Goal: Task Accomplishment & Management: Complete application form

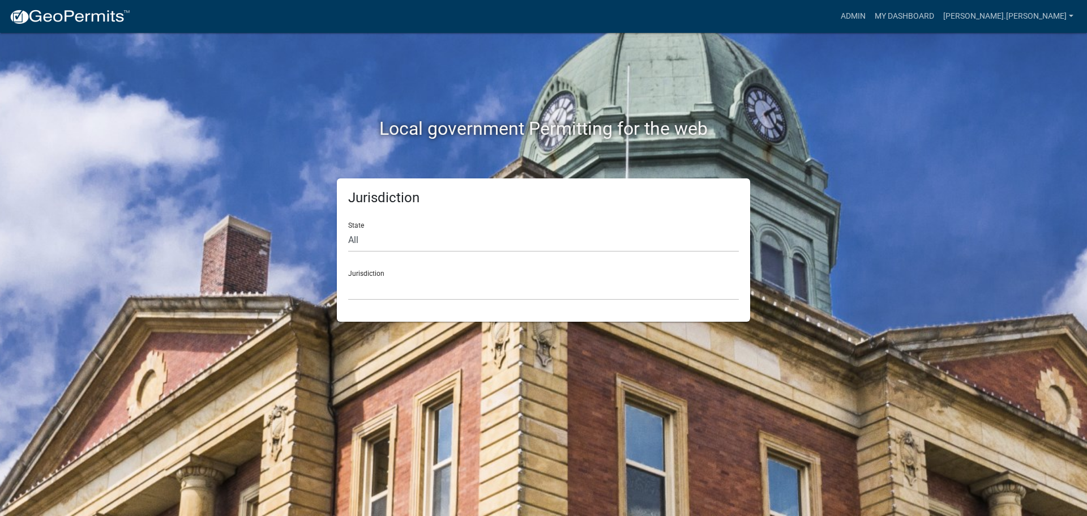
click at [267, 314] on div "Jurisdiction State All Colorado Georgia Indiana Iowa Kansas Minnesota Ohio Sout…" at bounding box center [543, 249] width 645 height 143
click at [870, 11] on link "Admin" at bounding box center [853, 17] width 34 height 22
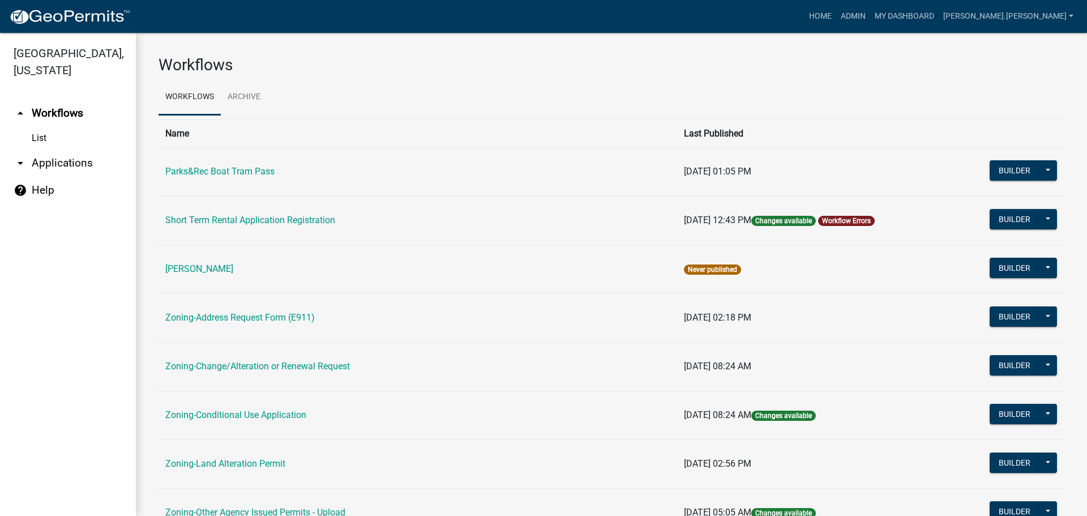
click at [1078, 84] on div "Workflows Workflows Archive Name Last Published Parks&Rec Boat Tram Pass 05/07/…" at bounding box center [611, 447] width 951 height 828
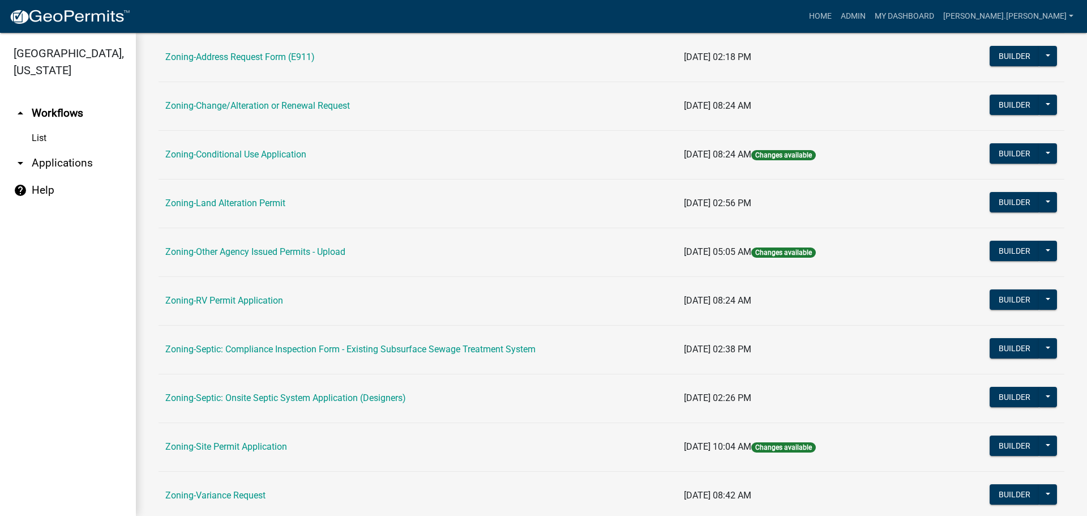
scroll to position [345, 0]
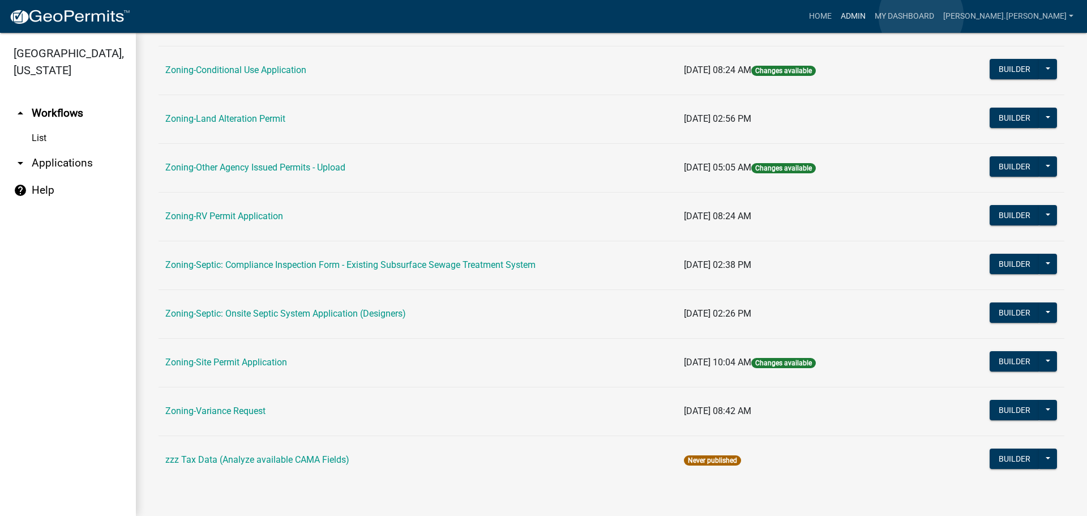
click at [870, 16] on link "Admin" at bounding box center [853, 17] width 34 height 22
click at [259, 366] on link "Zoning-Site Permit Application" at bounding box center [226, 362] width 122 height 11
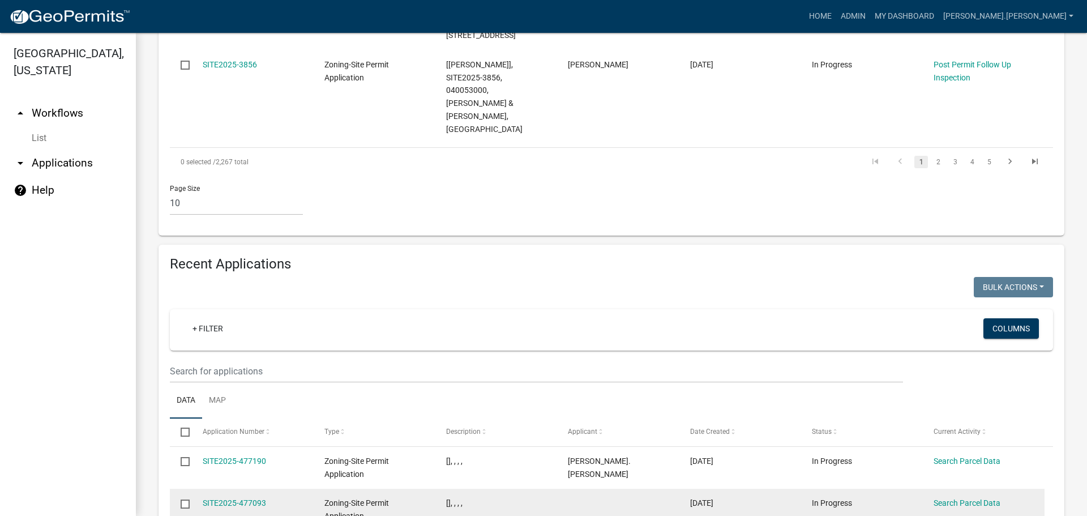
scroll to position [1109, 0]
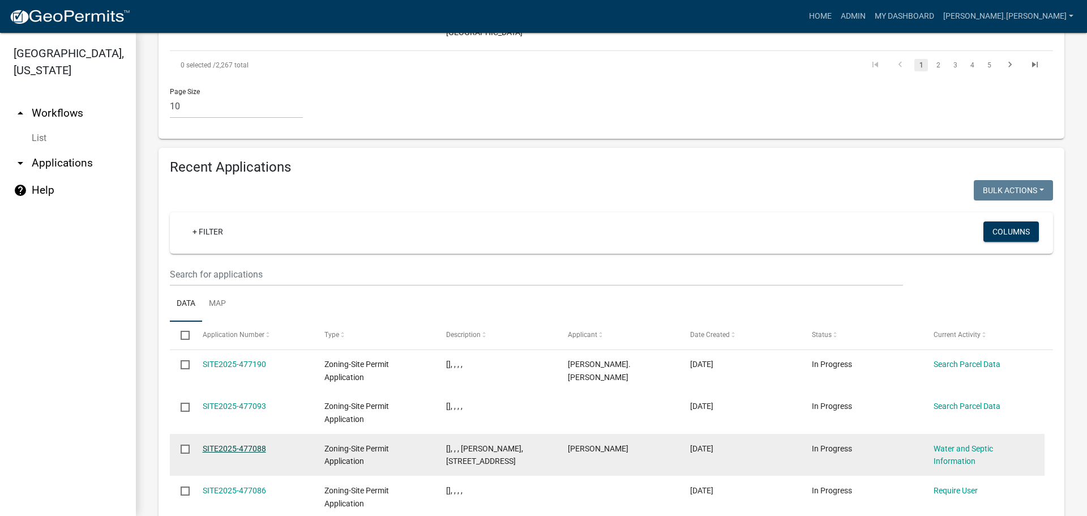
click at [254, 444] on link "SITE2025-477088" at bounding box center [234, 448] width 63 height 9
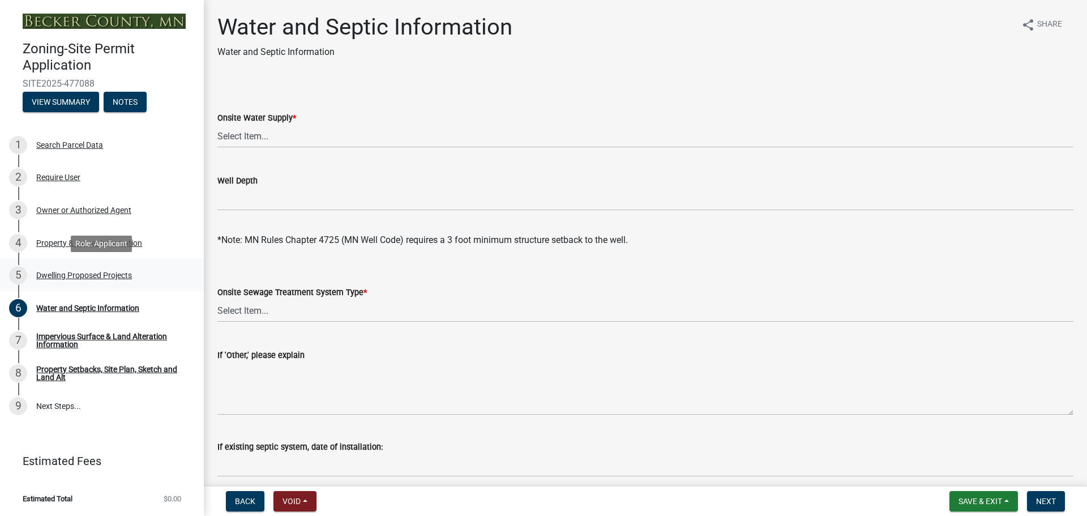
click at [114, 275] on div "Dwelling Proposed Projects" at bounding box center [84, 275] width 96 height 8
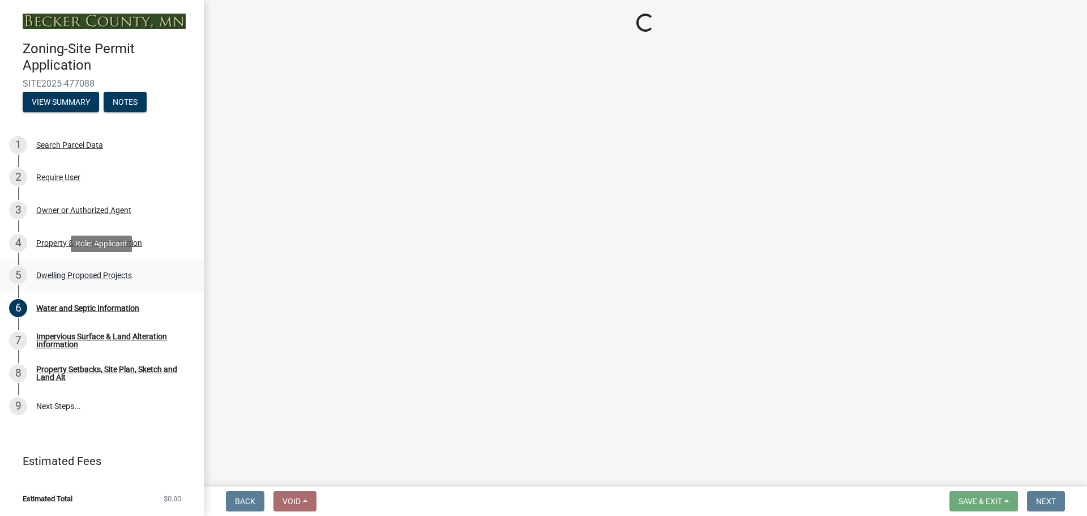
select select "a5b58647-72e6-4a45-9816-4b1990647a33"
select select "566f81cc-4b3f-4ecb-9f16-a2b313352c61"
select select "638dddef-31f4-4d73-b0b5-0ffc7b344434"
select select "43dc438e-12cf-4fa6-b4ef-a236ffc627d7"
select select "59dc9cee-723e-448c-a454-fe3238b55aba"
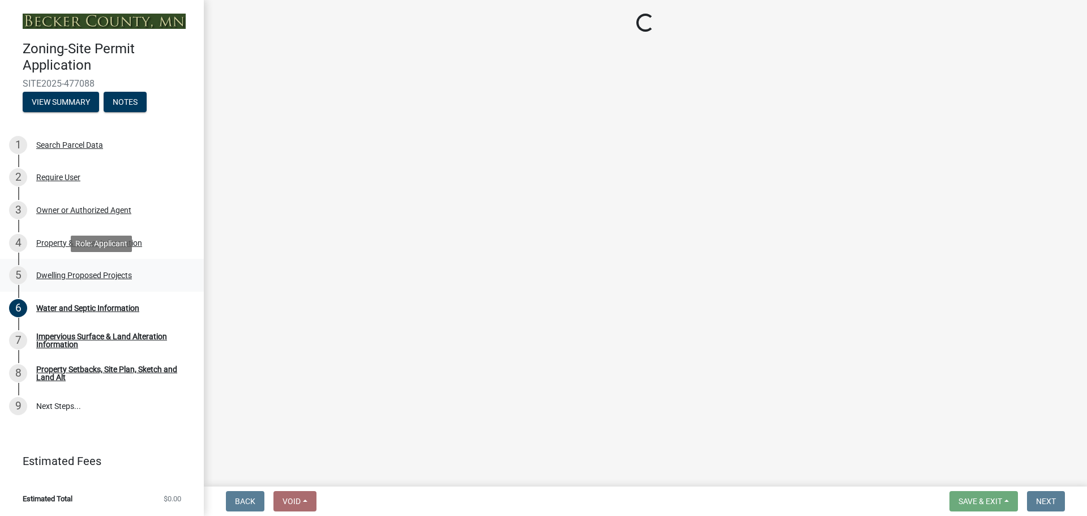
select select "5c3531b8-bc96-4b07-92f8-845cfe46d7fc"
select select "8e4dc0e1-7dfa-4afc-85b9-5ad40795f204"
select select "107cbe59-677b-44f2-96fc-816b282ebb79"
select select "ab9119d1-7da9-49c4-9fac-8c142204c89d"
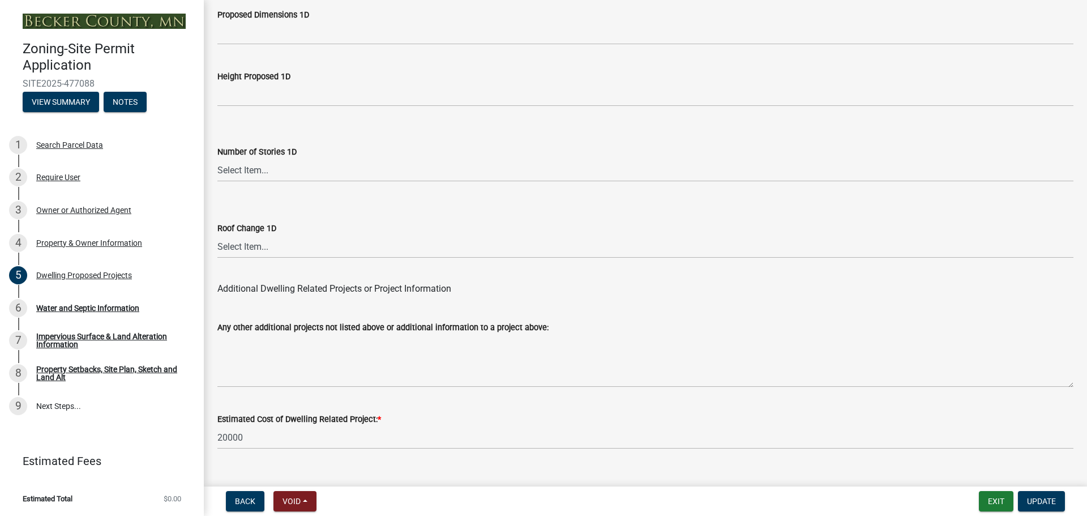
scroll to position [2714, 0]
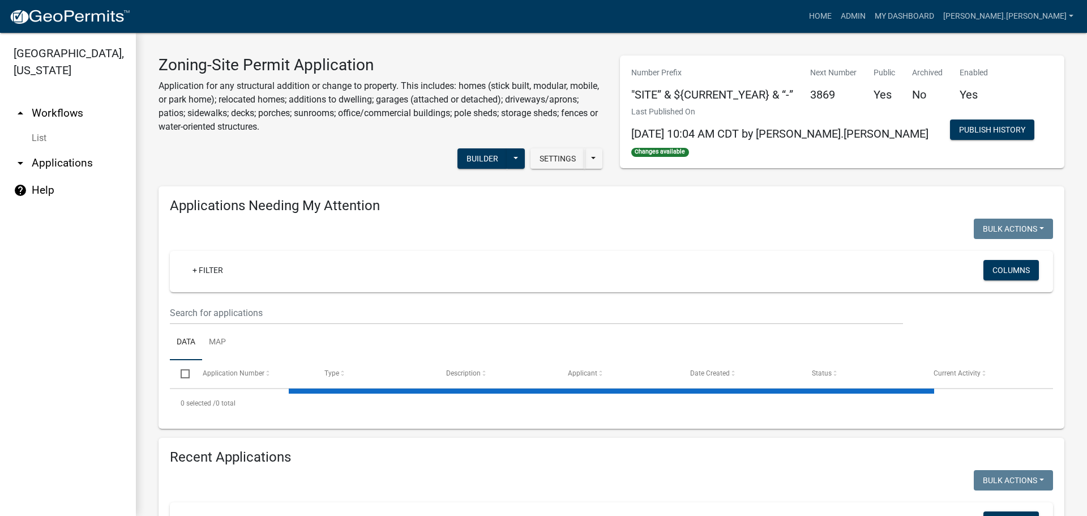
scroll to position [170, 0]
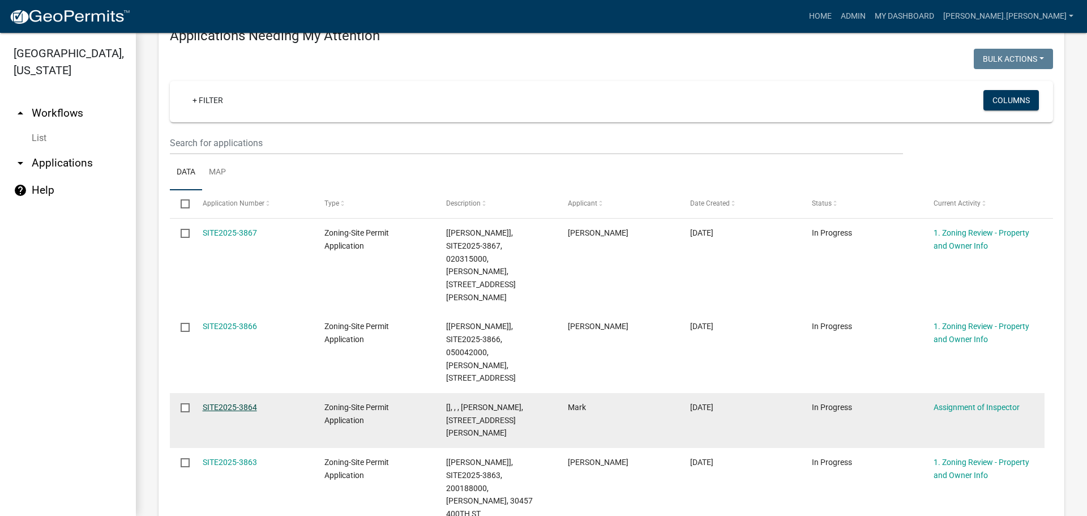
click at [235, 402] on link "SITE2025-3864" at bounding box center [230, 406] width 54 height 9
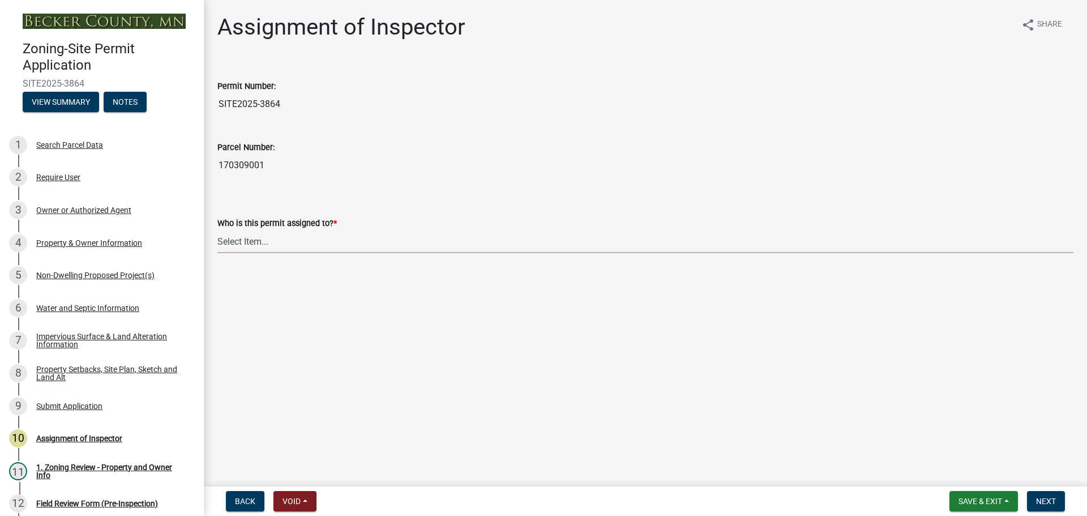
click at [286, 242] on select "Select Item... Jeff Rusness Kyle Vareberg Nicole Bradbury Susan Rockwell Tyler …" at bounding box center [645, 241] width 856 height 23
click at [151, 366] on div "Property Setbacks, Site Plan, Sketch and Land Alt" at bounding box center [110, 373] width 149 height 16
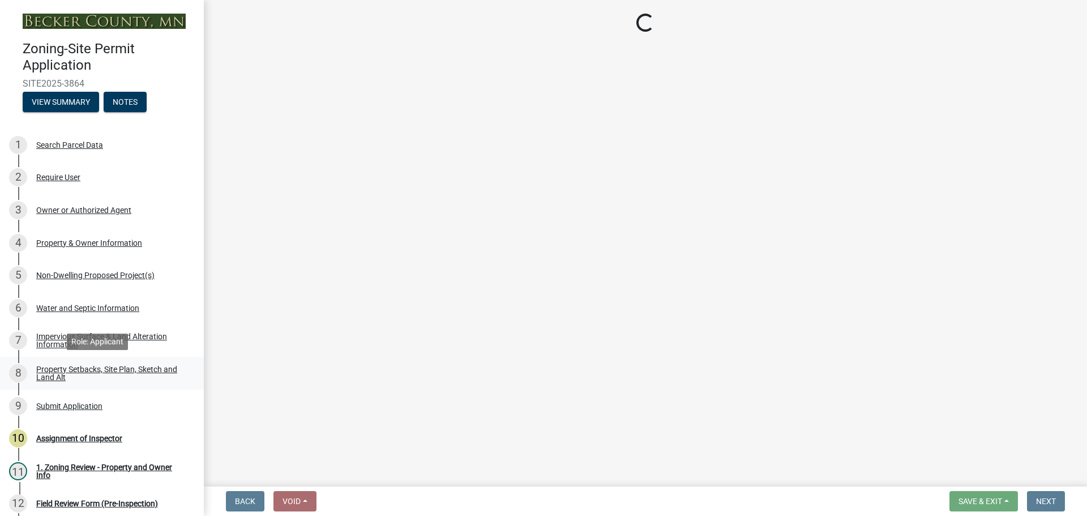
select select "bc359128-44fe-43a6-b559-d4174f4d38cf"
select select "23d9b77f-888b-4fb8-92b8-bb321afa0fee"
select select "b56a4575-9846-47cf-8067-c59a4853da22"
select select "12f785fb-c378-4b18-841c-21c73dc99083"
select select "e8ab2dc3-aa3f-46f3-9b4a-37eb25ad84af"
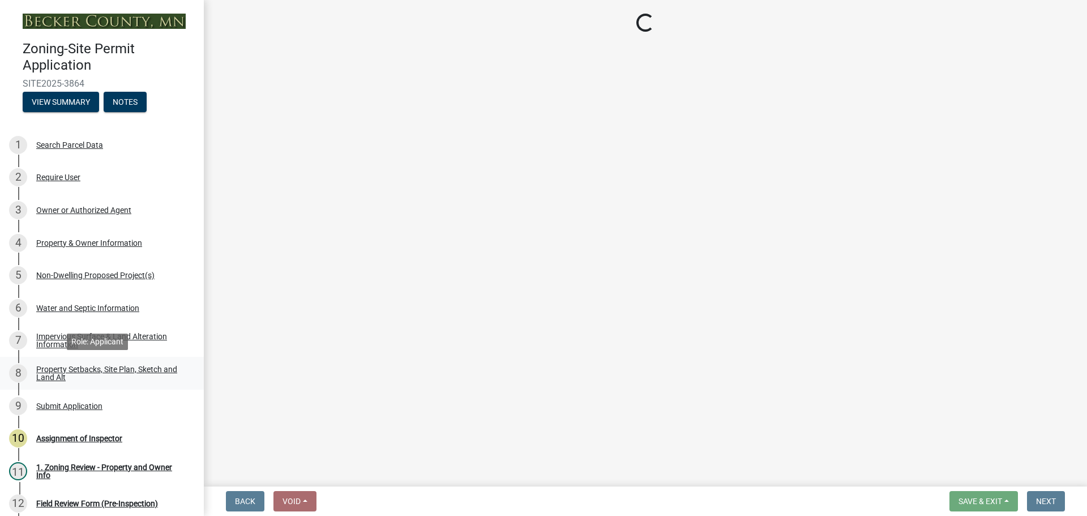
select select "27b2a8b4-abf6-463e-8c0c-7c5d2b4fe26f"
select select "b98836ba-4715-455d-97ab-be9a9df498a8"
select select "a96800da-4e88-4c62-b1ff-2cd17f9e3346"
select select "c8b8ea71-7088-4e87-a493-7bc88cc2835b"
select select "1418c7e3-4054-4b00-84b5-d09b9560f30a"
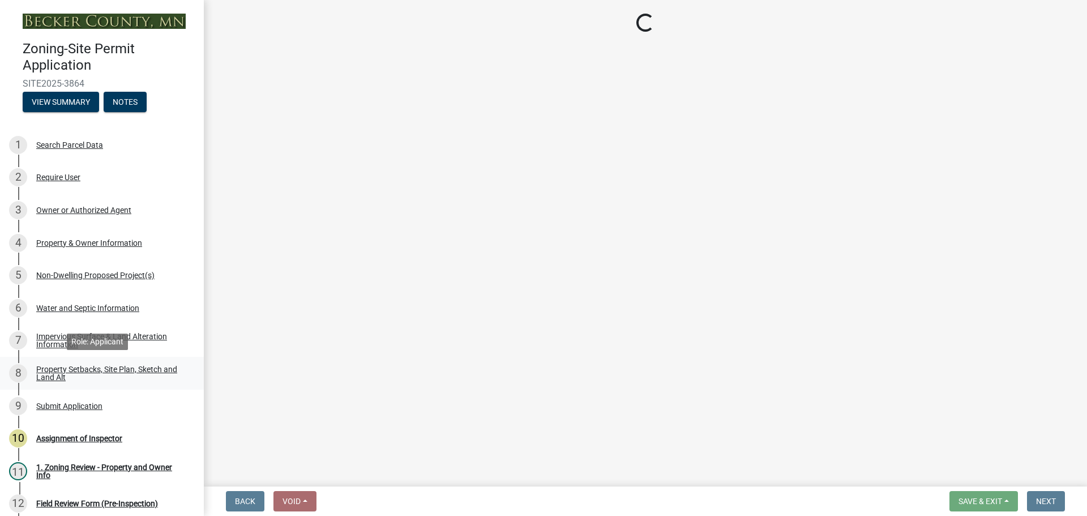
select select "4421853d-5e11-4b64-95ec-6c47066881cc"
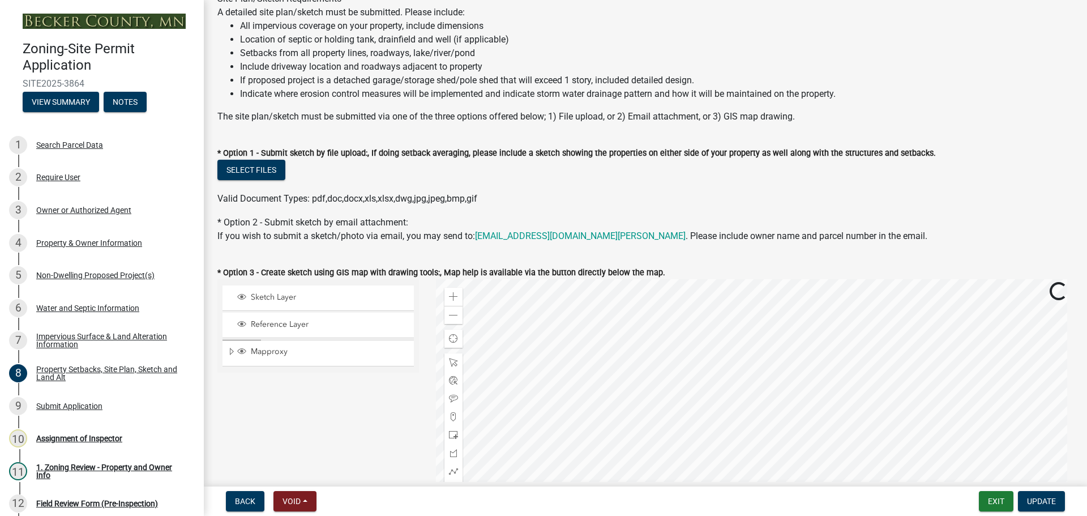
scroll to position [283, 0]
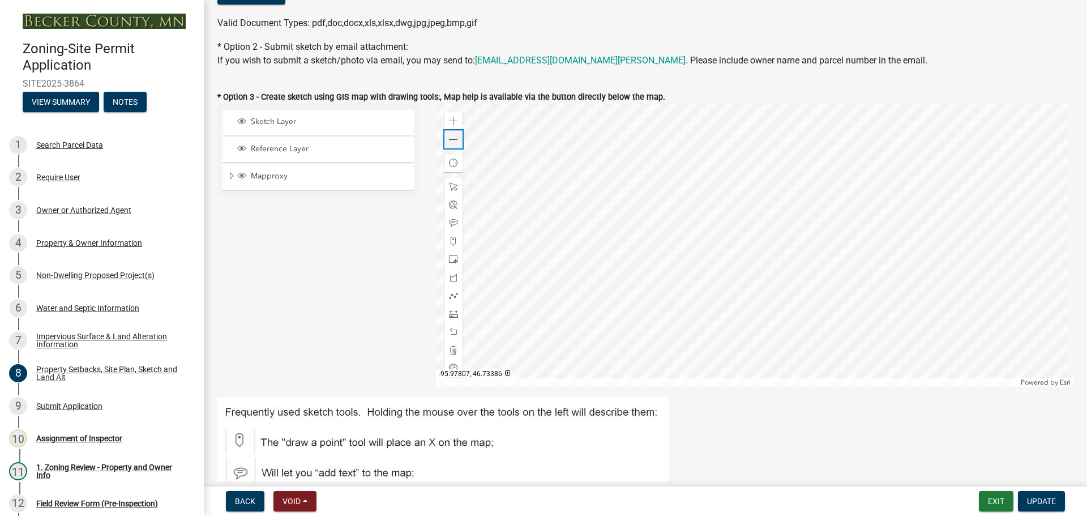
click at [454, 143] on span at bounding box center [453, 139] width 9 height 9
click at [748, 342] on div at bounding box center [755, 245] width 638 height 283
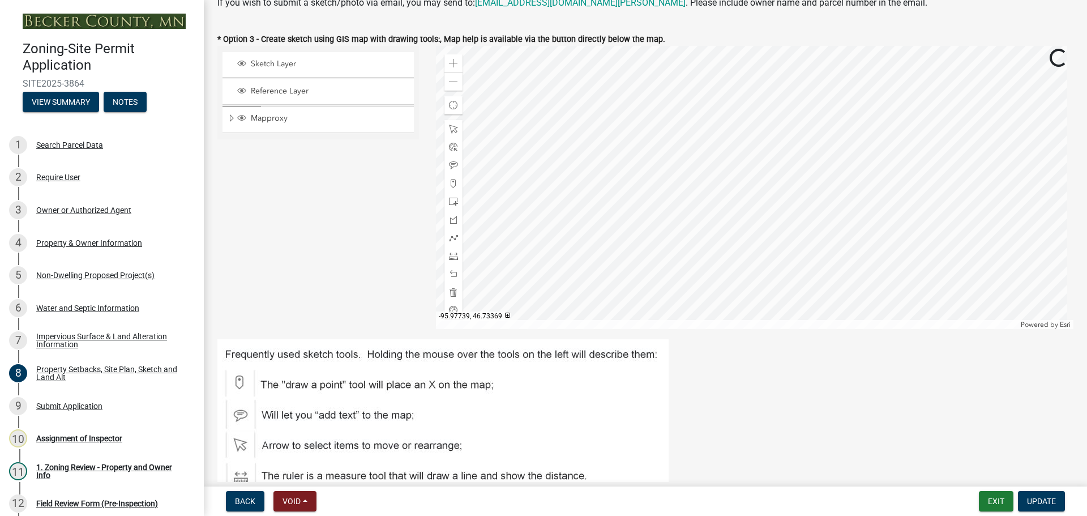
scroll to position [226, 0]
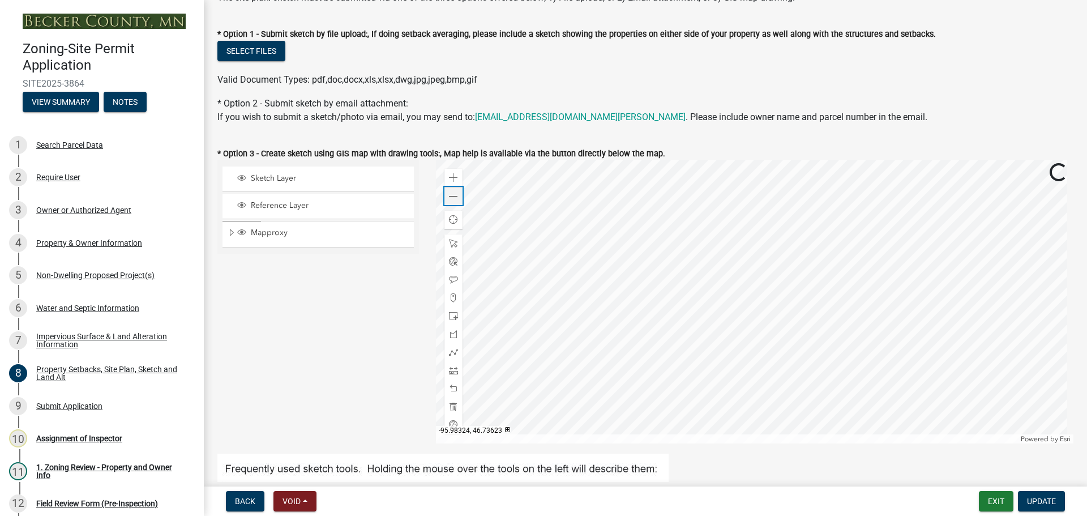
click at [452, 202] on div "Zoom out" at bounding box center [453, 196] width 18 height 18
click at [449, 173] on span at bounding box center [453, 177] width 9 height 9
click at [453, 176] on span at bounding box center [453, 177] width 9 height 9
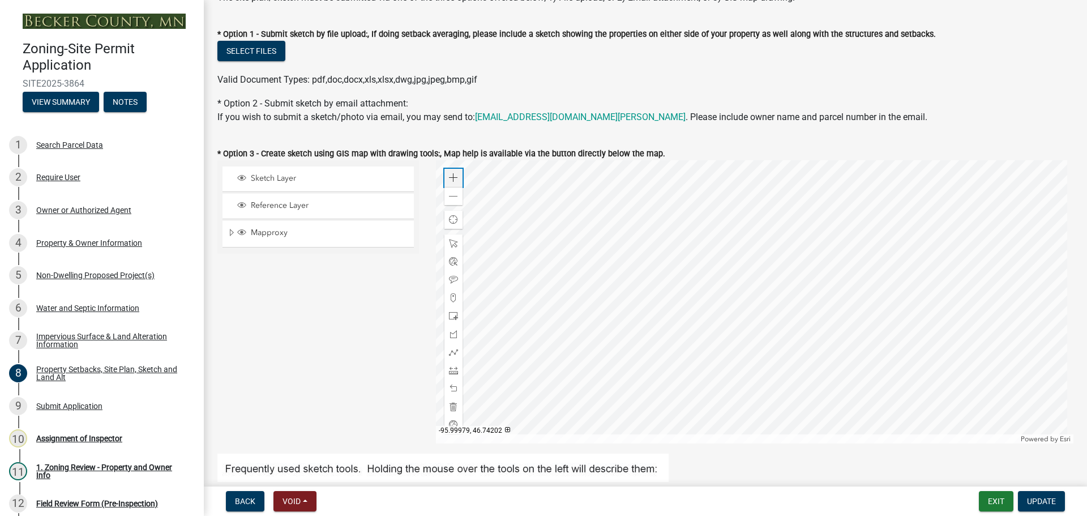
click at [453, 176] on span at bounding box center [453, 177] width 9 height 9
click at [635, 205] on div at bounding box center [755, 301] width 638 height 283
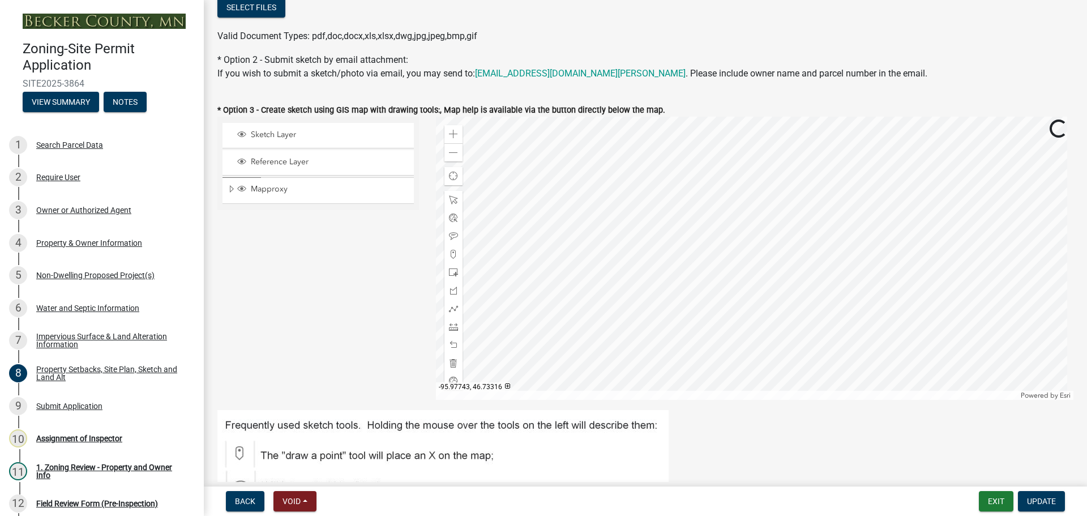
scroll to position [283, 0]
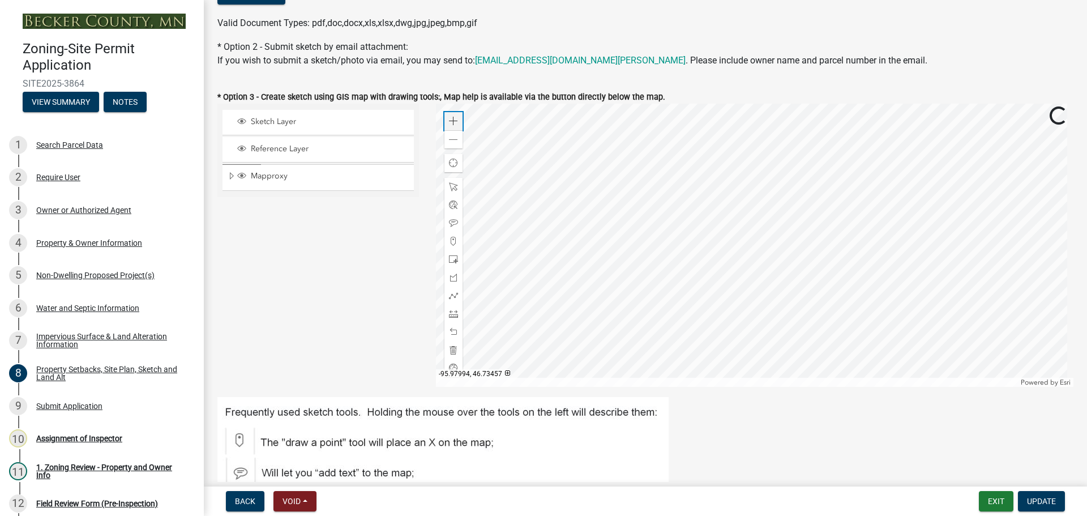
click at [444, 117] on div "Zoom in" at bounding box center [453, 121] width 18 height 18
click at [121, 271] on div "Non-Dwelling Proposed Project(s)" at bounding box center [95, 275] width 118 height 8
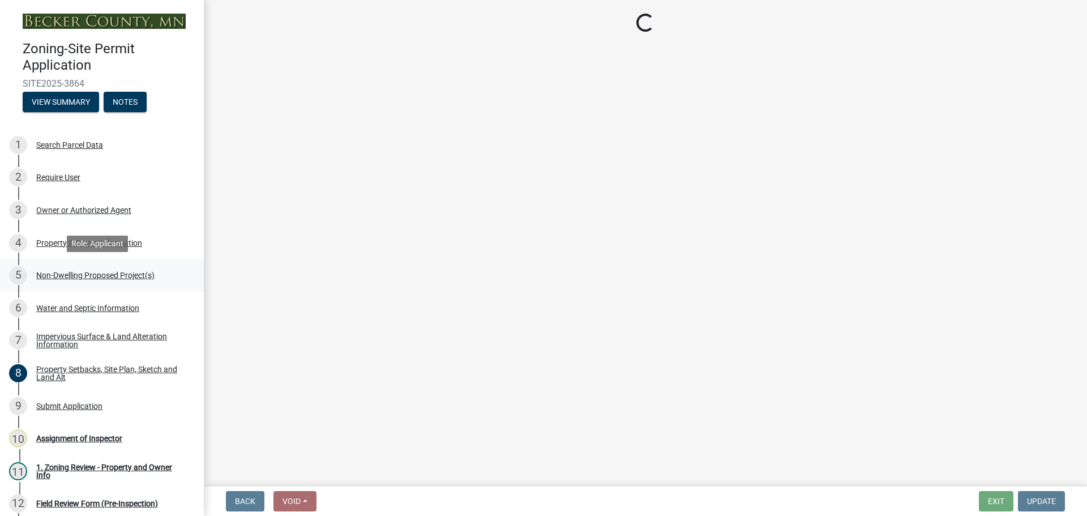
select select "6ced1b54-2913-4dbf-9776-23baa6524e46"
select select "3a2d96d3-fd69-4ed9-bae4-7a5aa03a7e58"
select select "cf118f3b-6469-426f-b247-8aeebfb0198d"
select select "d5258256-81e9-4688-bc84-b01445ee29b6"
select select "258cbdbc-8629-455d-9fed-6a57bf82144e"
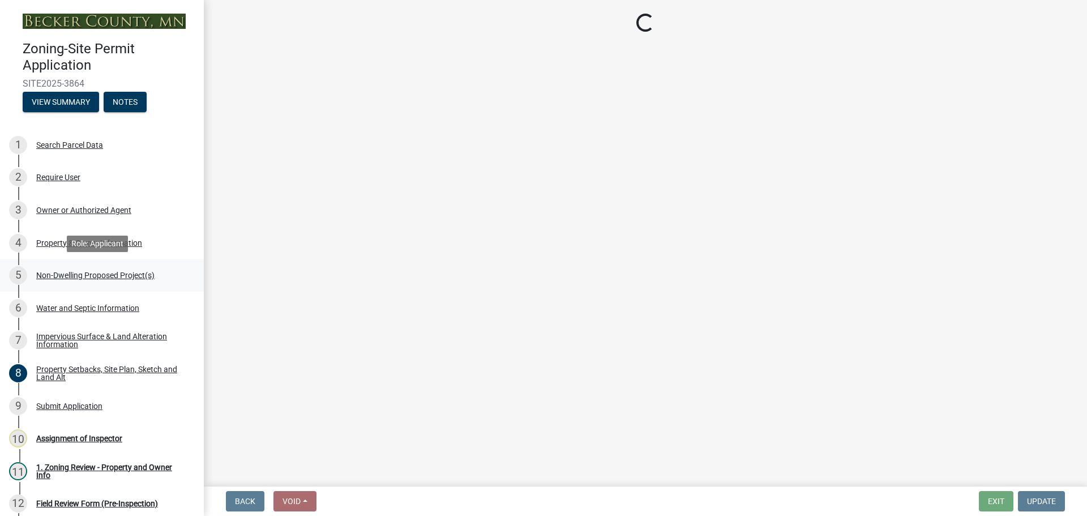
select select "a5a24bbb-d142-4a96-81aa-f197e501dfcc"
select select "a9a8393f-3c28-47b8-b6d9-84c94641c3fc"
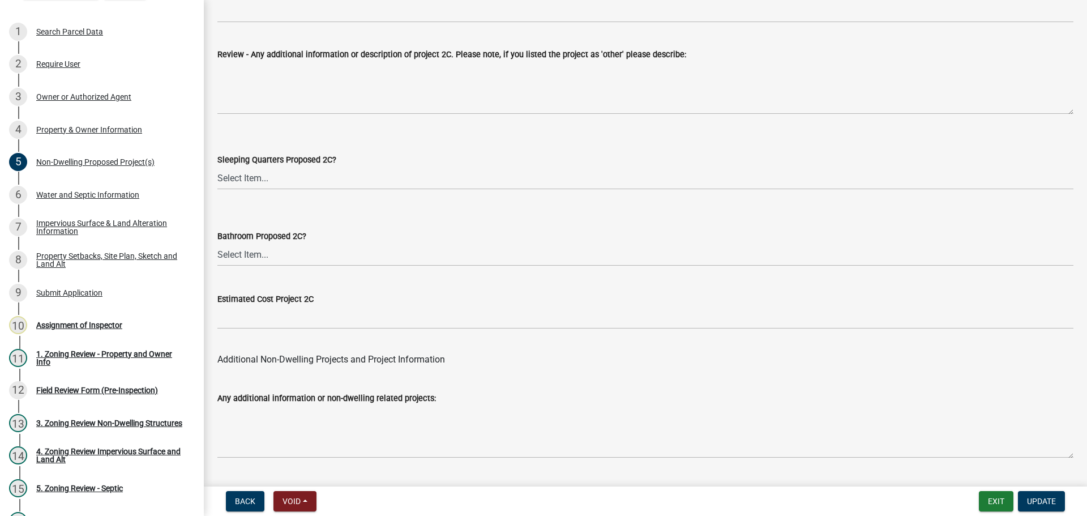
scroll to position [2217, 0]
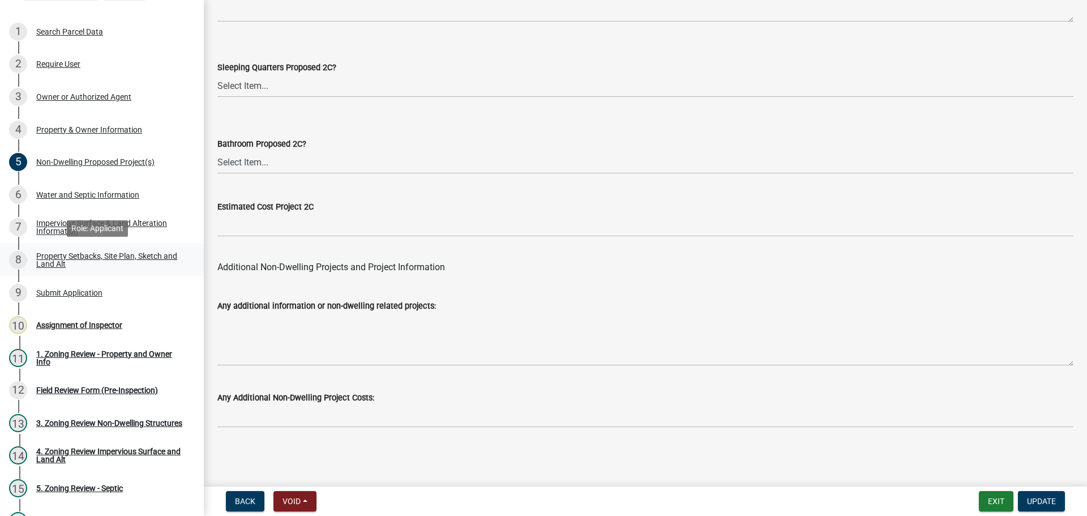
click at [133, 262] on div "Property Setbacks, Site Plan, Sketch and Land Alt" at bounding box center [110, 260] width 149 height 16
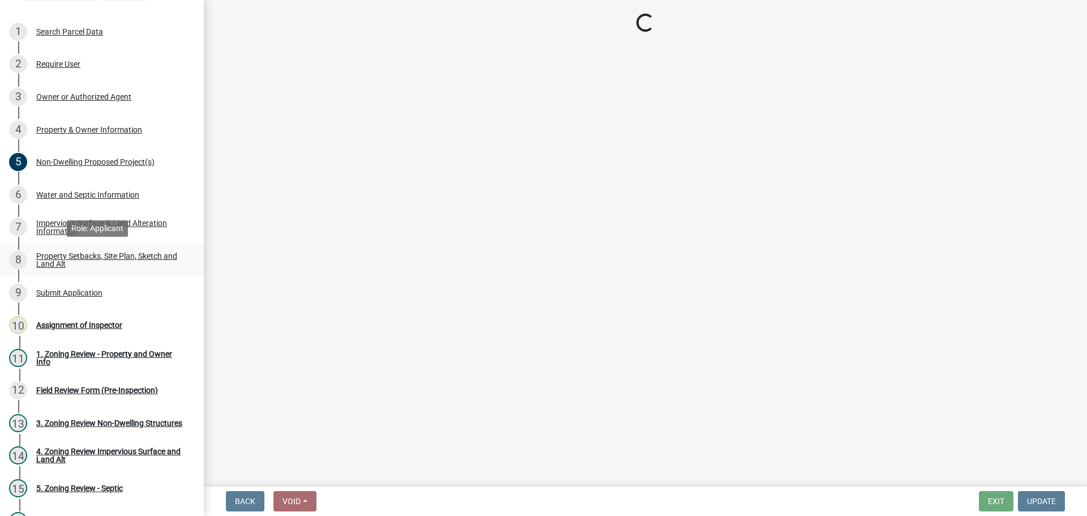
scroll to position [0, 0]
select select "bc359128-44fe-43a6-b559-d4174f4d38cf"
select select "23d9b77f-888b-4fb8-92b8-bb321afa0fee"
select select "b56a4575-9846-47cf-8067-c59a4853da22"
select select "12f785fb-c378-4b18-841c-21c73dc99083"
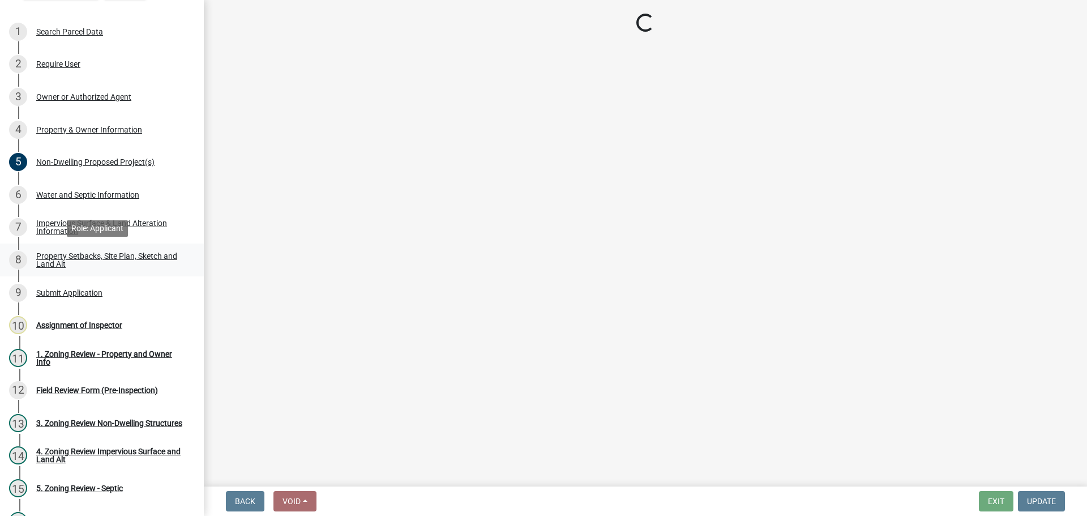
select select "e8ab2dc3-aa3f-46f3-9b4a-37eb25ad84af"
select select "27b2a8b4-abf6-463e-8c0c-7c5d2b4fe26f"
select select "b98836ba-4715-455d-97ab-be9a9df498a8"
select select "a96800da-4e88-4c62-b1ff-2cd17f9e3346"
select select "c8b8ea71-7088-4e87-a493-7bc88cc2835b"
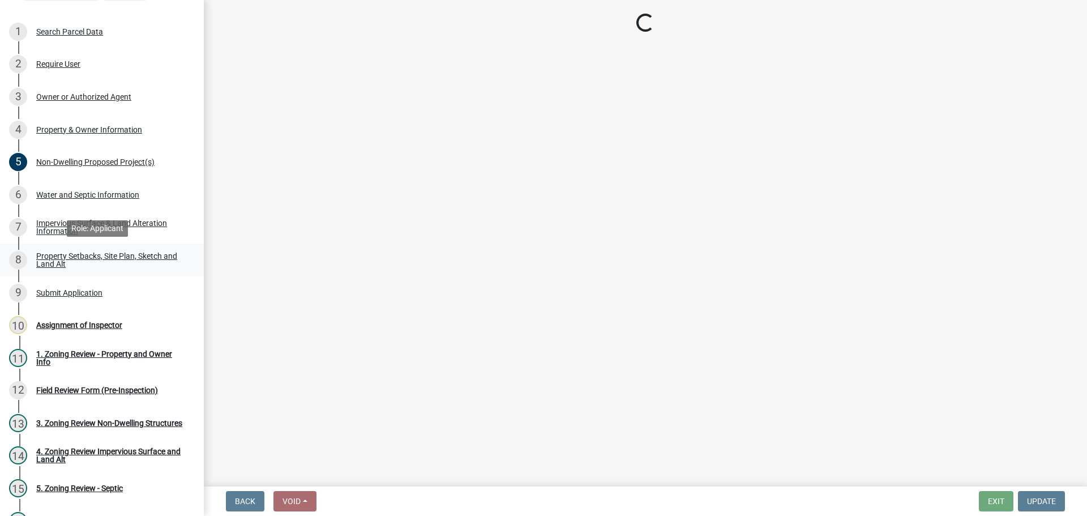
select select "1418c7e3-4054-4b00-84b5-d09b9560f30a"
select select "4421853d-5e11-4b64-95ec-6c47066881cc"
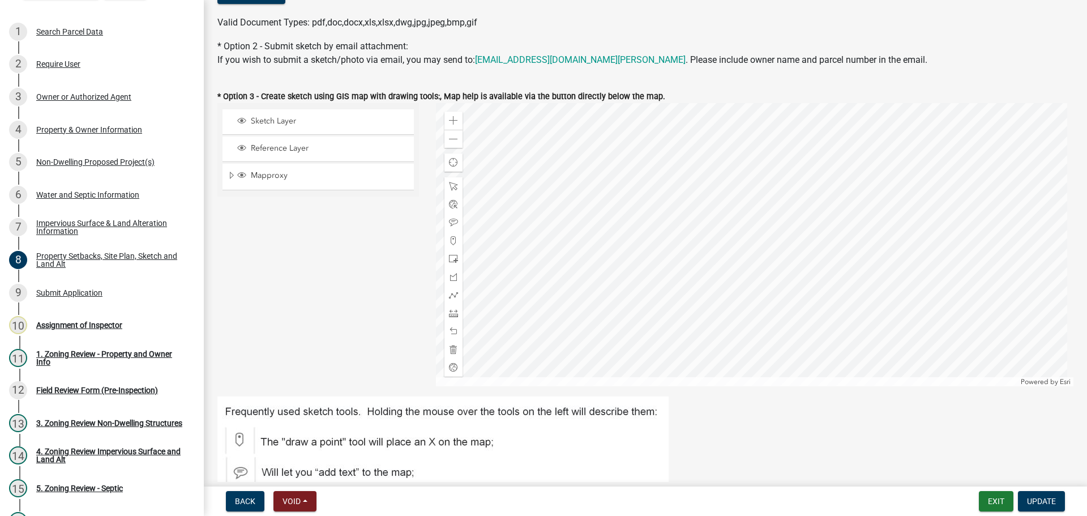
scroll to position [283, 0]
click at [452, 140] on span at bounding box center [453, 139] width 9 height 9
click at [97, 225] on div "Impervious Surface & Land Alteration Information" at bounding box center [110, 227] width 149 height 16
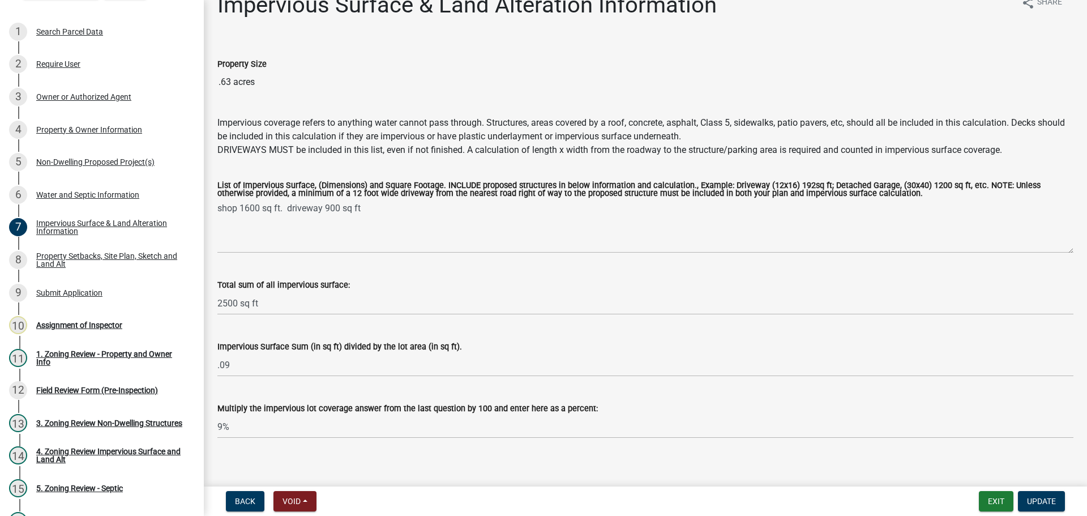
scroll to position [32, 0]
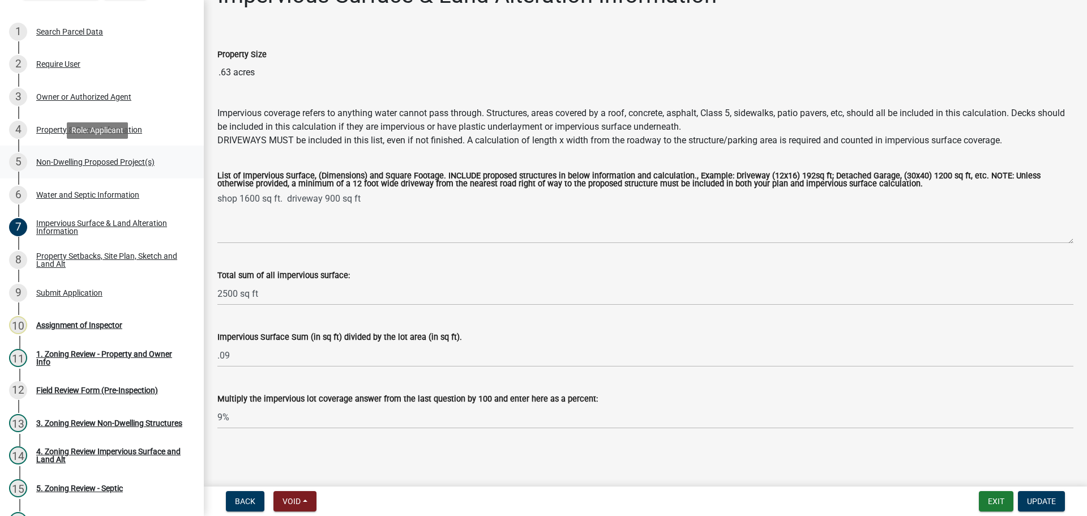
click at [148, 163] on div "Non-Dwelling Proposed Project(s)" at bounding box center [95, 162] width 118 height 8
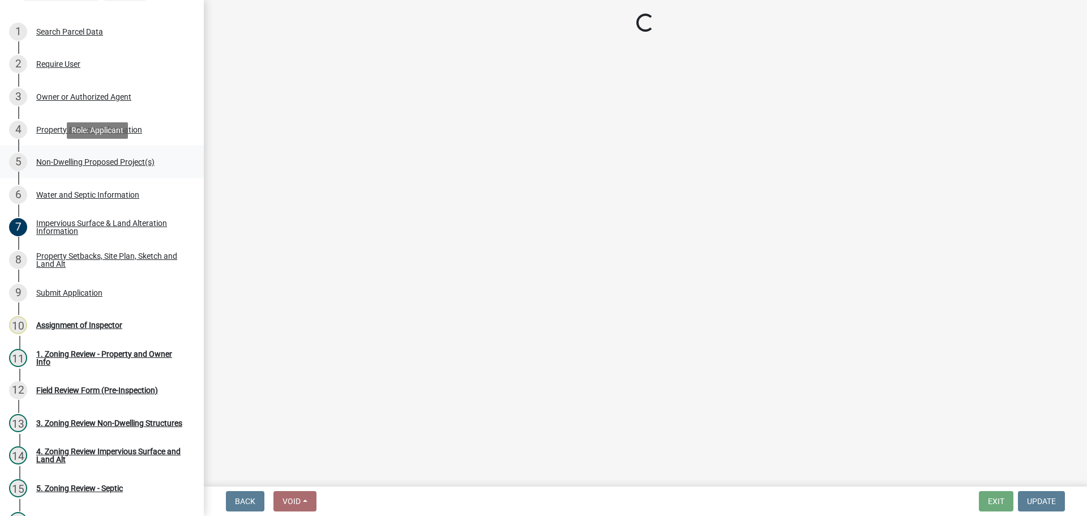
scroll to position [0, 0]
select select "6ced1b54-2913-4dbf-9776-23baa6524e46"
select select "3a2d96d3-fd69-4ed9-bae4-7a5aa03a7e58"
select select "cf118f3b-6469-426f-b247-8aeebfb0198d"
select select "d5258256-81e9-4688-bc84-b01445ee29b6"
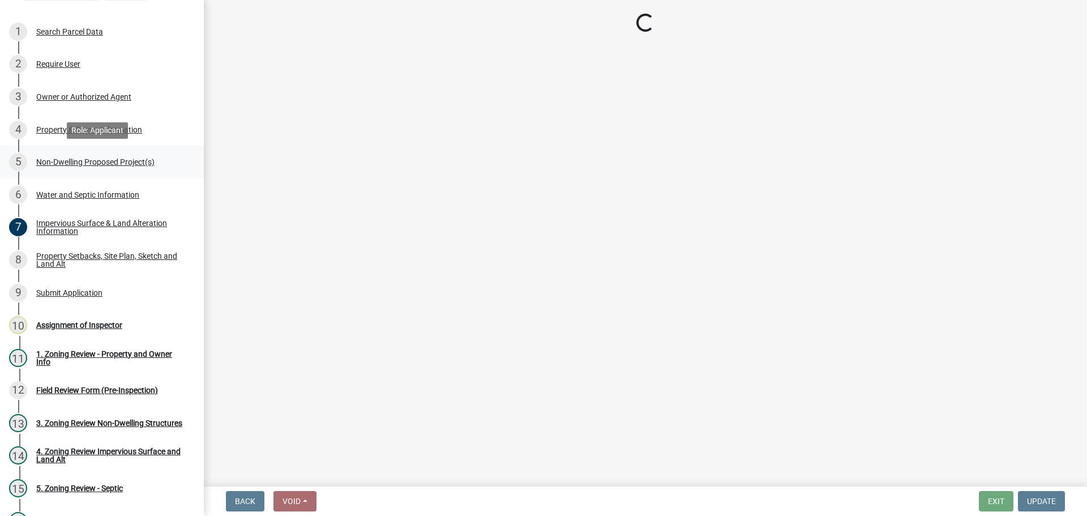
select select "258cbdbc-8629-455d-9fed-6a57bf82144e"
select select "a5a24bbb-d142-4a96-81aa-f197e501dfcc"
select select "a9a8393f-3c28-47b8-b6d9-84c94641c3fc"
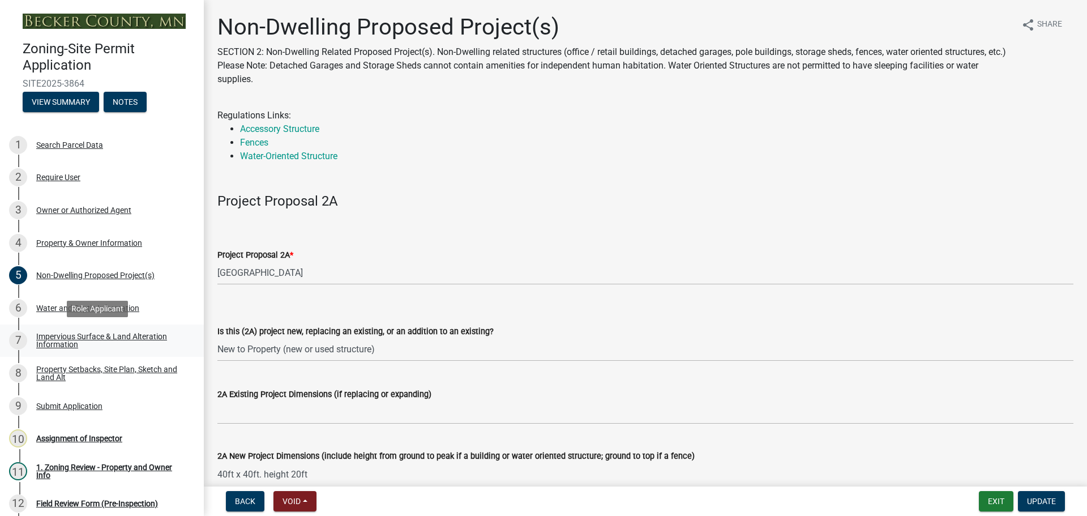
click at [137, 335] on div "Impervious Surface & Land Alteration Information" at bounding box center [110, 340] width 149 height 16
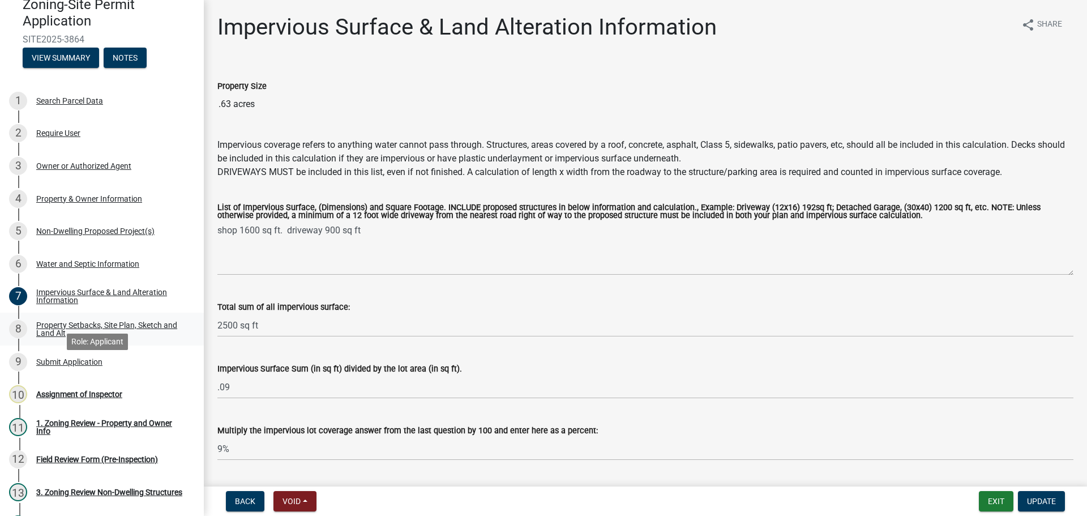
scroll to position [57, 0]
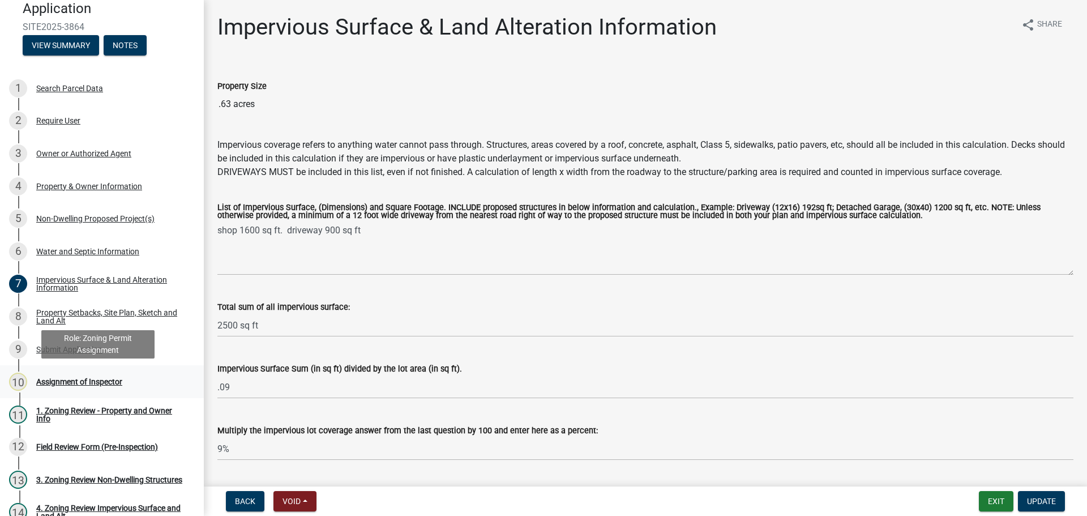
click at [98, 382] on div "Assignment of Inspector" at bounding box center [79, 382] width 86 height 8
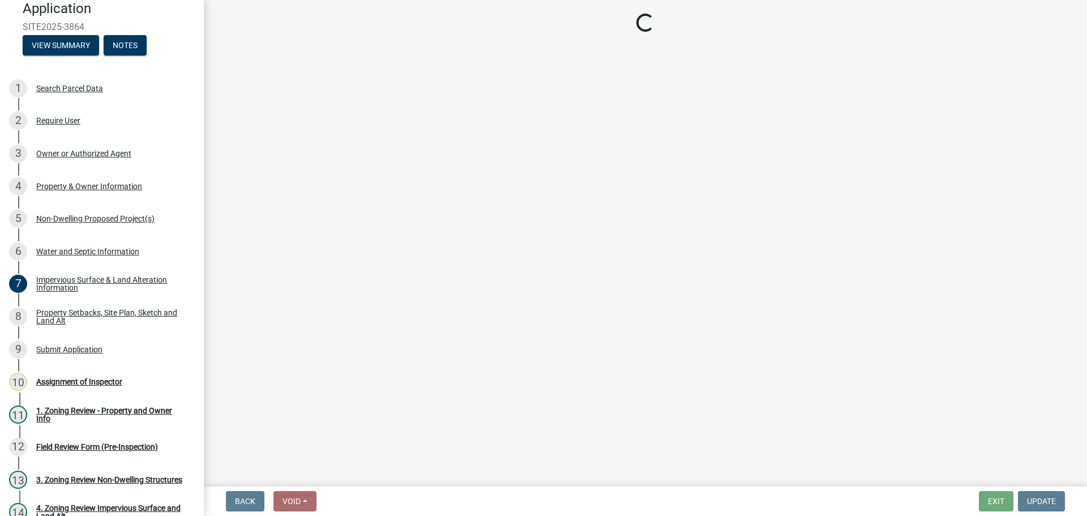
select select "ebd8400e-d8d5-49f8-911f-e671eb76408a"
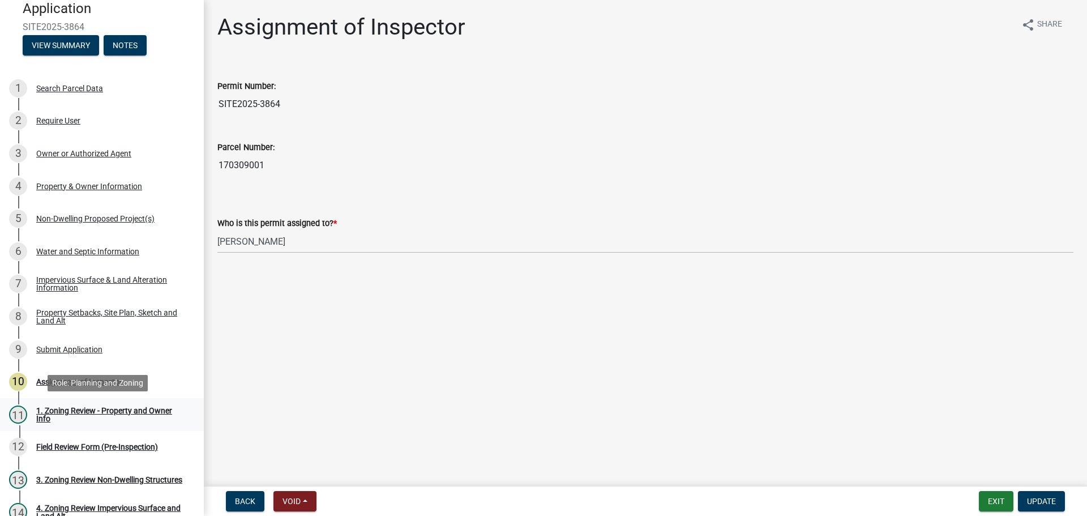
click at [80, 404] on link "11 1. Zoning Review - Property and Owner Info" at bounding box center [102, 414] width 204 height 33
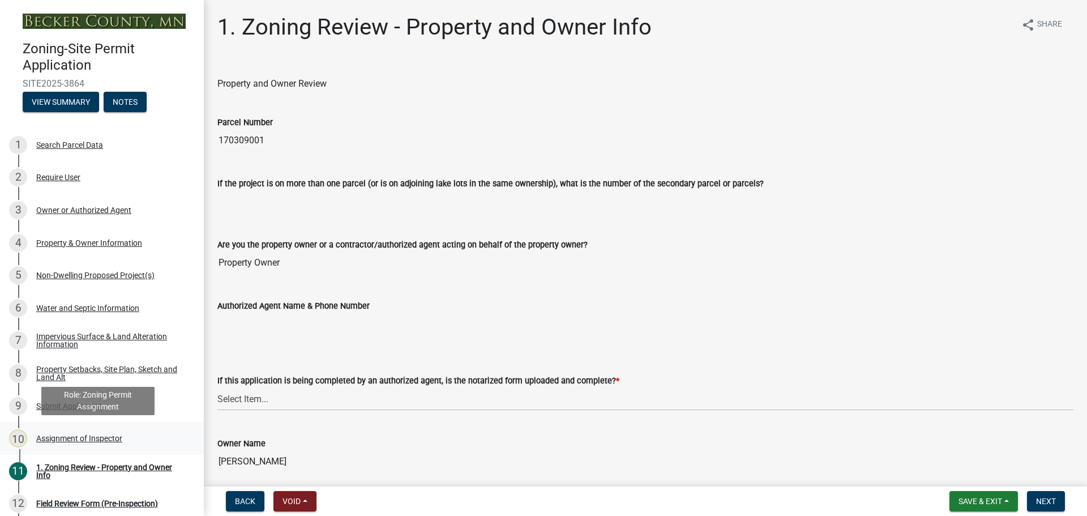
click at [118, 436] on div "Assignment of Inspector" at bounding box center [79, 438] width 86 height 8
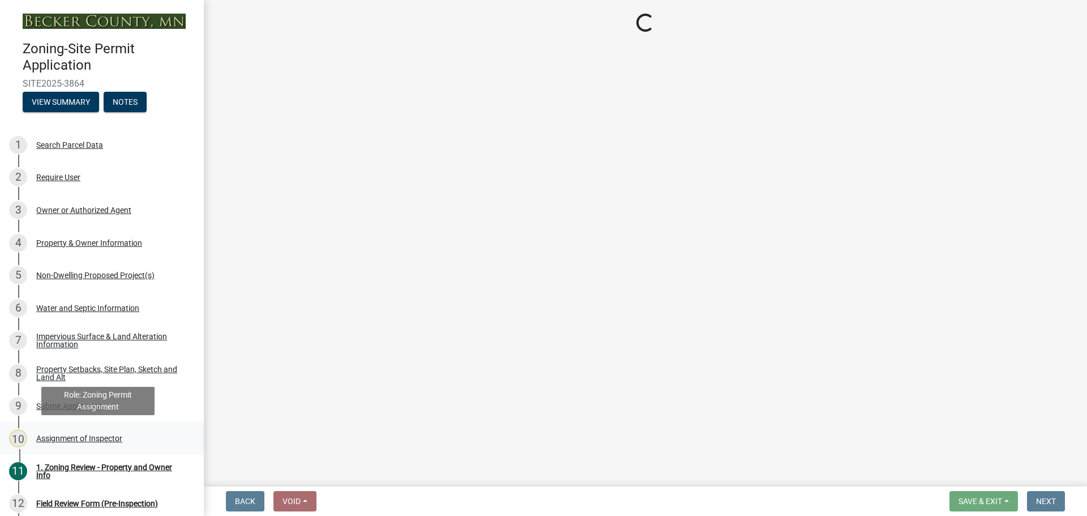
select select "ebd8400e-d8d5-49f8-911f-e671eb76408a"
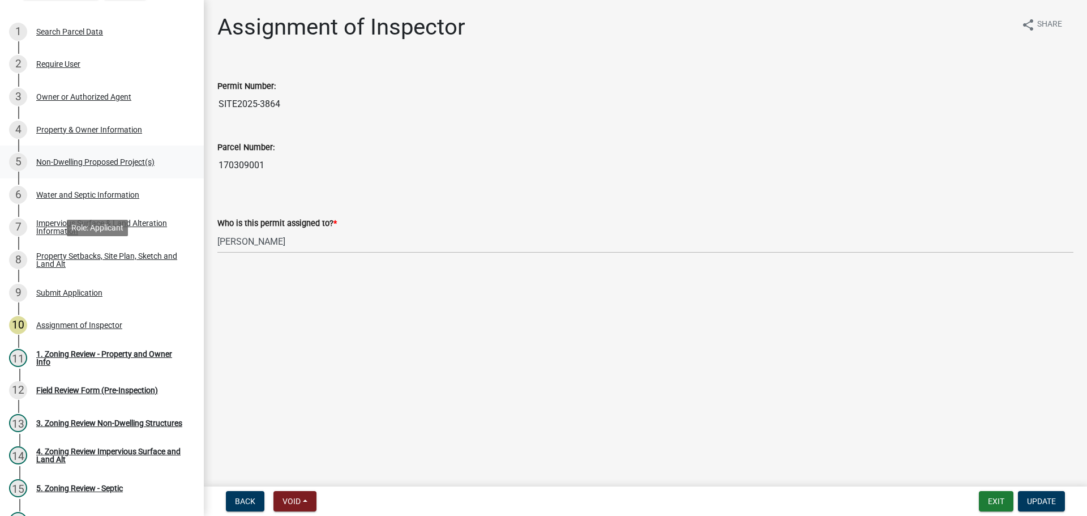
scroll to position [226, 0]
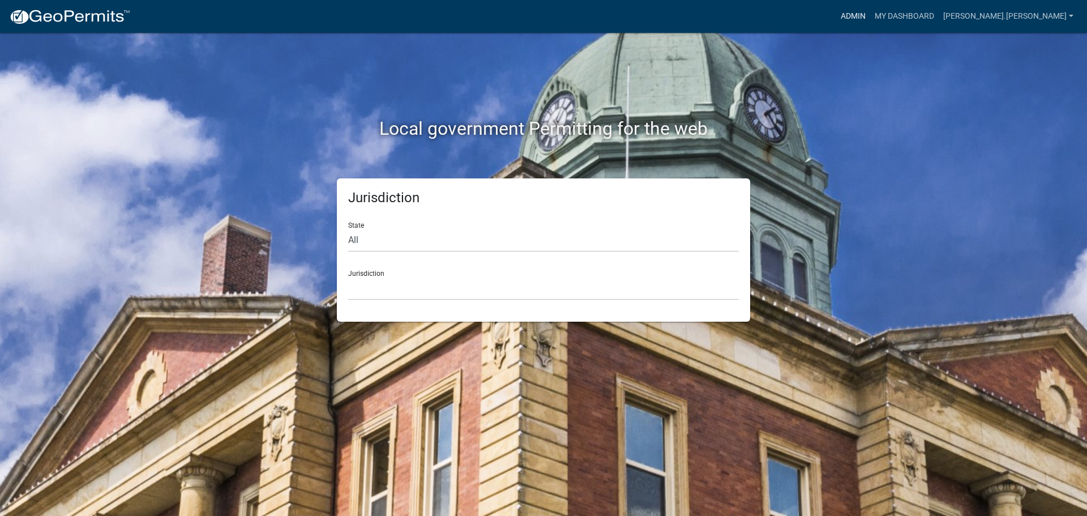
click at [870, 13] on link "Admin" at bounding box center [853, 17] width 34 height 22
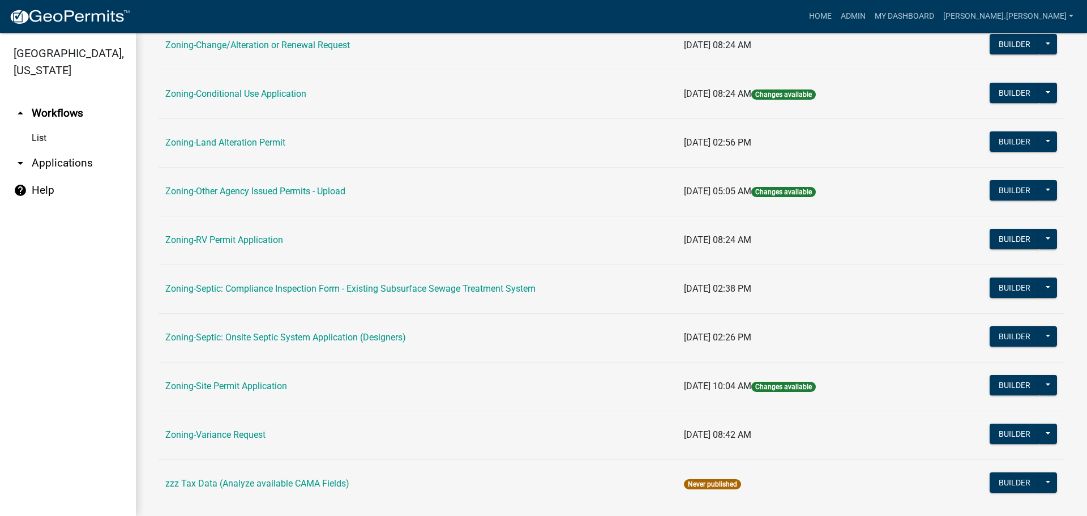
scroll to position [345, 0]
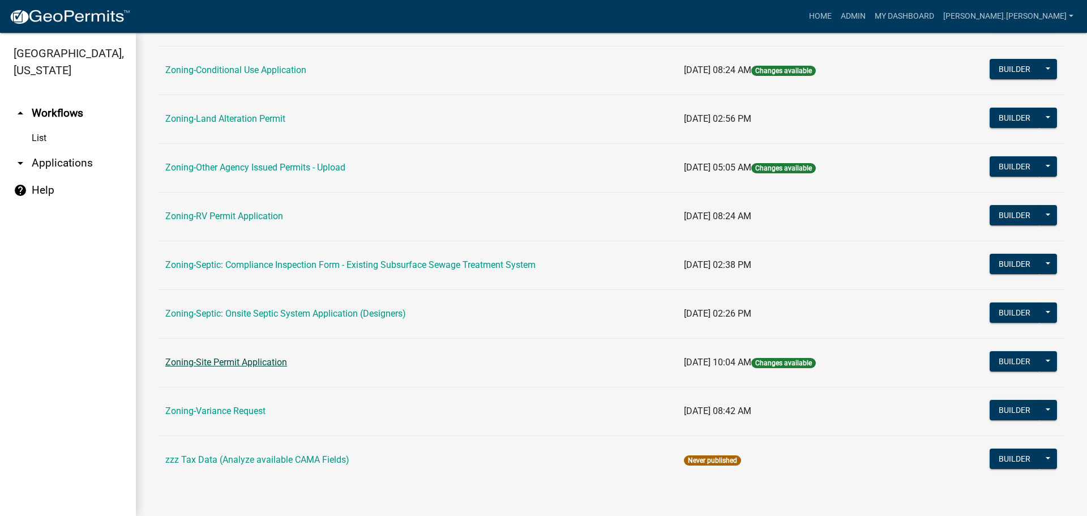
click at [239, 359] on link "Zoning-Site Permit Application" at bounding box center [226, 362] width 122 height 11
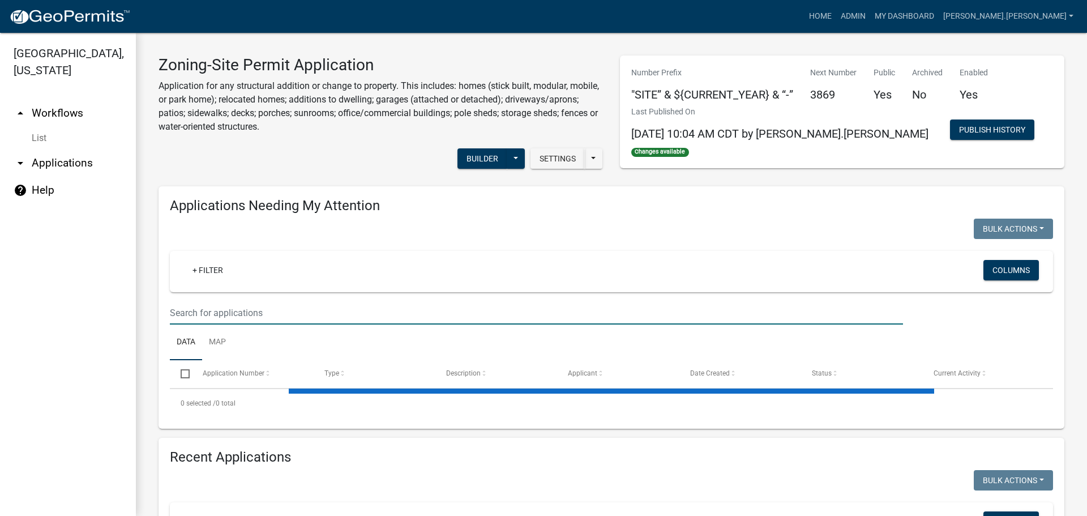
click at [267, 306] on input "text" at bounding box center [536, 312] width 733 height 23
type input "bergee"
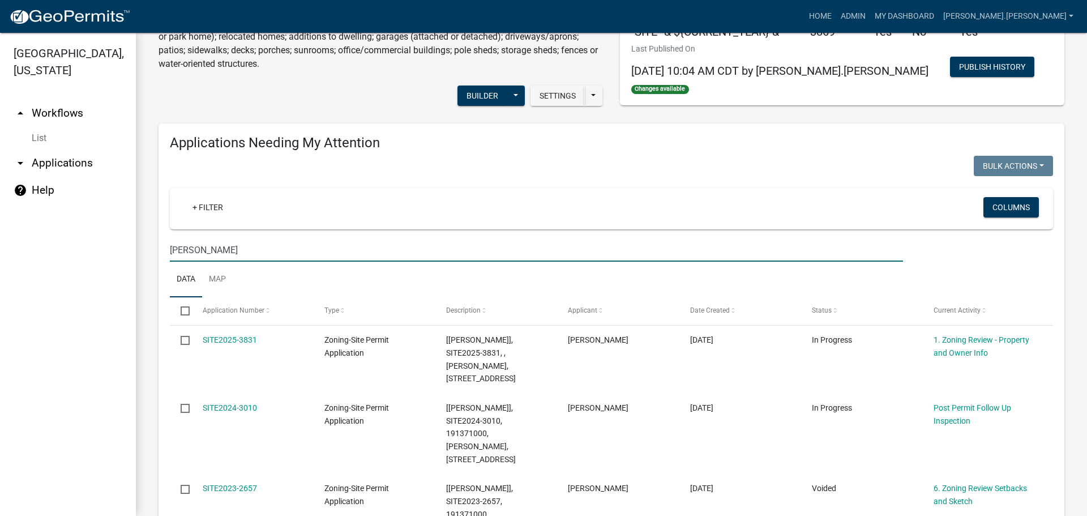
scroll to position [113, 0]
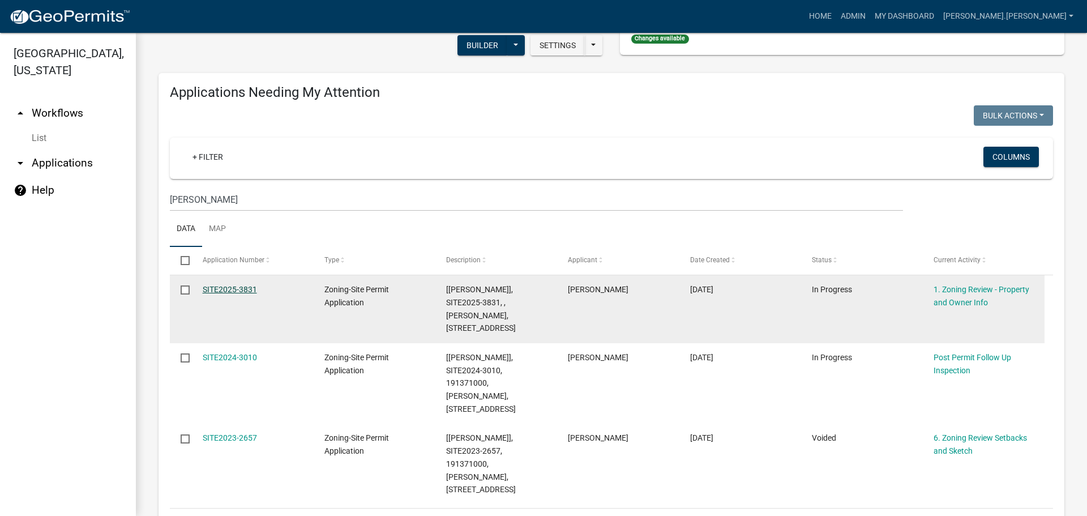
click at [237, 286] on link "SITE2025-3831" at bounding box center [230, 289] width 54 height 9
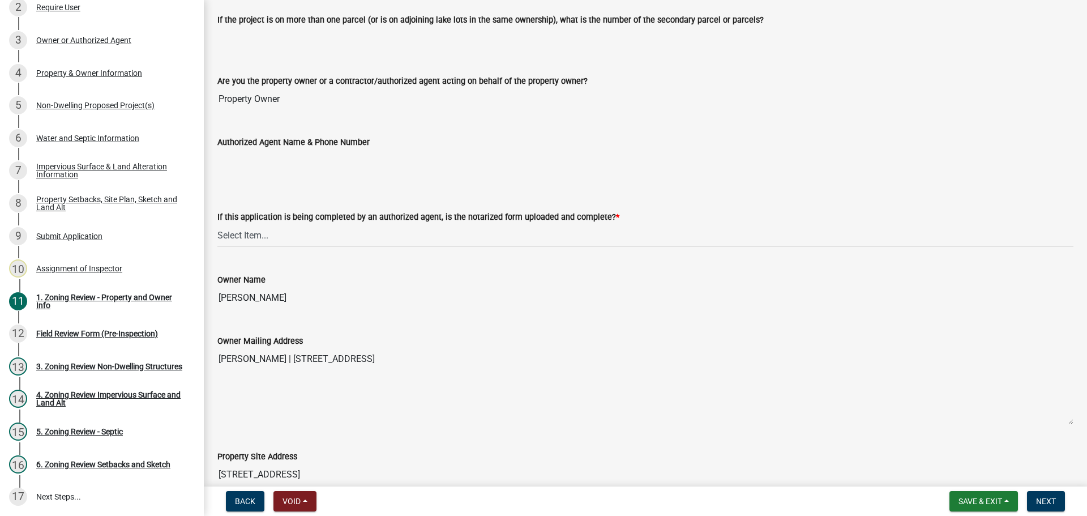
scroll to position [170, 0]
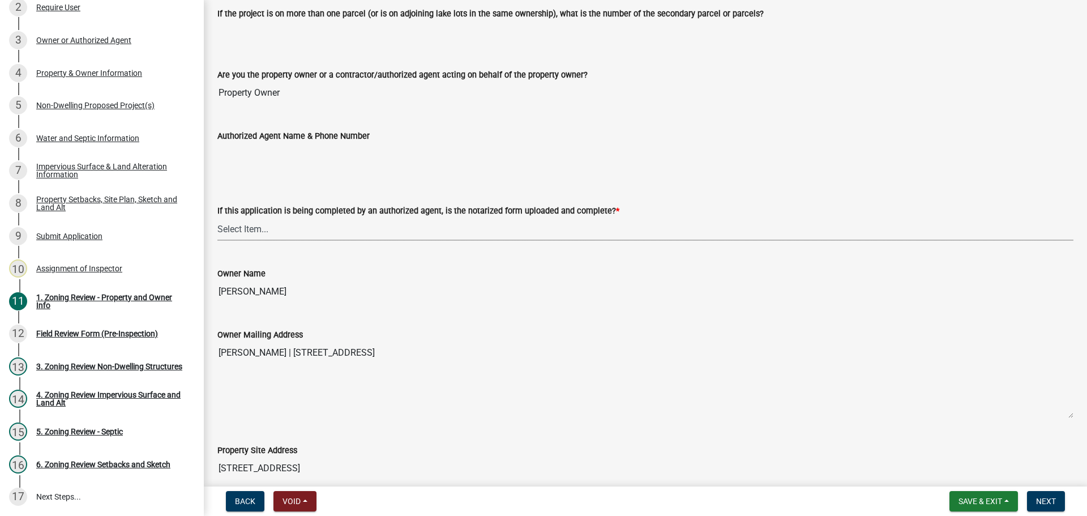
click at [329, 228] on select "Select Item... Yes No N/A" at bounding box center [645, 228] width 856 height 23
click at [217, 217] on select "Select Item... Yes No N/A" at bounding box center [645, 228] width 856 height 23
select select "b279cdb4-a9c7-4e65-a8bd-797316f5be14"
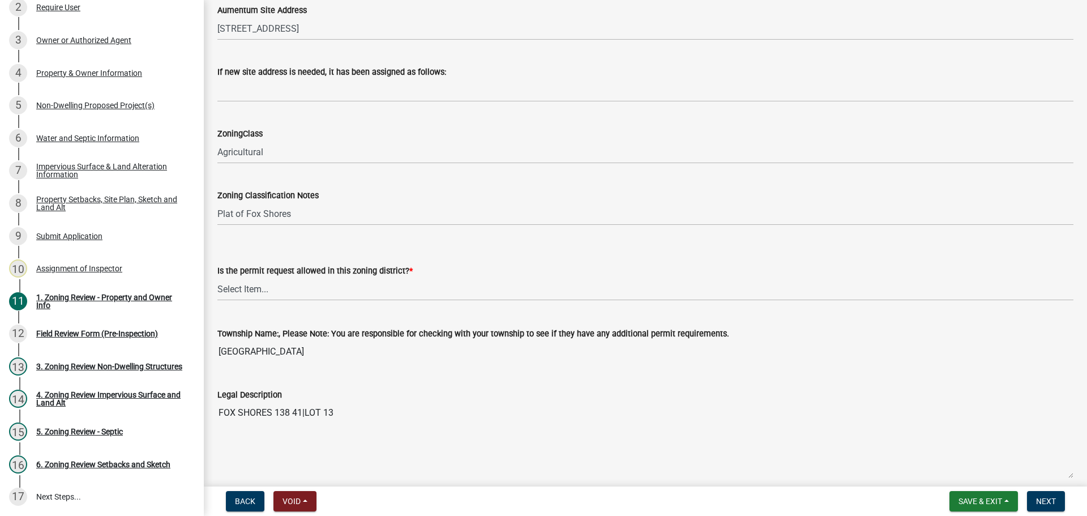
scroll to position [792, 0]
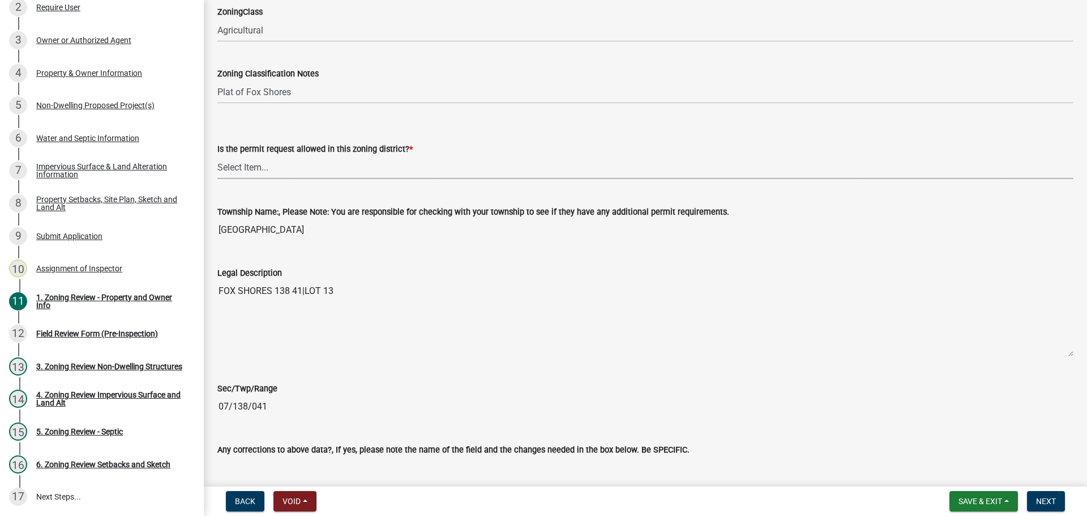
click at [311, 163] on select "Select Item... Yes No" at bounding box center [645, 167] width 856 height 23
click at [217, 156] on select "Select Item... Yes No" at bounding box center [645, 167] width 856 height 23
select select "b4f32c46-6248-4748-b47c-fa4933858724"
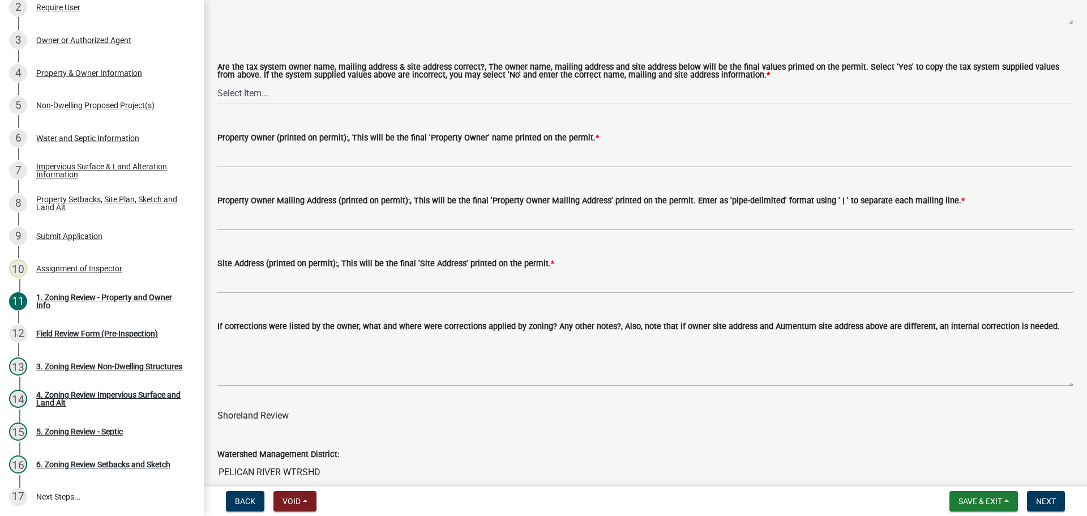
scroll to position [1245, 0]
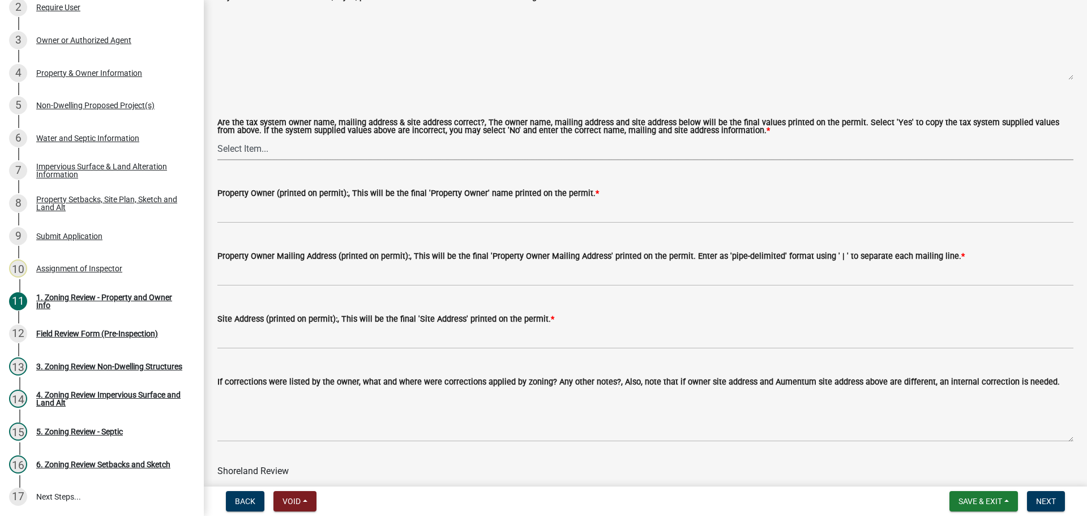
click at [327, 149] on select "Select Item... Yes No" at bounding box center [645, 148] width 856 height 23
click at [217, 138] on select "Select Item... Yes No" at bounding box center [645, 148] width 856 height 23
select select "ab6c2257-4786-48e5-86d0-1194833f57c8"
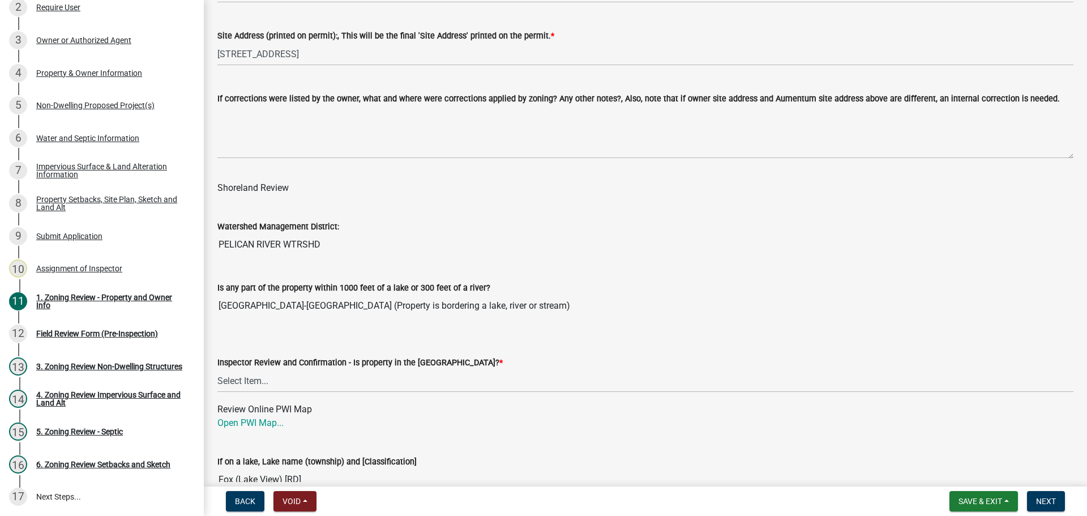
scroll to position [1698, 0]
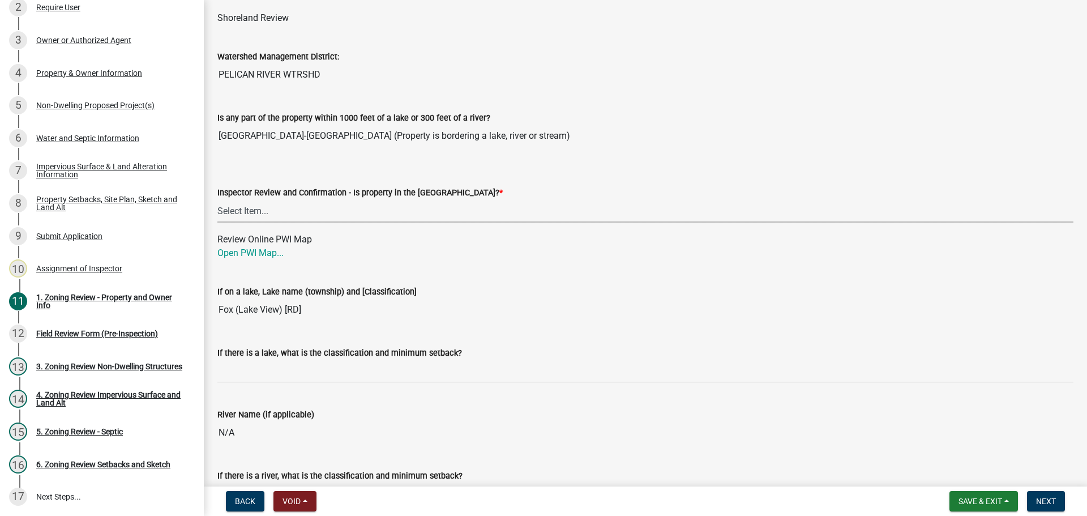
click at [285, 215] on select "Select Item... Within [GEOGRAPHIC_DATA] (SD) Not in [GEOGRAPHIC_DATA] (NOTSL)" at bounding box center [645, 210] width 856 height 23
click at [217, 200] on select "Select Item... Within [GEOGRAPHIC_DATA] (SD) Not in [GEOGRAPHIC_DATA] (NOTSL)" at bounding box center [645, 210] width 856 height 23
select select "de99b201-fb85-4000-88f5-6f49f4ff2101"
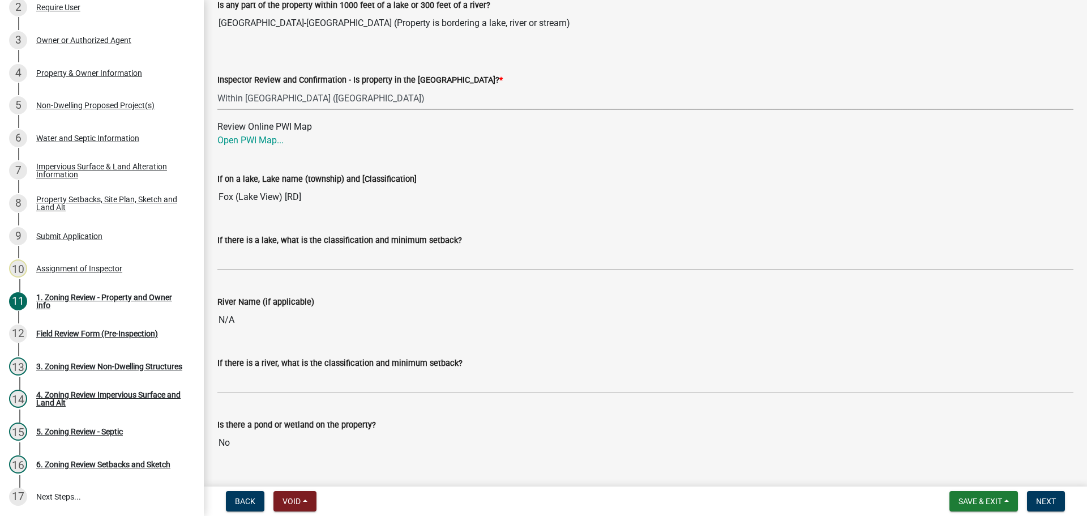
scroll to position [1811, 0]
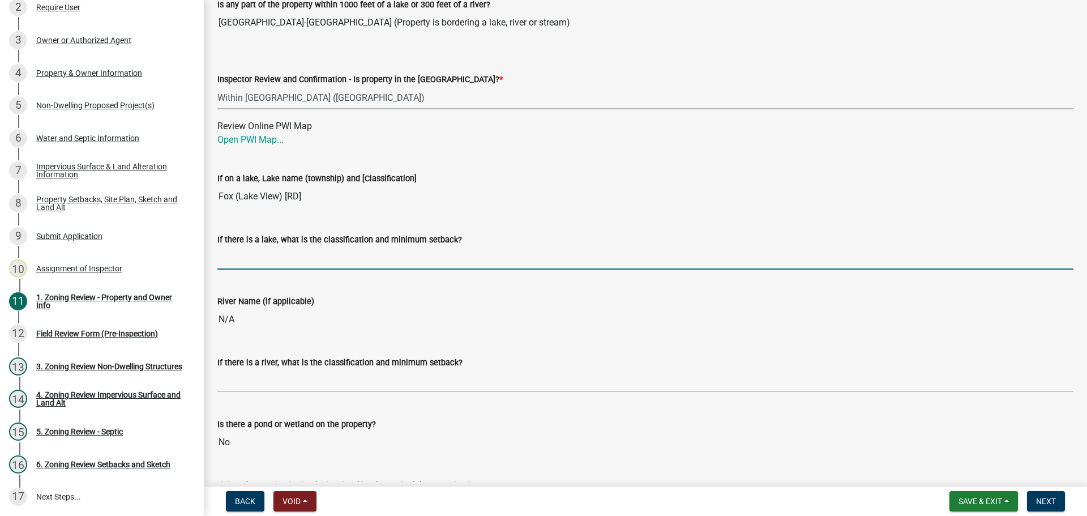
click at [275, 263] on input "If there is a lake, what is the classification and minimum setback?" at bounding box center [645, 257] width 856 height 23
type input "RD100"
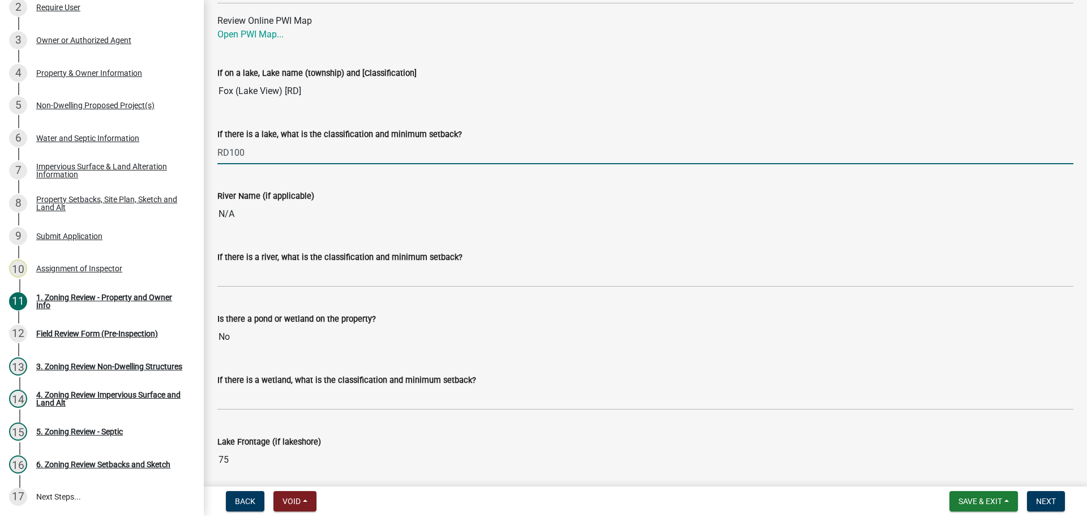
scroll to position [1925, 0]
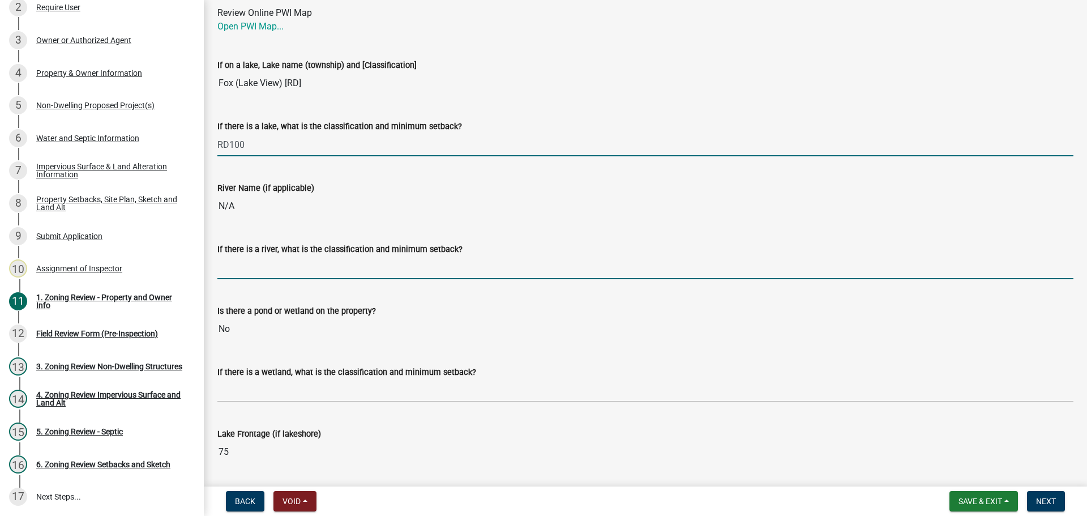
click at [297, 259] on input "If there is a river, what is the classification and minimum setback?" at bounding box center [645, 267] width 856 height 23
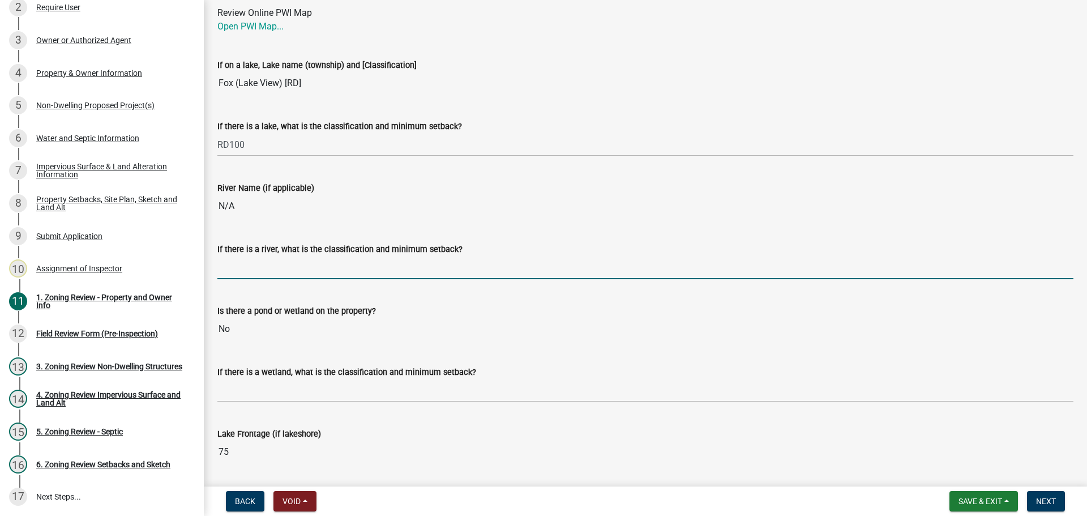
type input "N/A"
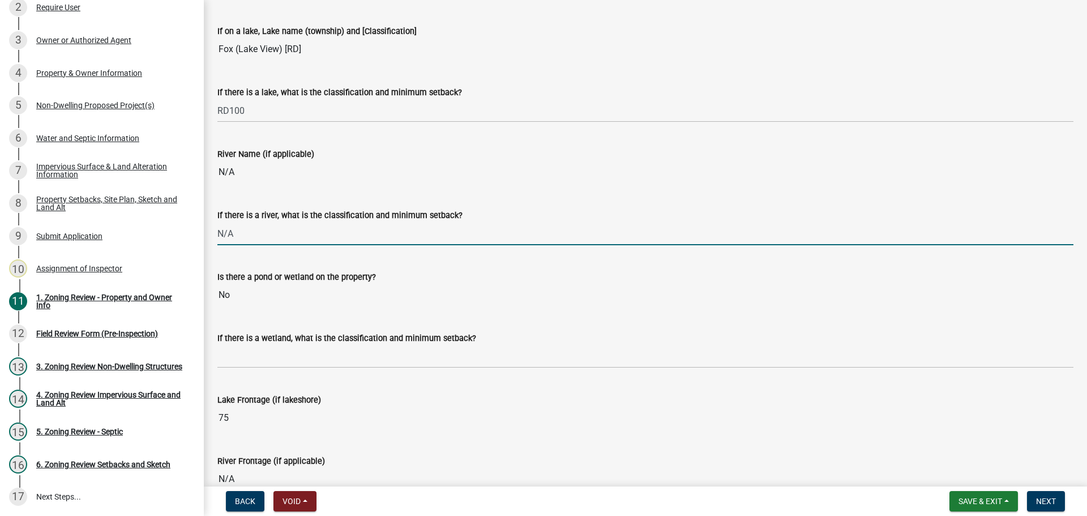
scroll to position [2094, 0]
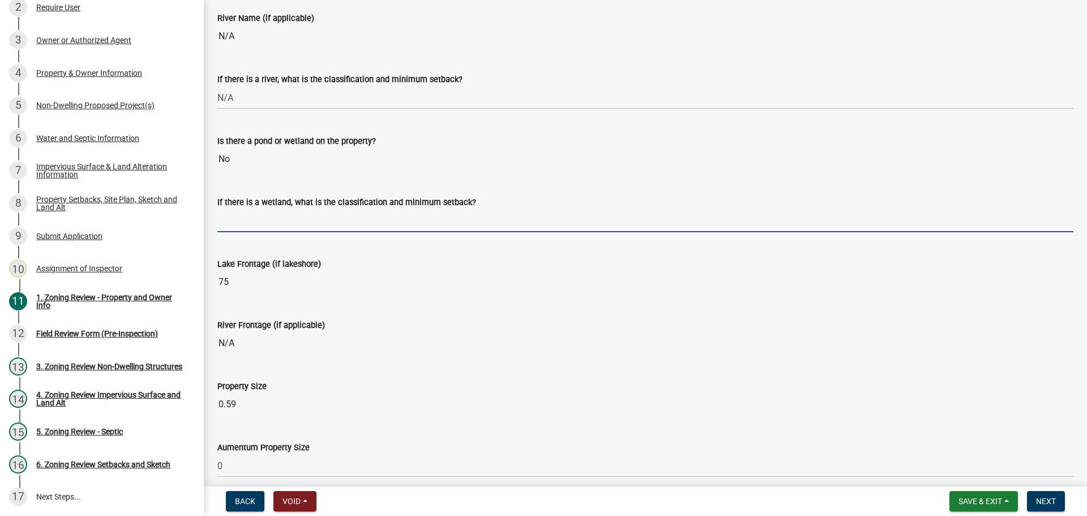
click at [327, 220] on input "If there is a wetland, what is the classification and minimum setback?" at bounding box center [645, 220] width 856 height 23
type input "N/A"
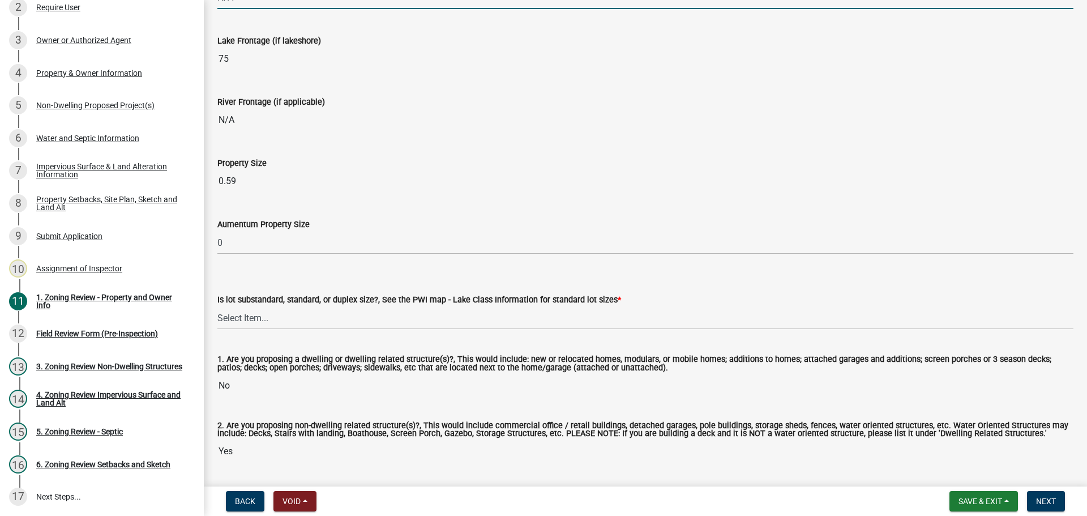
scroll to position [2321, 0]
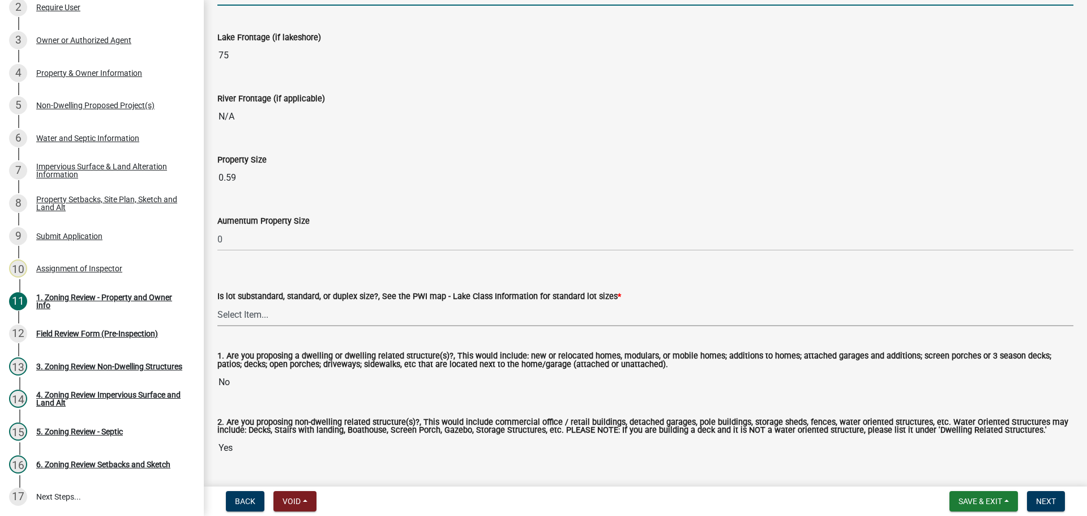
click at [274, 315] on select "Select Item... Non-Riparian and not back lot Substandard Non-Riparian Backlot S…" at bounding box center [645, 314] width 856 height 23
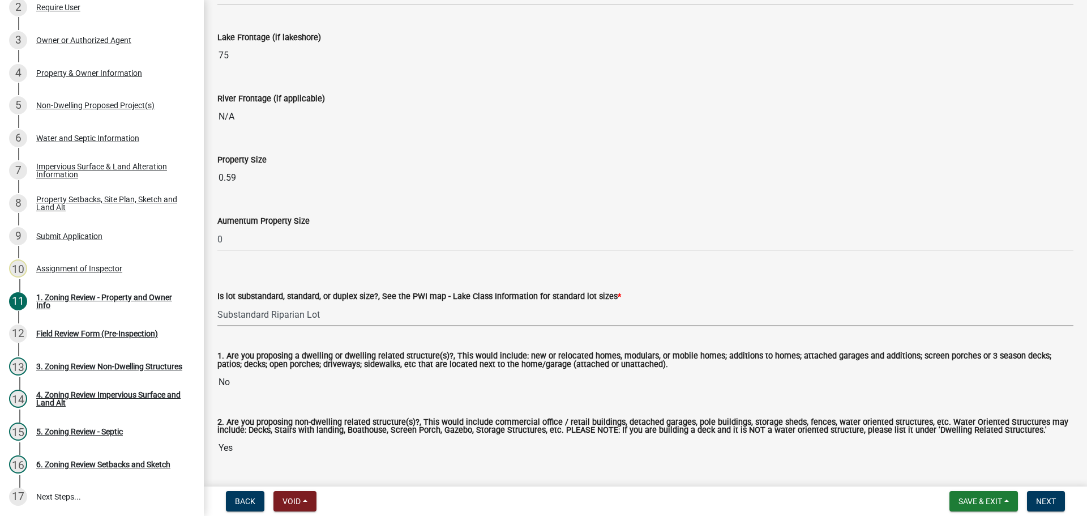
click at [217, 303] on select "Select Item... Non-Riparian and not back lot Substandard Non-Riparian Backlot S…" at bounding box center [645, 314] width 856 height 23
select select "8127fafe-56e8-4ce3-b1f8-70ab85aed4eb"
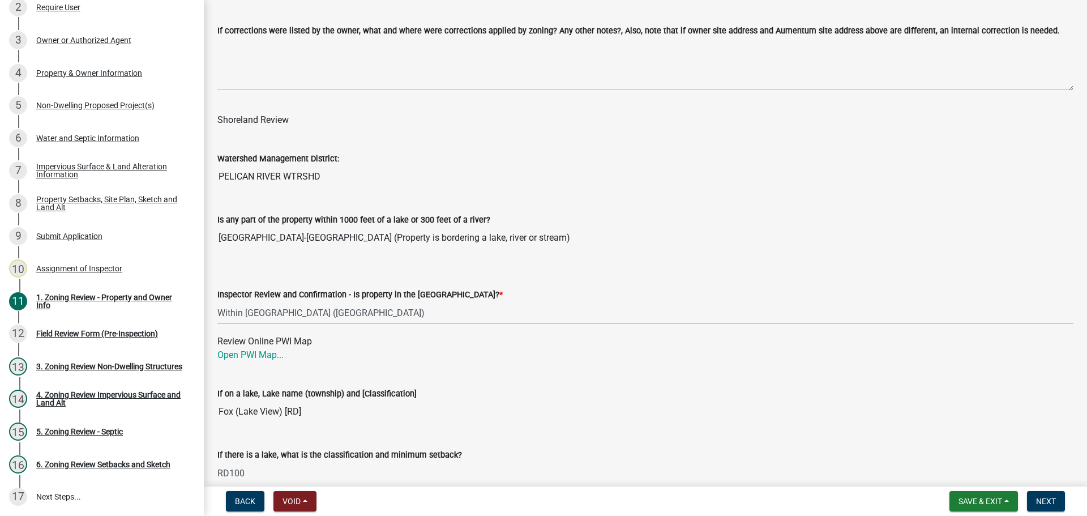
scroll to position [0, 0]
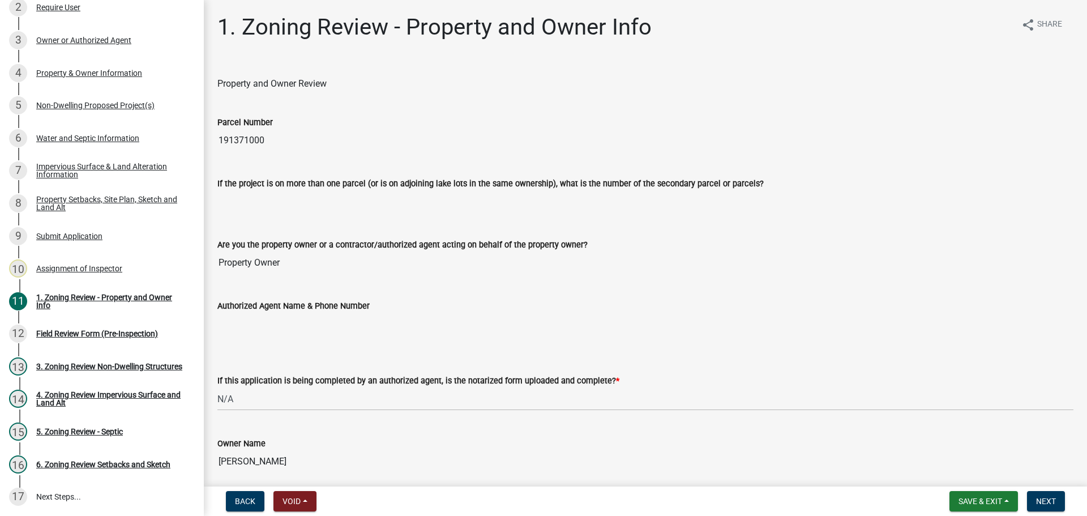
drag, startPoint x: 496, startPoint y: 181, endPoint x: 423, endPoint y: 2, distance: 193.0
click at [256, 140] on input "191371000" at bounding box center [645, 140] width 856 height 23
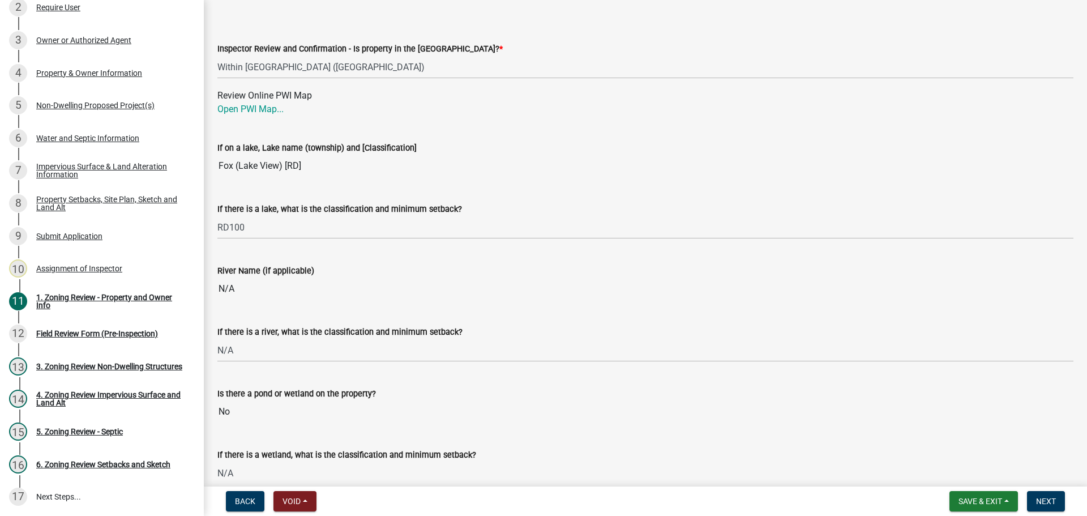
scroll to position [2353, 0]
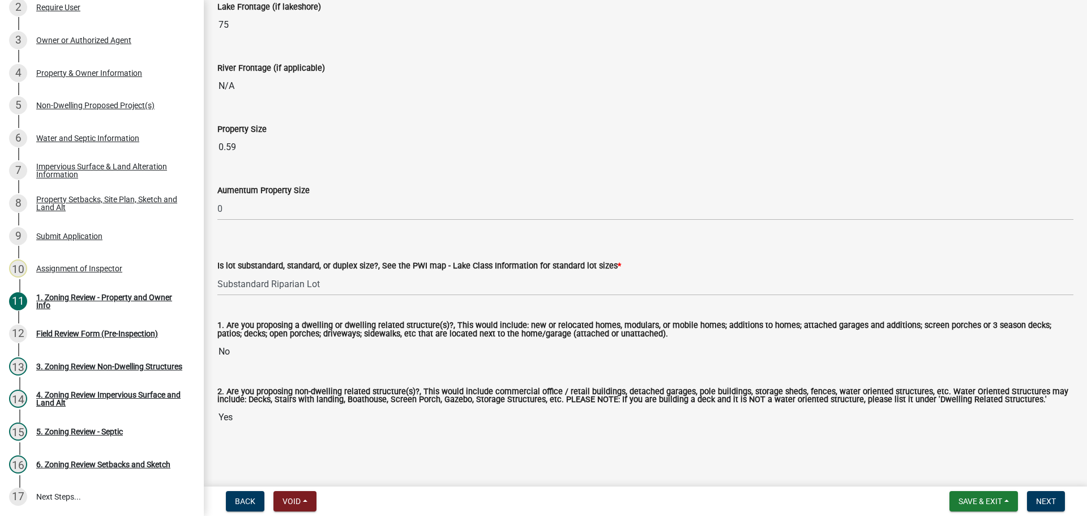
drag, startPoint x: 338, startPoint y: 248, endPoint x: 313, endPoint y: 393, distance: 147.6
click at [1034, 500] on button "Next" at bounding box center [1046, 501] width 38 height 20
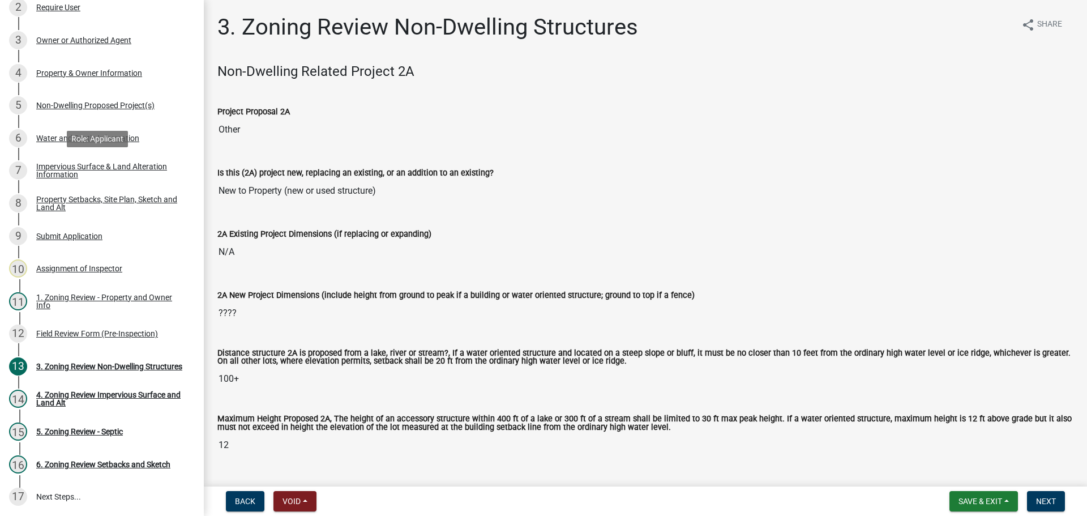
click at [113, 168] on div "Impervious Surface & Land Alteration Information" at bounding box center [110, 170] width 149 height 16
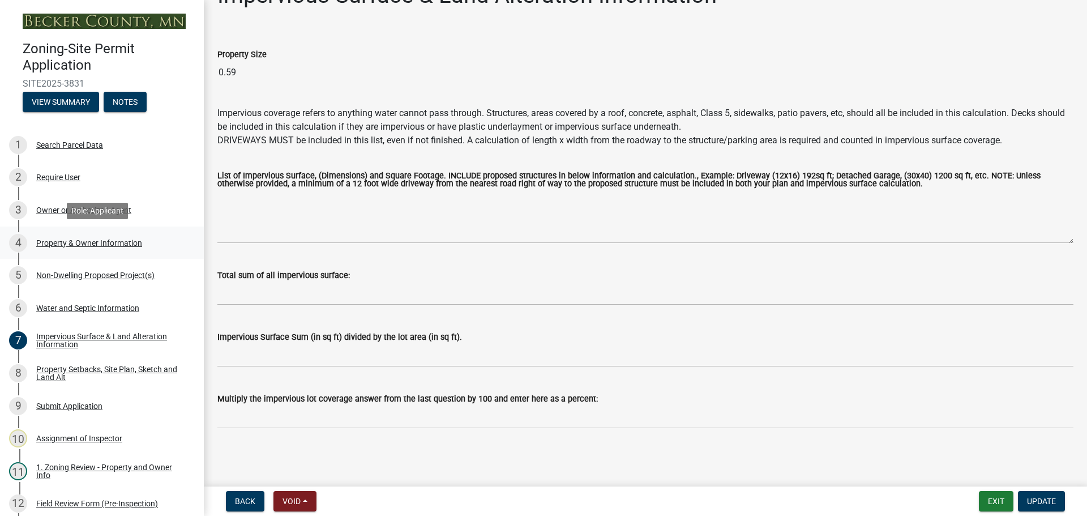
click at [101, 239] on div "Property & Owner Information" at bounding box center [89, 243] width 106 height 8
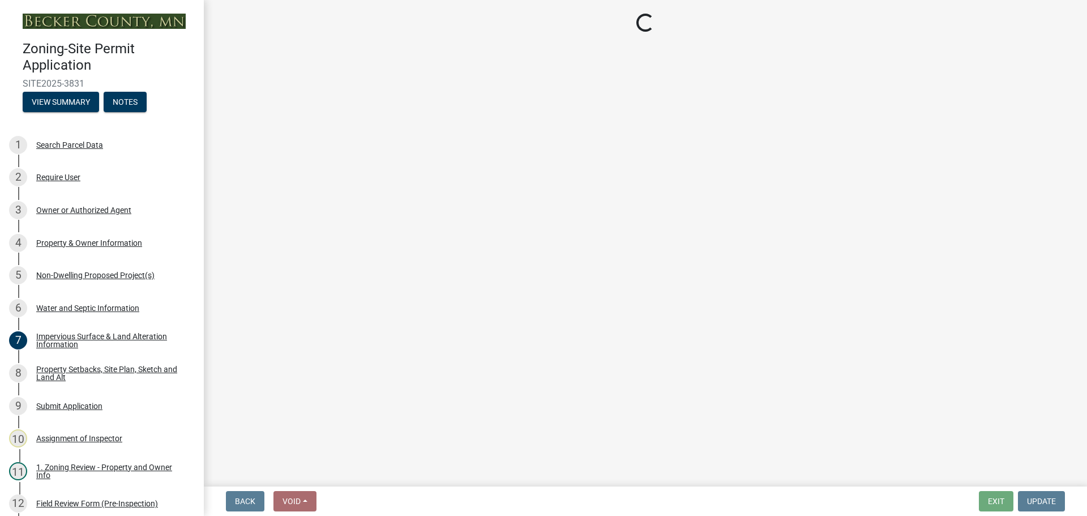
select select "a752e4d6-14bd-4f0f-bfe8-5b67ead45659"
select select "4439e411-f9ac-4451-8e9c-dcab1ac02f4d"
select select "fcf6d223-6c57-4dc5-b63a-a94704169022"
select select "5a5634ed-f11e-4c7b-90e1-096e6cfd17b9"
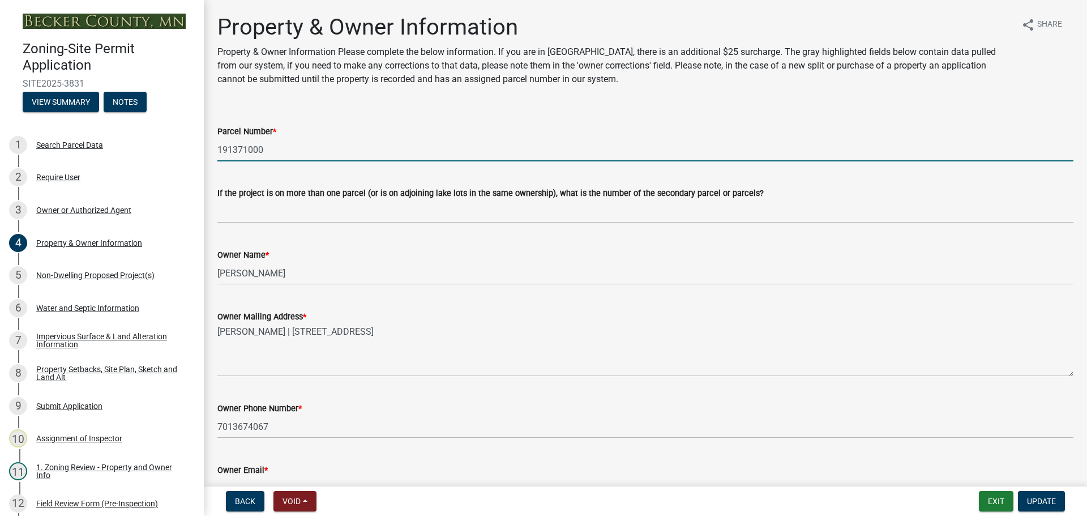
click at [315, 151] on input "191371000" at bounding box center [645, 149] width 856 height 23
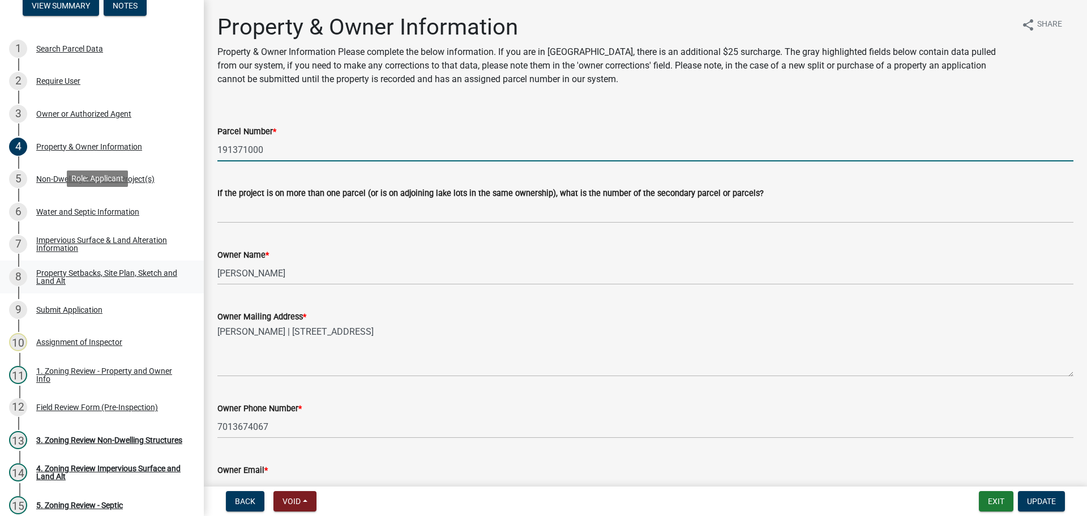
scroll to position [247, 0]
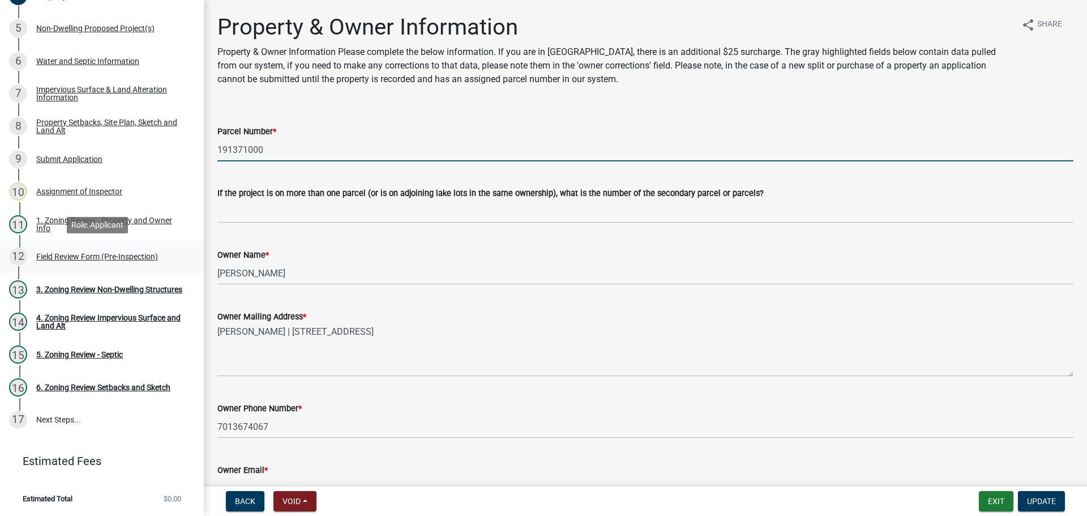
click at [115, 258] on div "Field Review Form (Pre-Inspection)" at bounding box center [97, 256] width 122 height 8
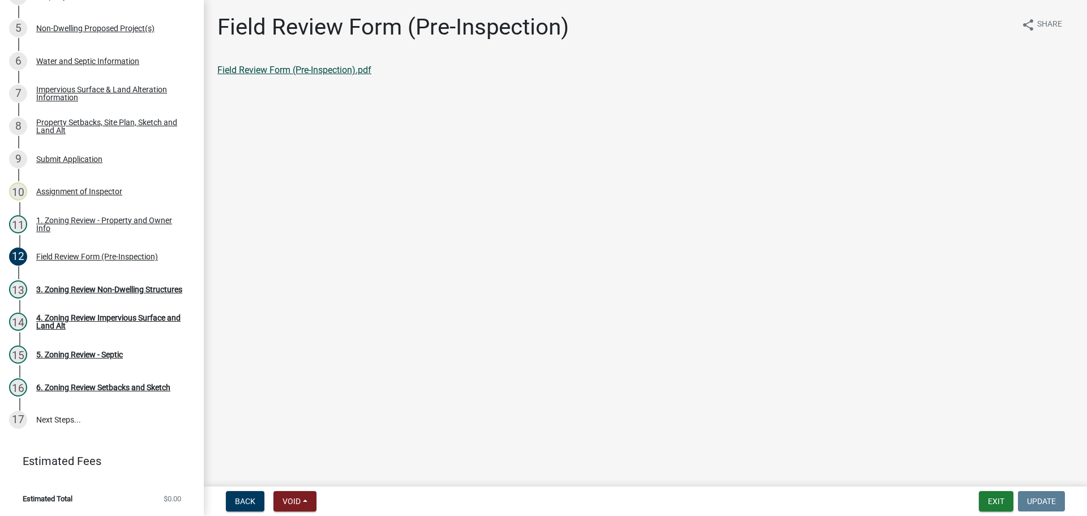
click at [276, 70] on link "Field Review Form (Pre-Inspection).pdf" at bounding box center [294, 70] width 154 height 11
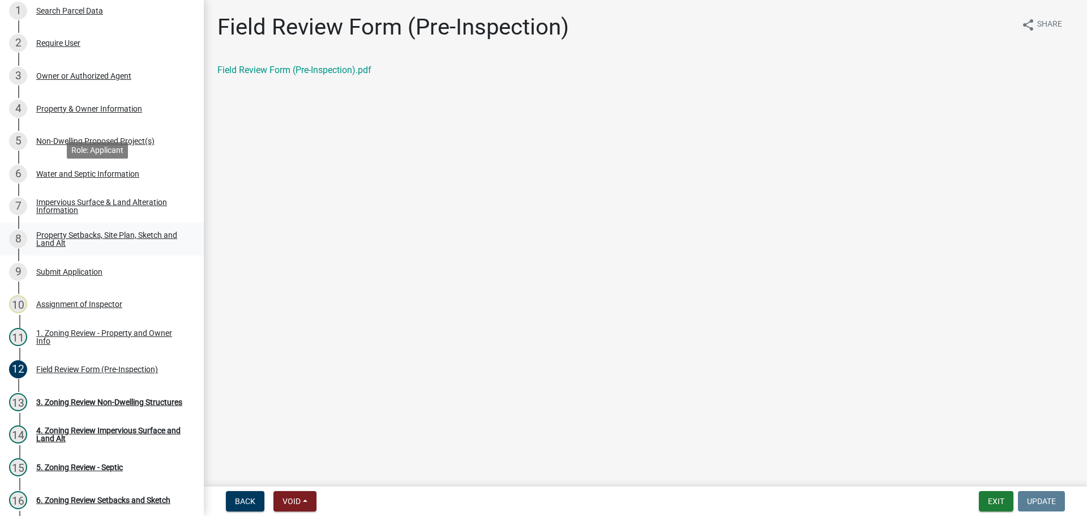
scroll to position [134, 0]
click at [95, 142] on div "Non-Dwelling Proposed Project(s)" at bounding box center [95, 142] width 118 height 8
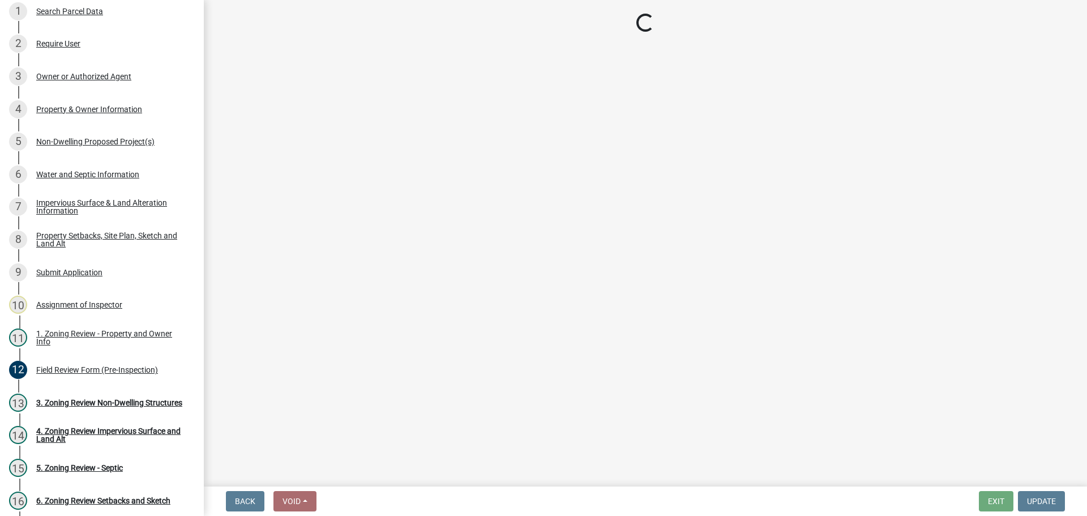
select select "45899473-49f8-456b-a472-3937cb76b7e8"
select select "3a2d96d3-fd69-4ed9-bae4-7a5aa03a7e58"
select select "6094bfe3-a997-46d7-8224-ceb3abf7e49e"
select select "ae391dbd-f41d-43ca-bdf1-092bd9136923"
select select "258cbdbc-8629-455d-9fed-6a57bf82144e"
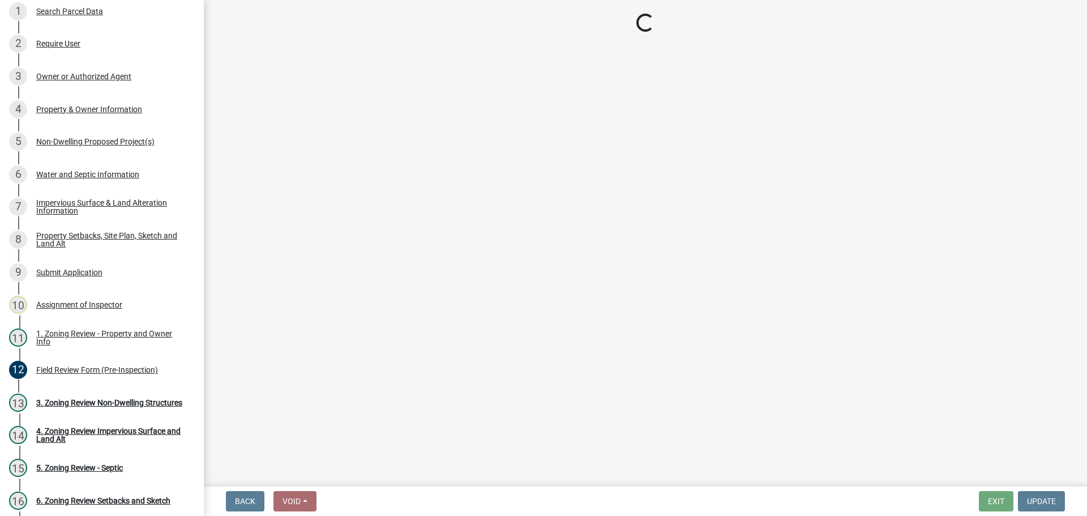
select select "a9a8393f-3c28-47b8-b6d9-84c94641c3fc"
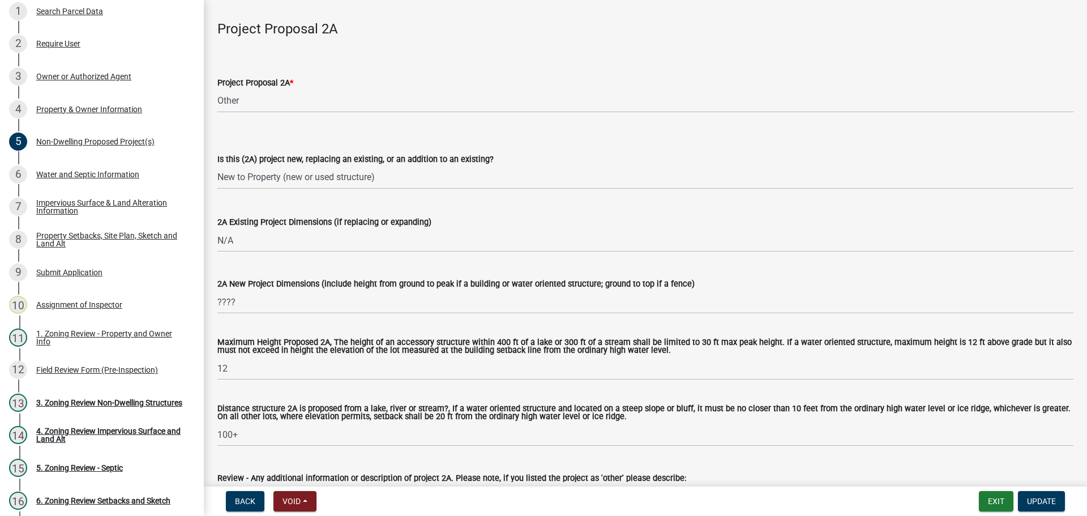
scroll to position [170, 0]
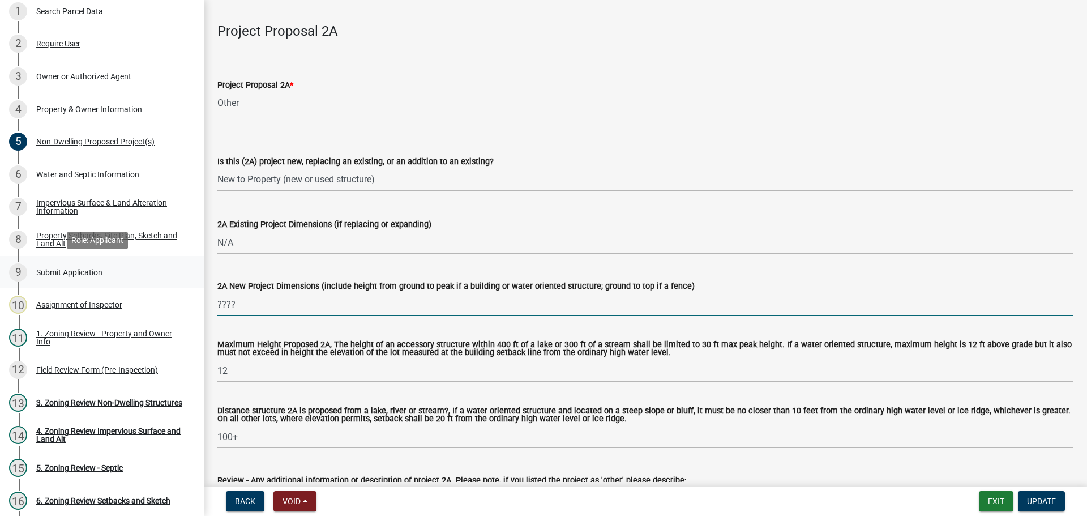
drag, startPoint x: 269, startPoint y: 305, endPoint x: 159, endPoint y: 284, distance: 112.5
click at [159, 284] on div "Zoning-Site Permit Application SITE2025-3831 View Summary Notes 1 Search Parcel…" at bounding box center [543, 258] width 1087 height 516
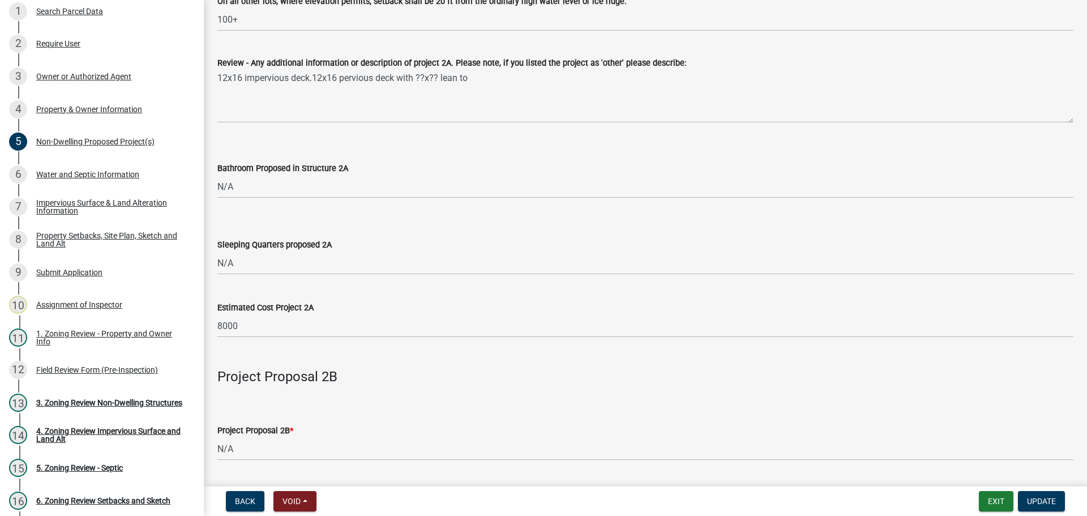
scroll to position [0, 0]
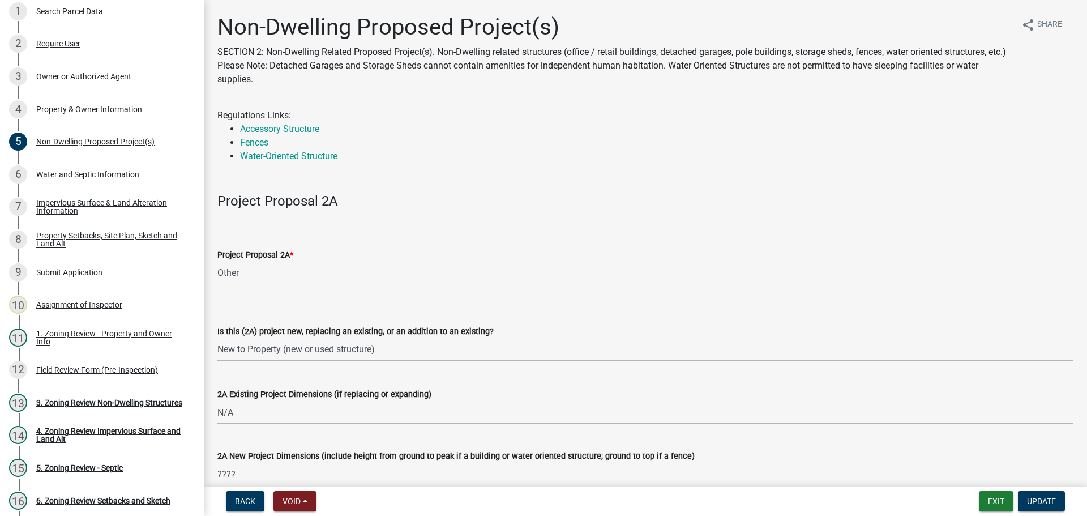
drag, startPoint x: 600, startPoint y: 306, endPoint x: 491, endPoint y: 97, distance: 235.5
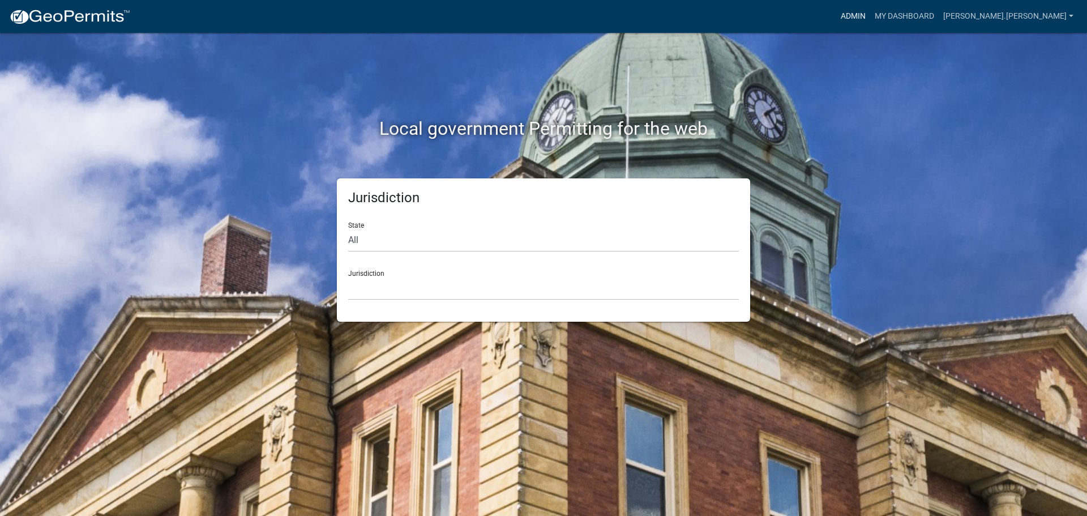
click at [870, 12] on link "Admin" at bounding box center [853, 17] width 34 height 22
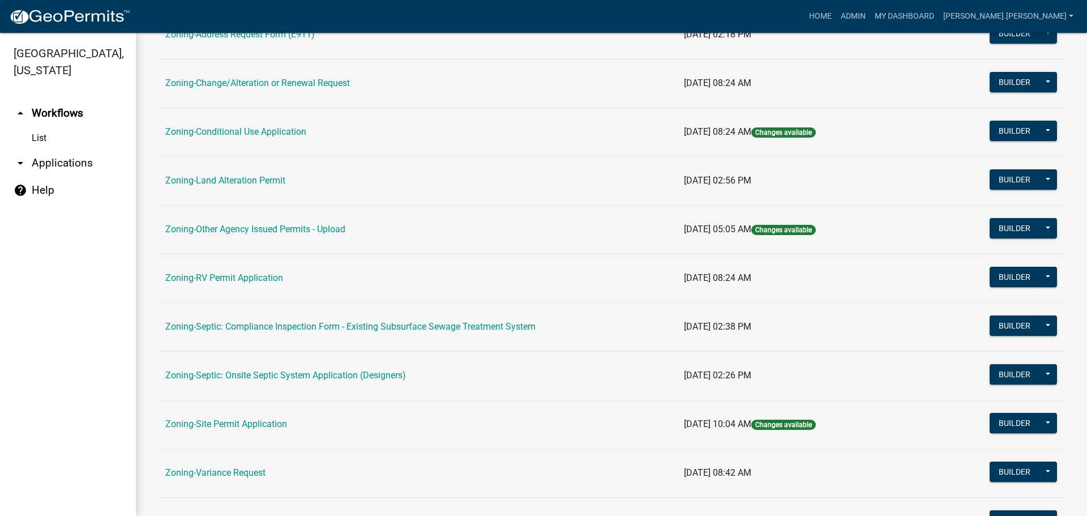
scroll to position [345, 0]
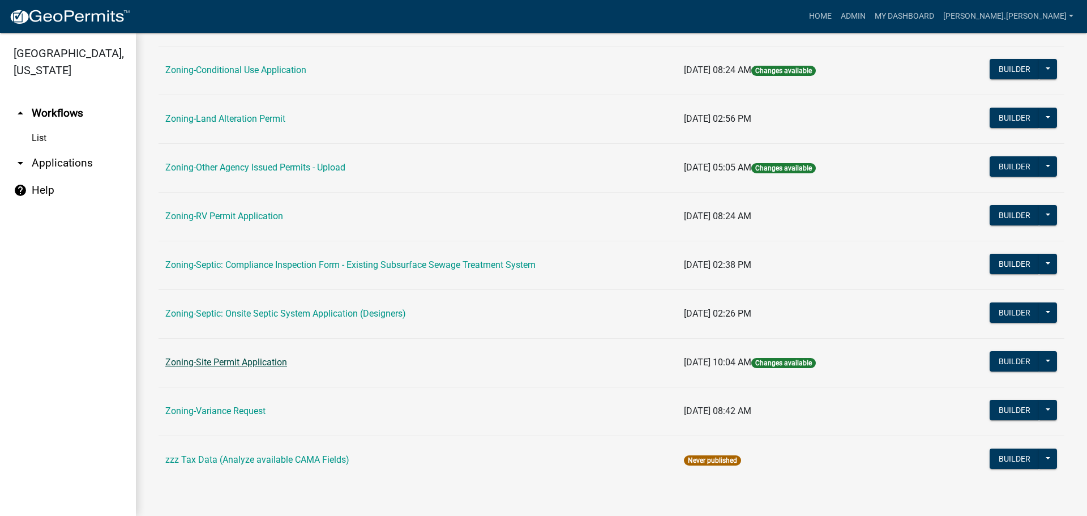
click at [253, 361] on link "Zoning-Site Permit Application" at bounding box center [226, 362] width 122 height 11
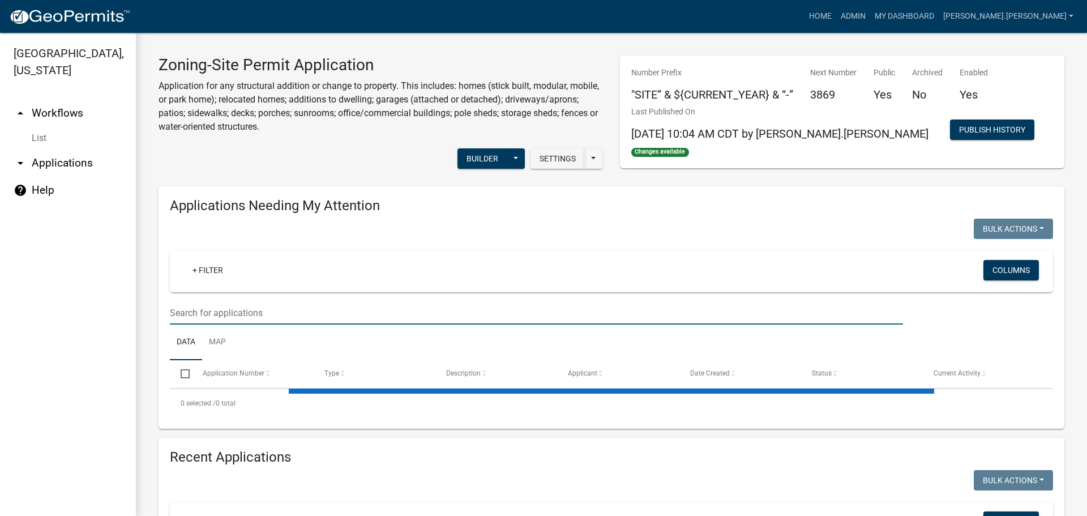
paste input "191371000"
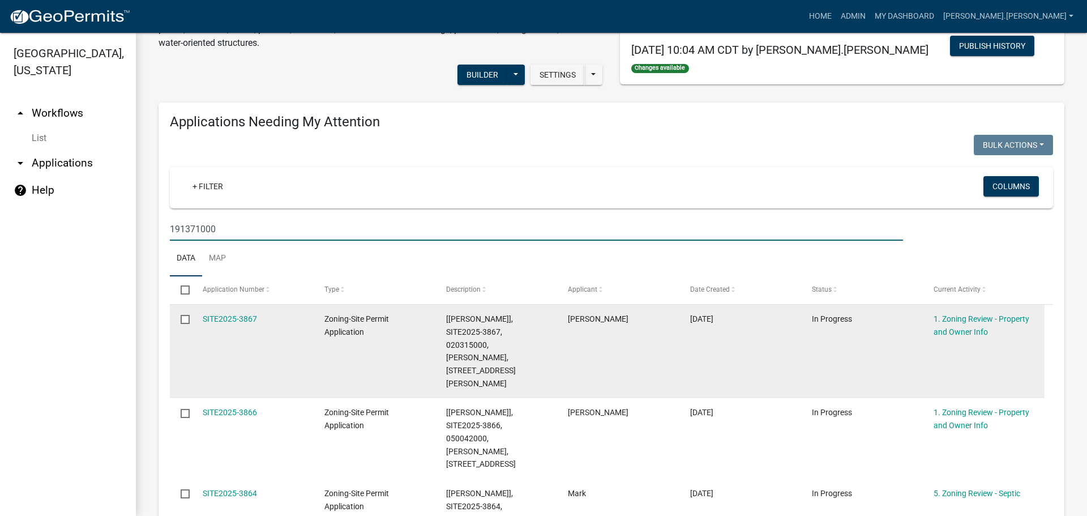
scroll to position [226, 0]
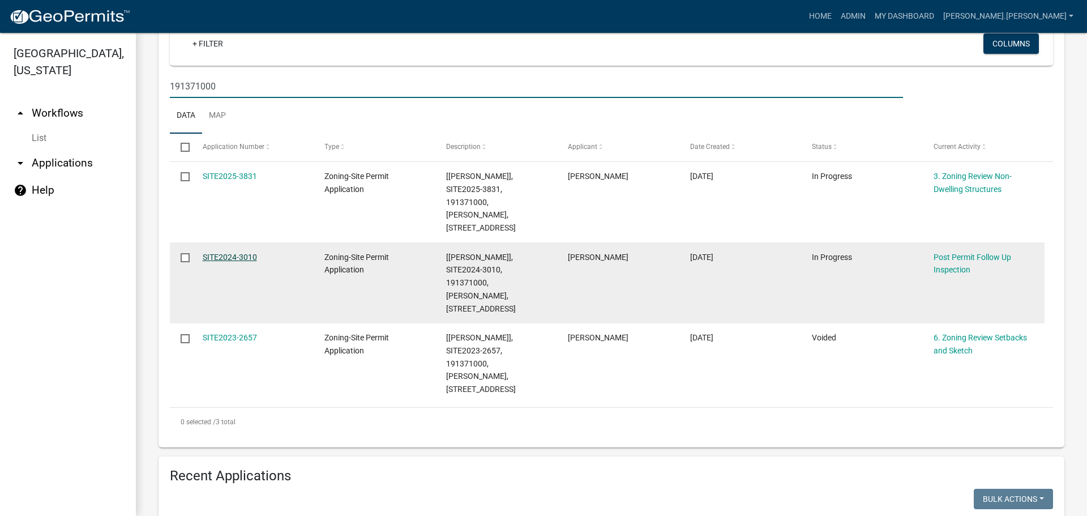
type input "191371000"
click at [222, 252] on link "SITE2024-3010" at bounding box center [230, 256] width 54 height 9
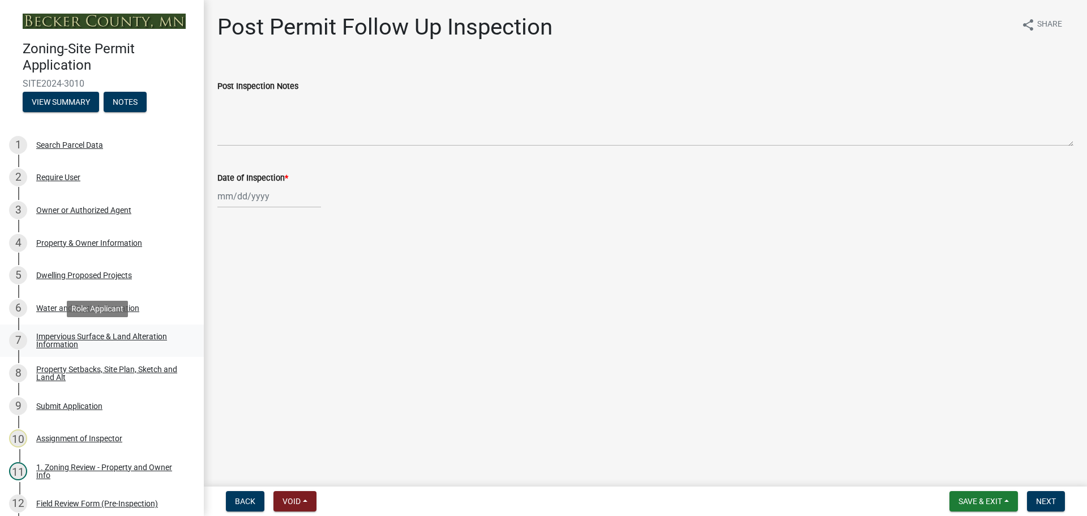
click at [98, 340] on div "Impervious Surface & Land Alteration Information" at bounding box center [110, 340] width 149 height 16
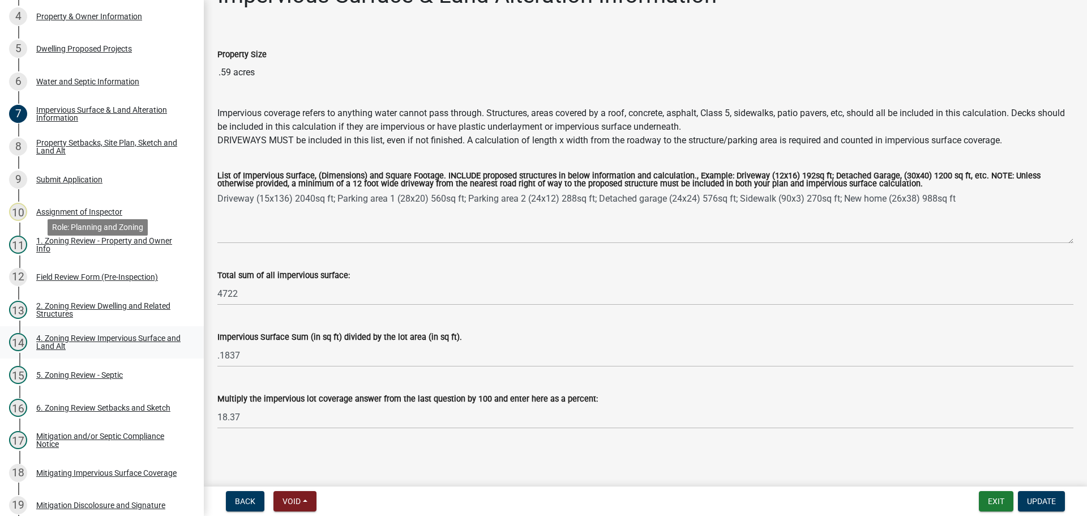
scroll to position [396, 0]
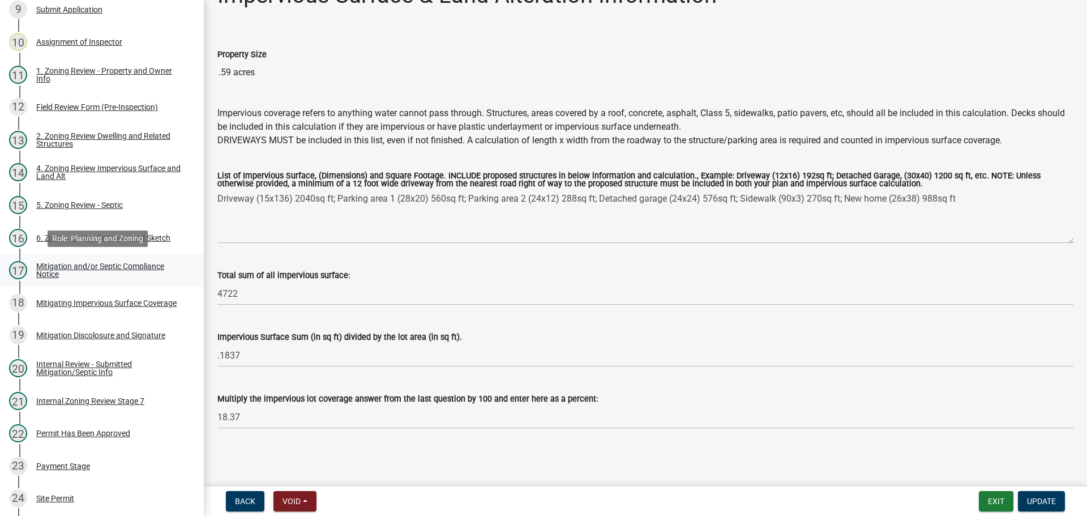
click at [118, 265] on div "Mitigation and/or Septic Compliance Notice" at bounding box center [110, 270] width 149 height 16
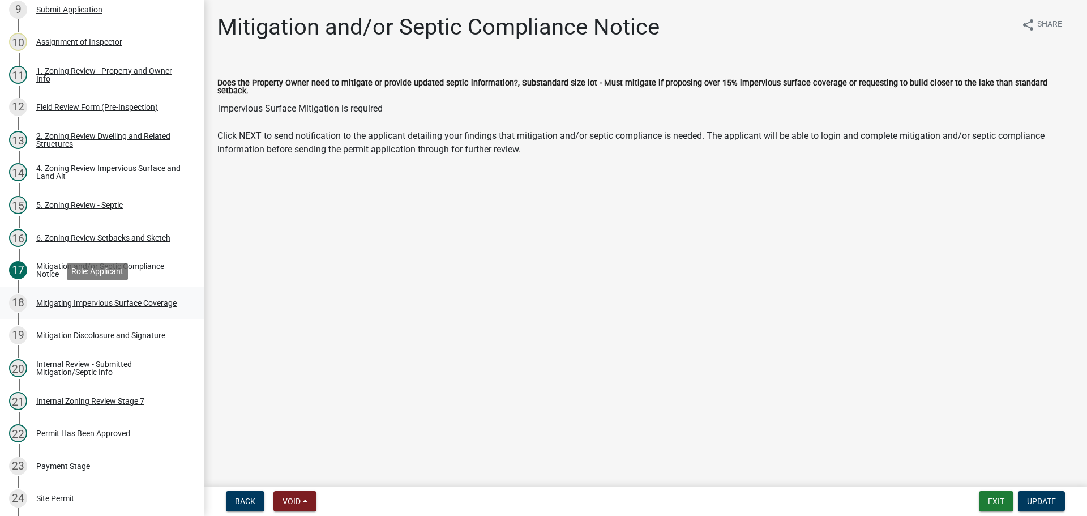
click at [109, 302] on div "Mitigating Impervious Surface Coverage" at bounding box center [106, 303] width 140 height 8
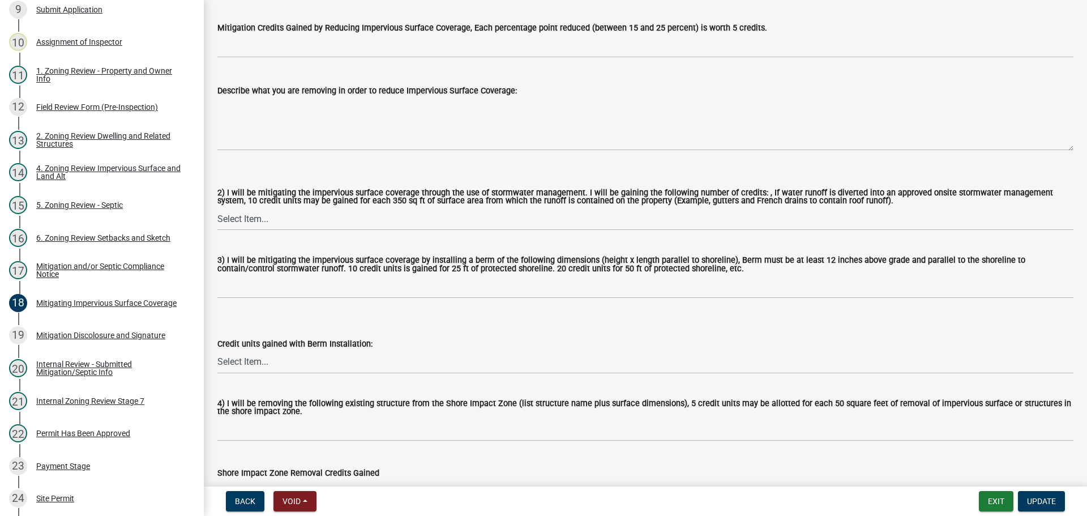
scroll to position [459, 0]
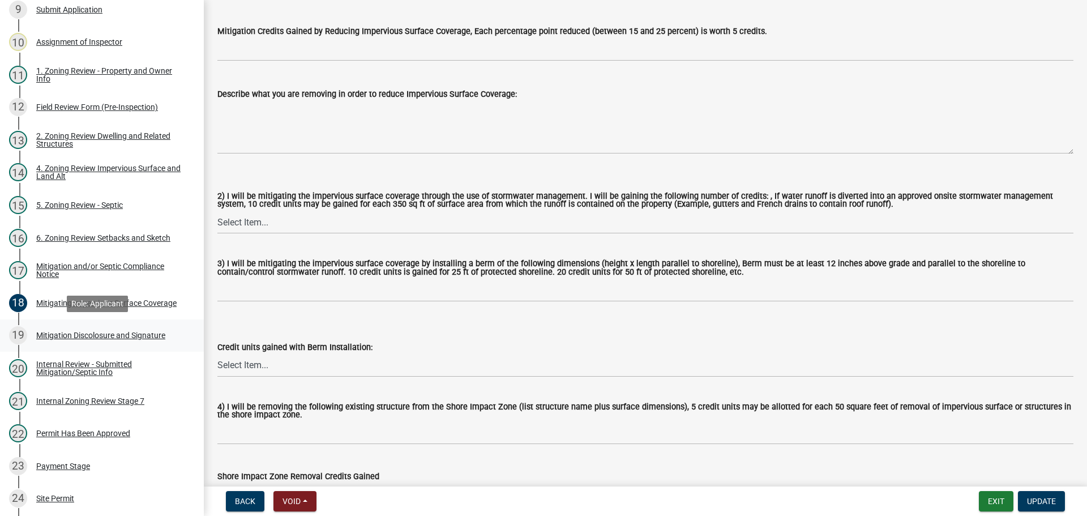
click at [131, 334] on div "Mitigation Discolosure and Signature" at bounding box center [100, 335] width 129 height 8
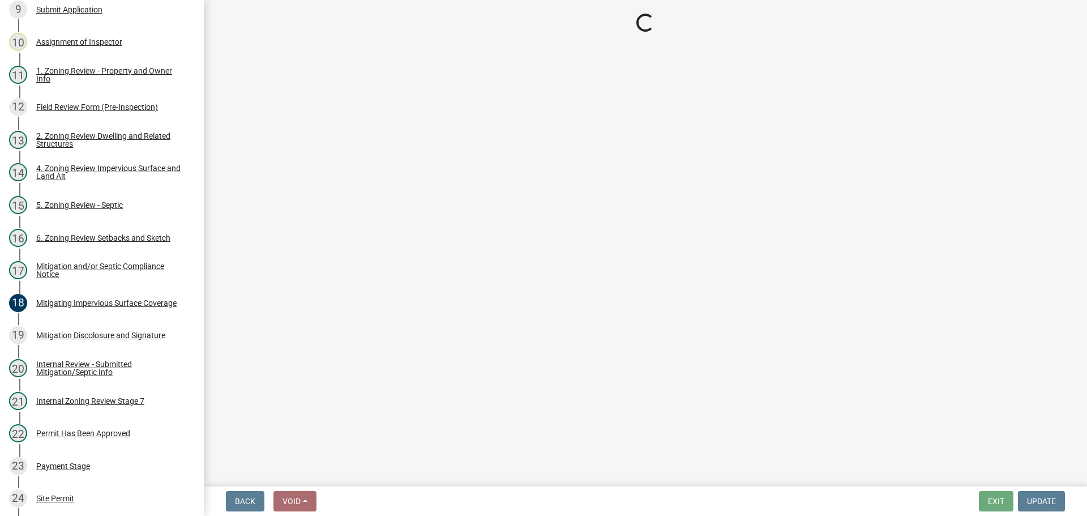
select select "f77c79d5-3d39-4226-907c-dd8c376d16c5"
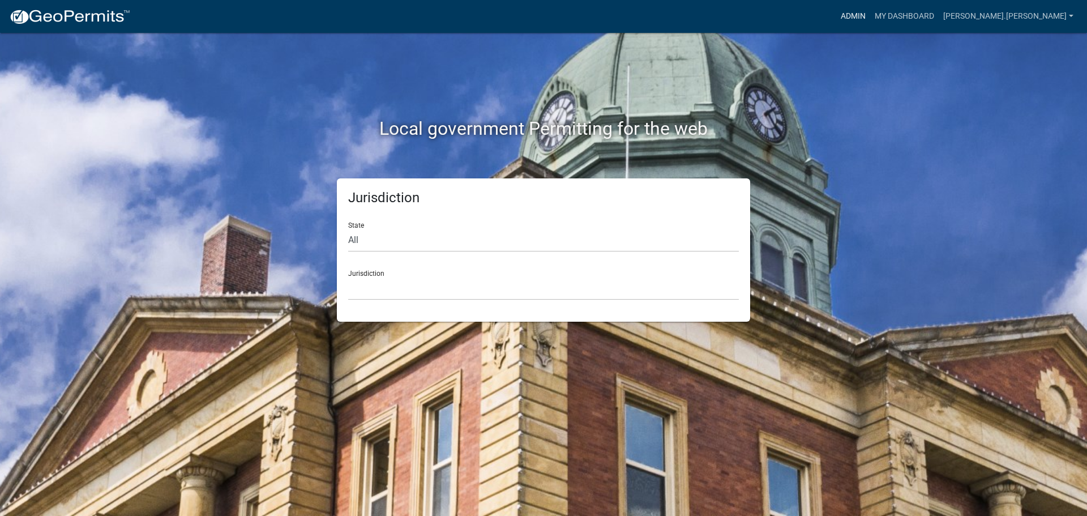
click at [870, 13] on link "Admin" at bounding box center [853, 17] width 34 height 22
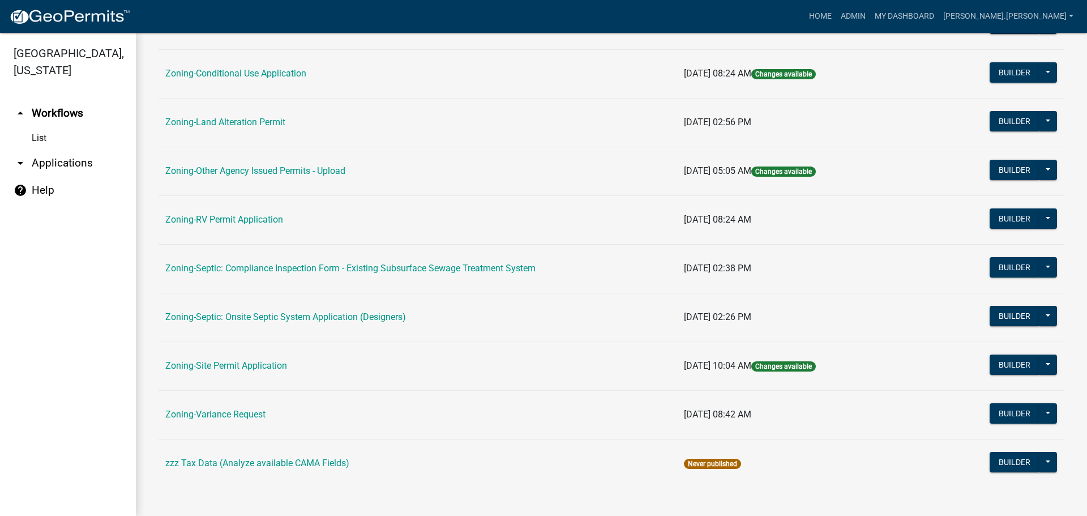
scroll to position [345, 0]
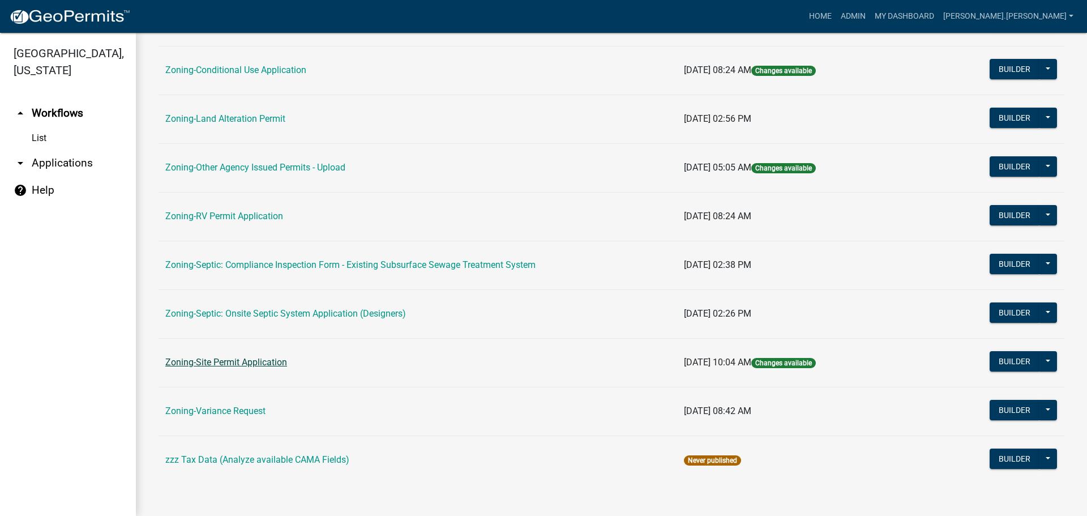
click at [267, 361] on link "Zoning-Site Permit Application" at bounding box center [226, 362] width 122 height 11
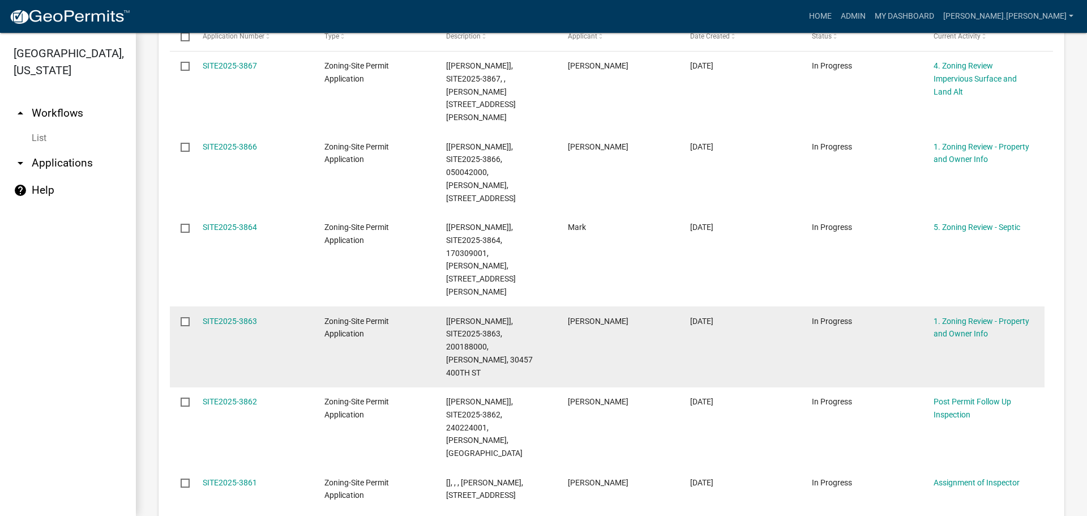
scroll to position [340, 0]
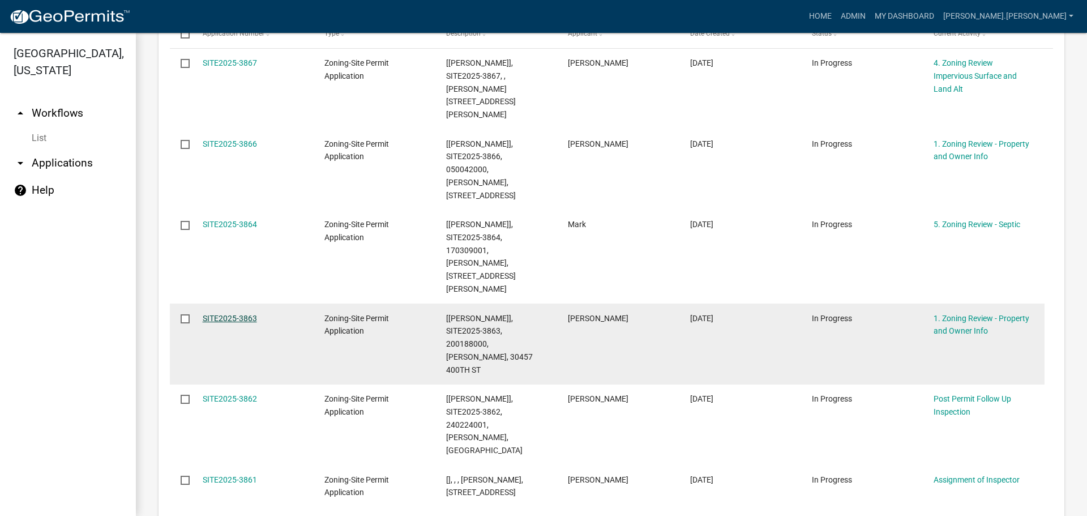
click at [250, 314] on link "SITE2025-3863" at bounding box center [230, 318] width 54 height 9
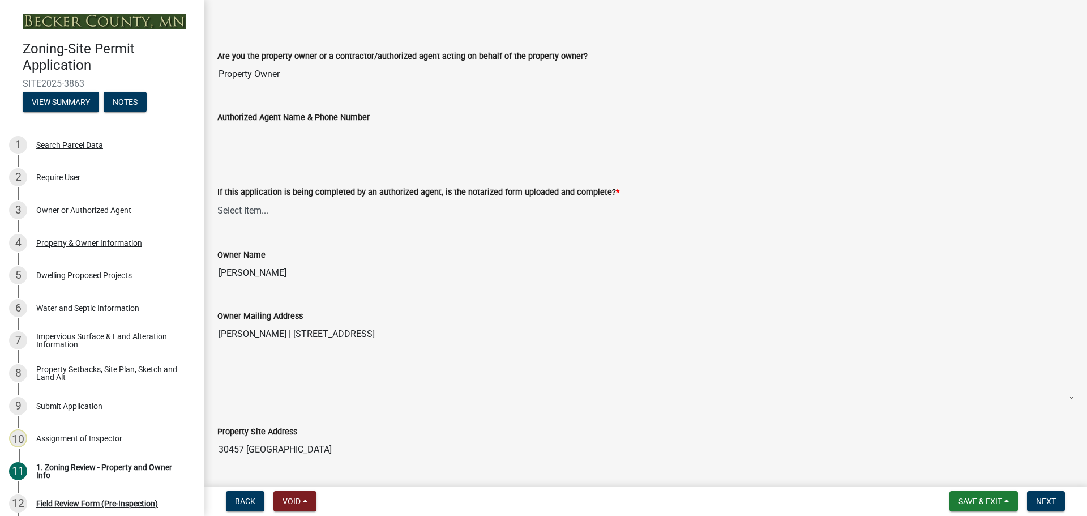
scroll to position [170, 0]
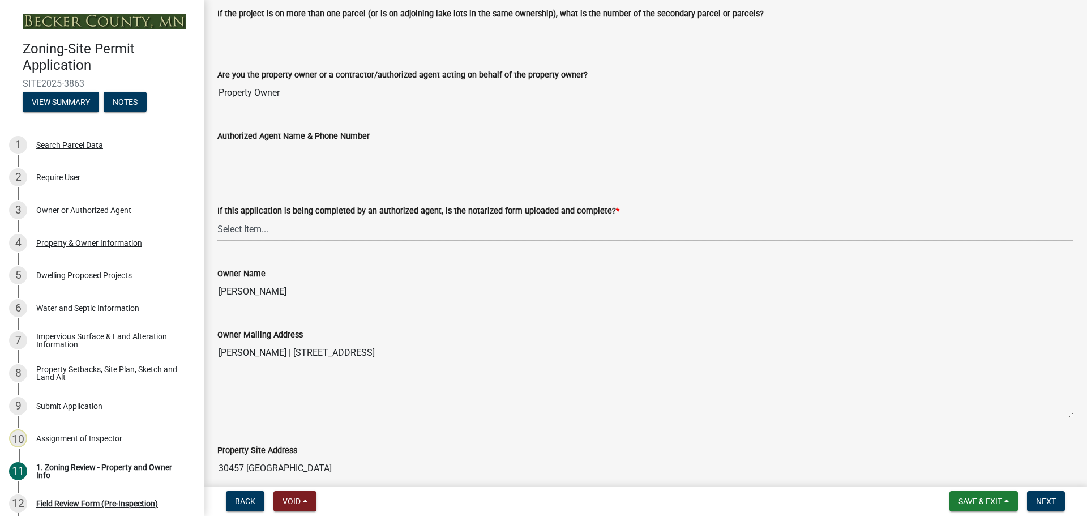
click at [308, 230] on select "Select Item... Yes No N/A" at bounding box center [645, 228] width 856 height 23
click at [217, 217] on select "Select Item... Yes No N/A" at bounding box center [645, 228] width 856 height 23
select select "b279cdb4-a9c7-4e65-a8bd-797316f5be14"
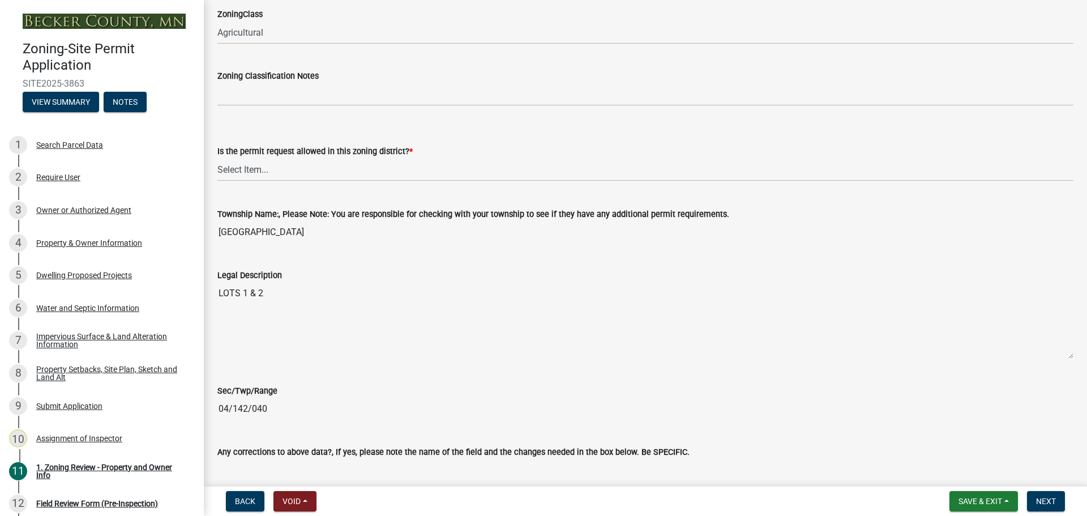
scroll to position [792, 0]
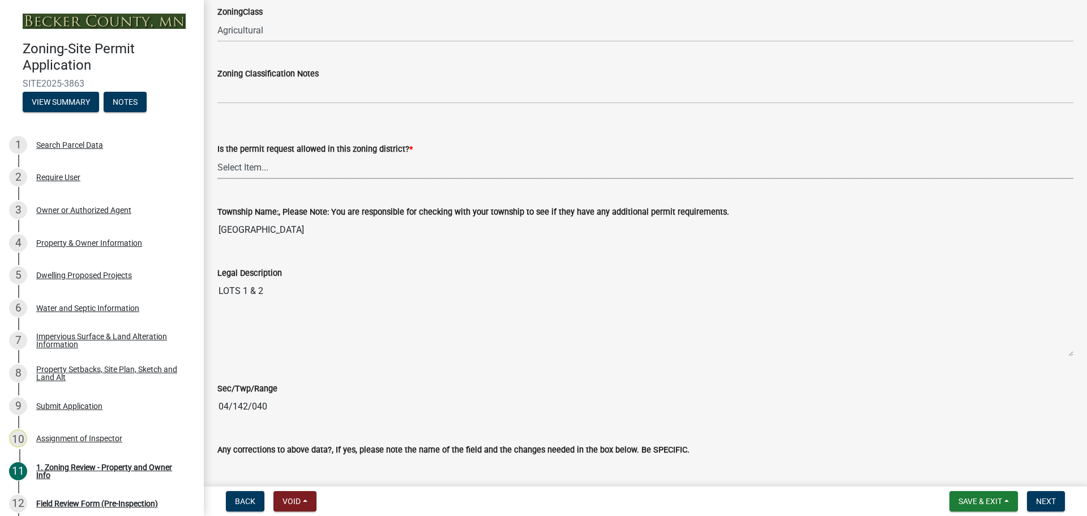
click at [284, 169] on select "Select Item... Yes No" at bounding box center [645, 167] width 856 height 23
click at [217, 156] on select "Select Item... Yes No" at bounding box center [645, 167] width 856 height 23
select select "b4f32c46-6248-4748-b47c-fa4933858724"
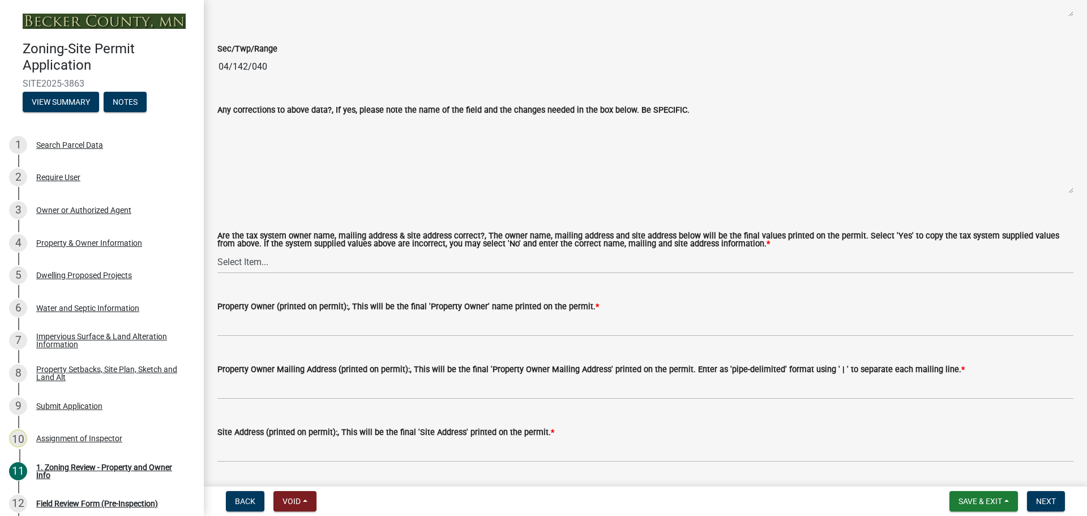
scroll to position [1302, 0]
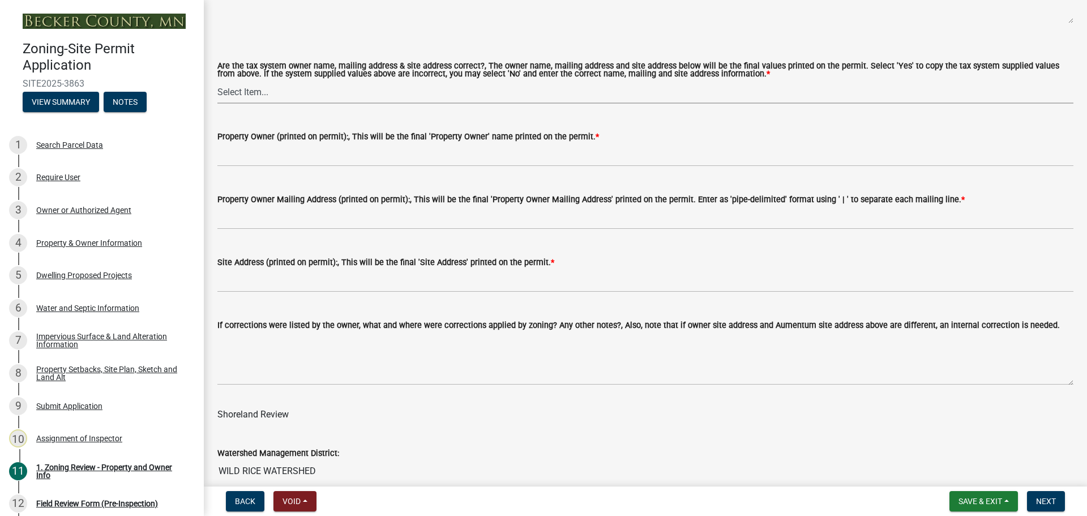
click at [326, 91] on select "Select Item... Yes No" at bounding box center [645, 91] width 856 height 23
click at [217, 81] on select "Select Item... Yes No" at bounding box center [645, 91] width 856 height 23
select select "ab6c2257-4786-48e5-86d0-1194833f57c8"
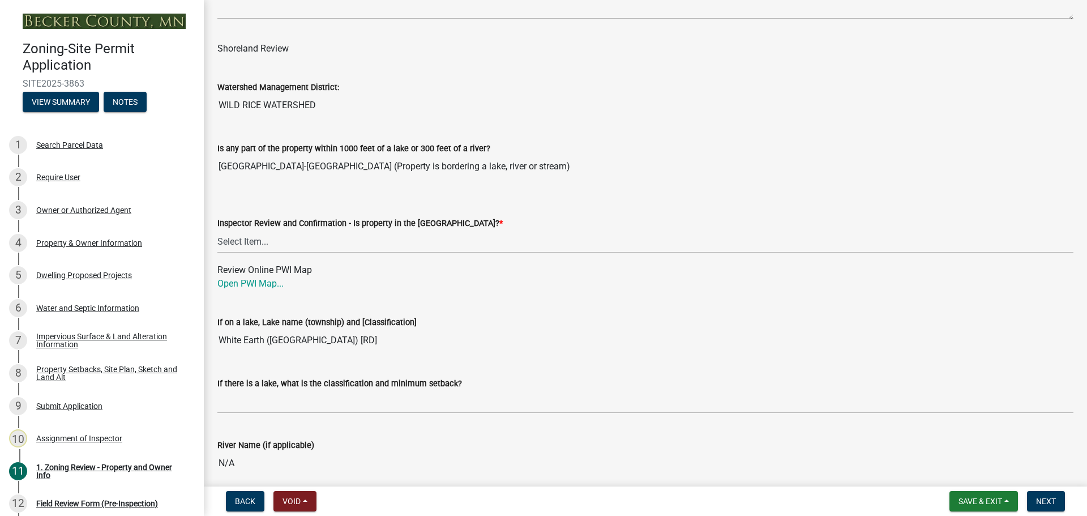
scroll to position [1811, 0]
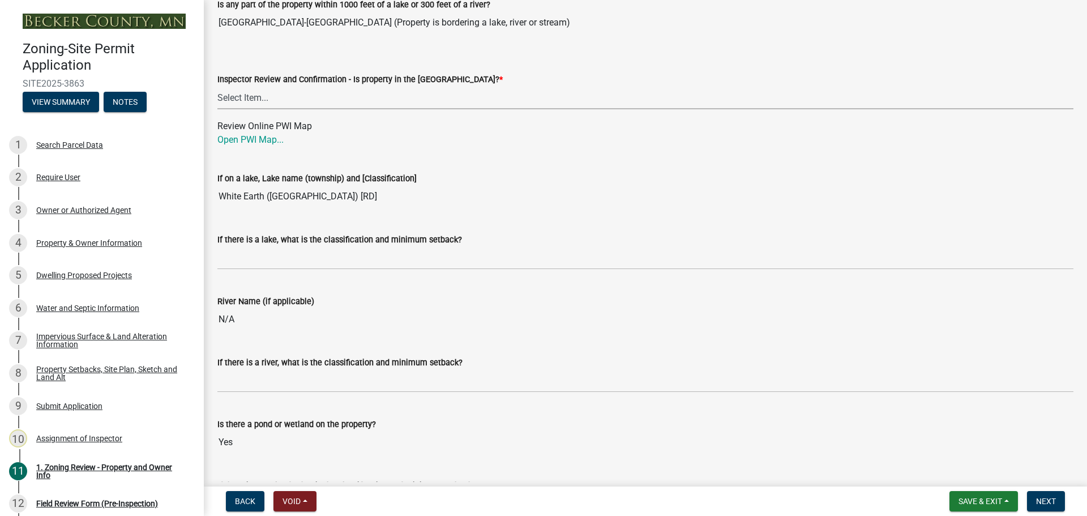
click at [266, 93] on select "Select Item... Within [GEOGRAPHIC_DATA] (SD) Not in [GEOGRAPHIC_DATA] (NOTSL)" at bounding box center [645, 97] width 856 height 23
click at [217, 87] on select "Select Item... Within [GEOGRAPHIC_DATA] (SD) Not in [GEOGRAPHIC_DATA] (NOTSL)" at bounding box center [645, 97] width 856 height 23
select select "de99b201-fb85-4000-88f5-6f49f4ff2101"
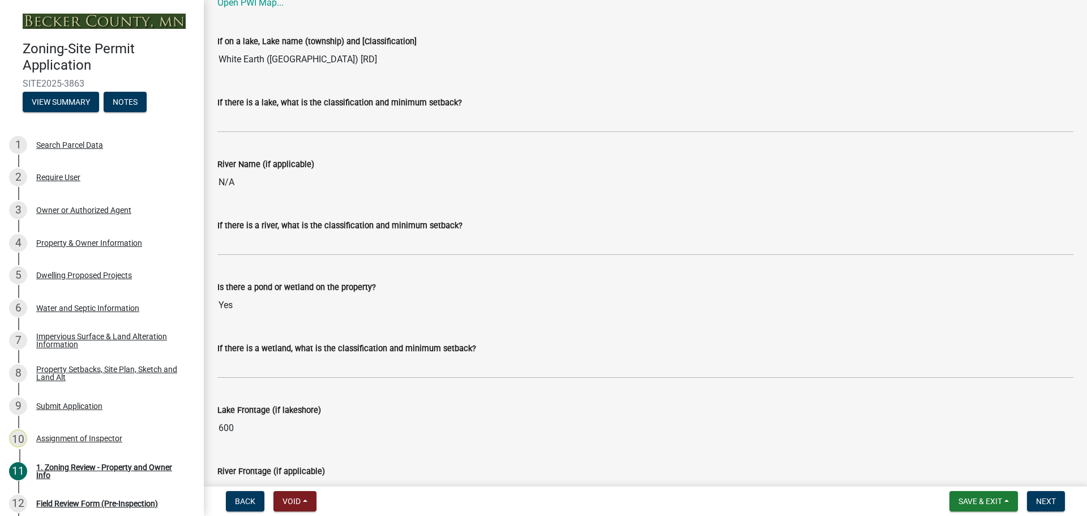
scroll to position [1981, 0]
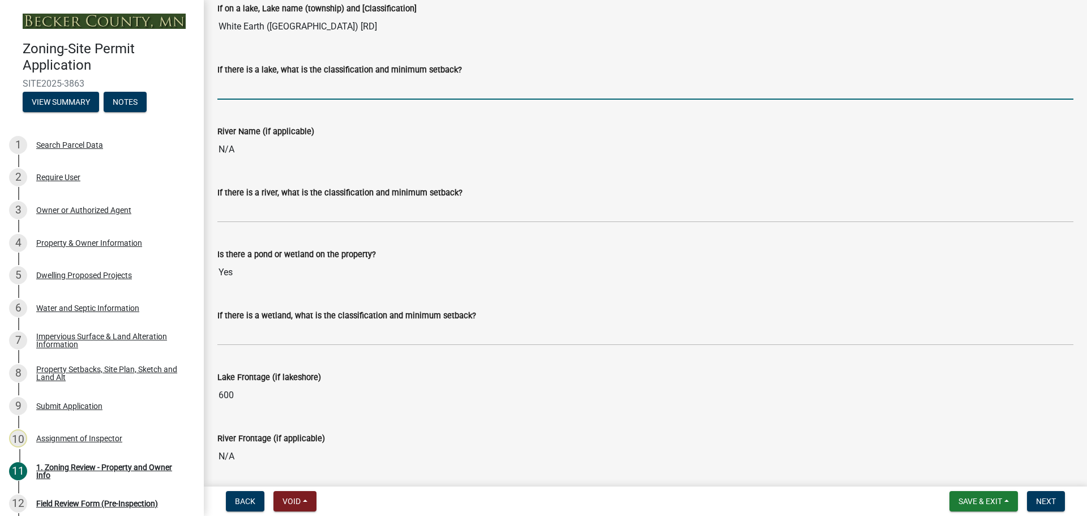
click at [275, 89] on input "If there is a lake, what is the classification and minimum setback?" at bounding box center [645, 87] width 856 height 23
type input "RD100"
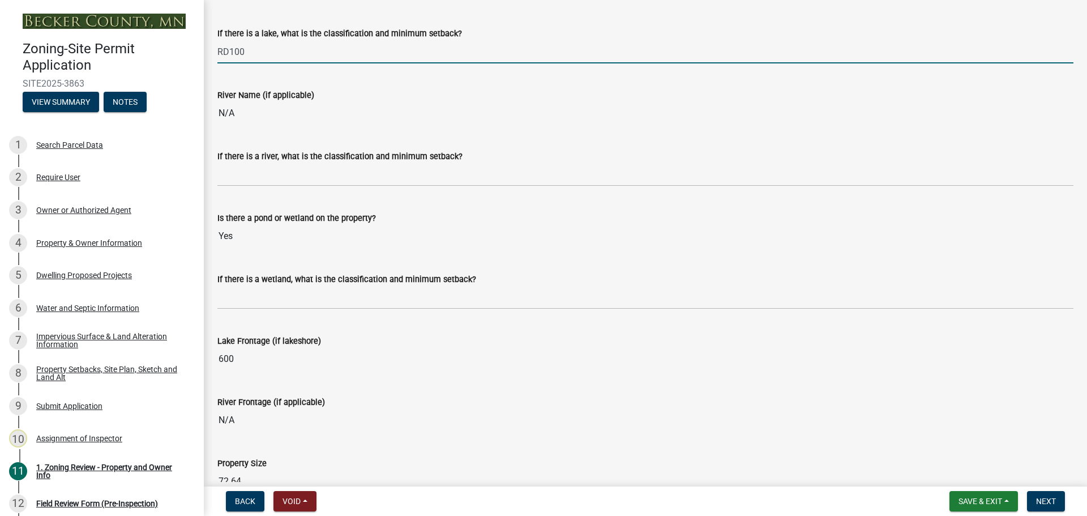
scroll to position [2038, 0]
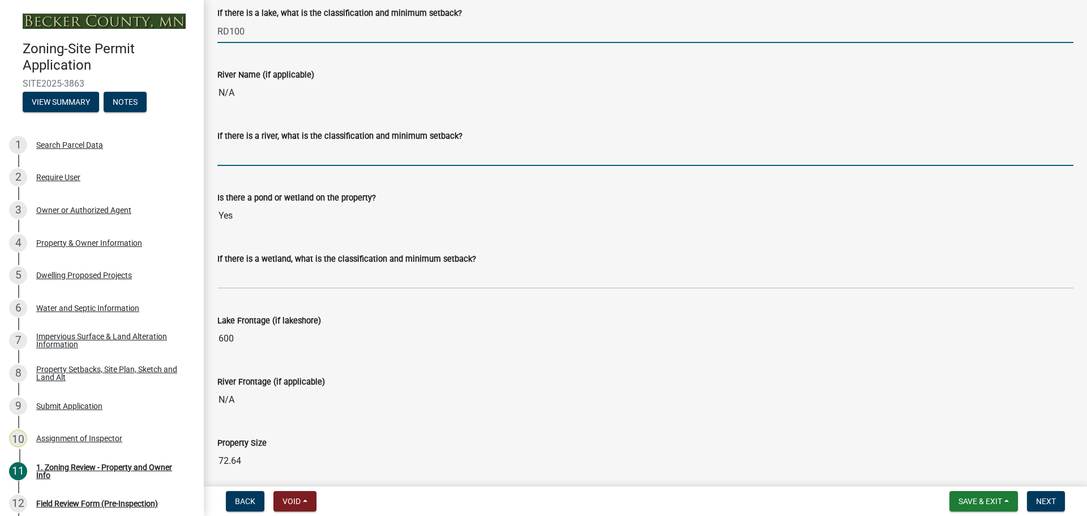
click at [277, 150] on input "If there is a river, what is the classification and minimum setback?" at bounding box center [645, 154] width 856 height 23
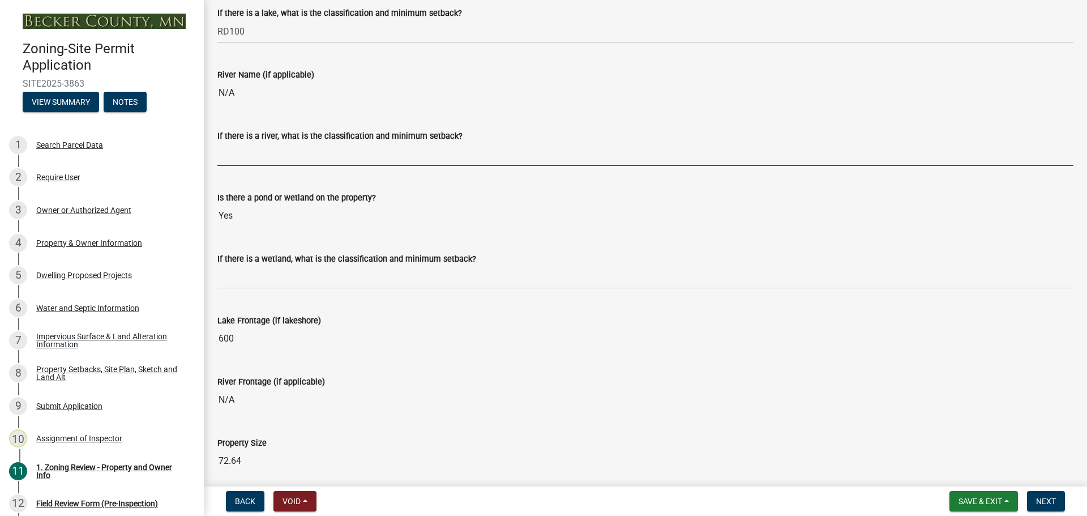
type input "N/A"
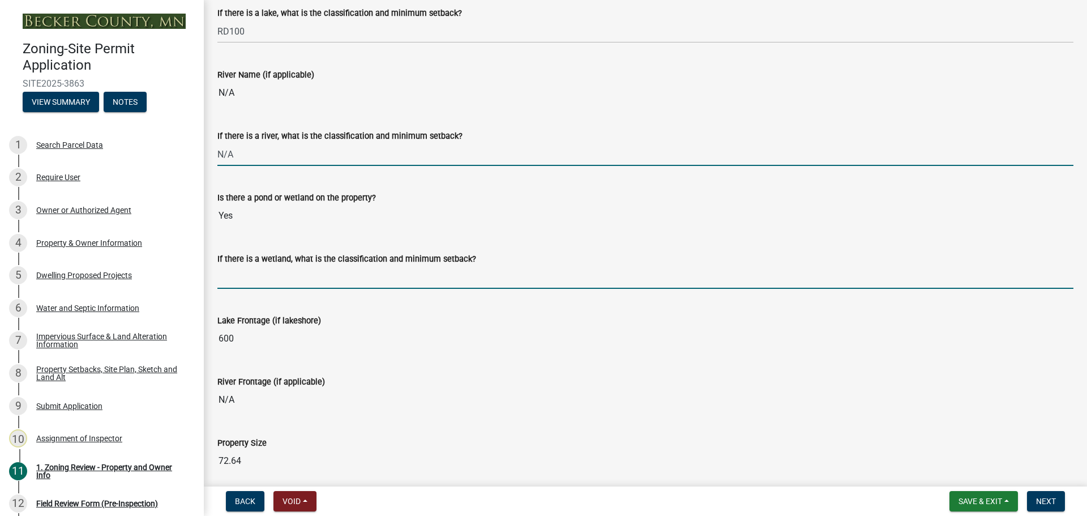
click at [245, 271] on input "If there is a wetland, what is the classification and minimum setback?" at bounding box center [645, 276] width 856 height 23
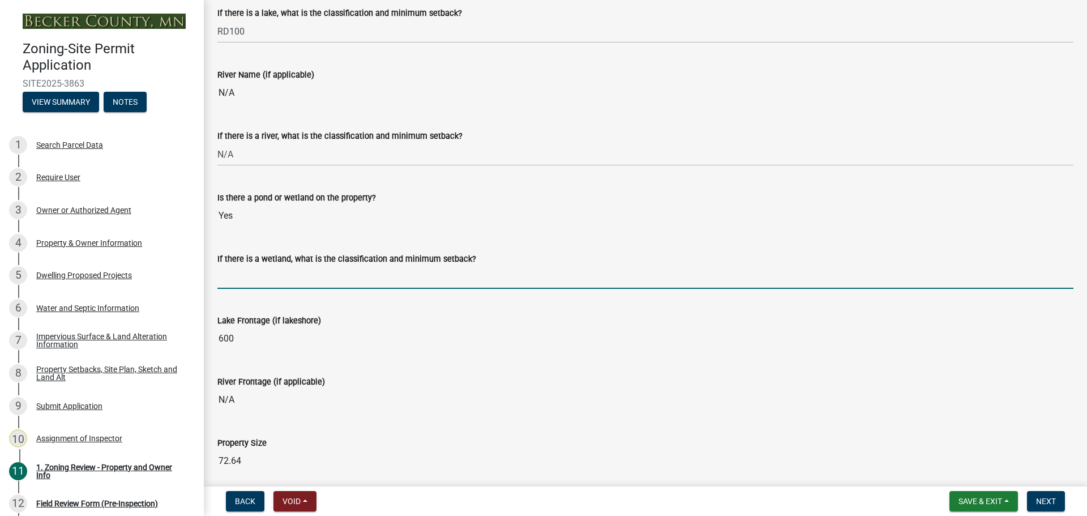
type input "not protected wetland, may build up to but not in the wetland"
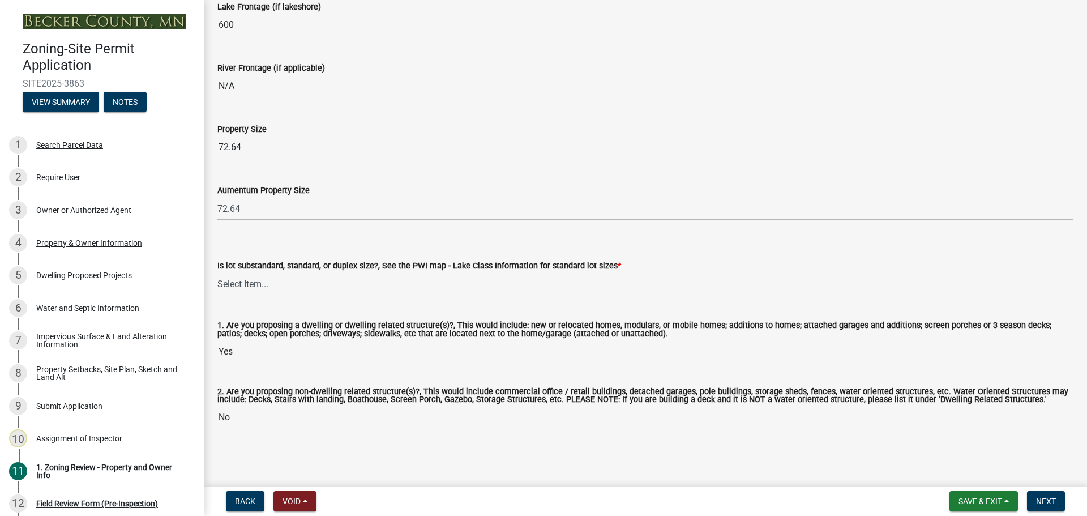
scroll to position [2353, 0]
click at [260, 280] on select "Select Item... Non-Riparian and not back lot Substandard Non-Riparian Backlot S…" at bounding box center [645, 283] width 856 height 23
click at [217, 272] on select "Select Item... Non-Riparian and not back lot Substandard Non-Riparian Backlot S…" at bounding box center [645, 283] width 856 height 23
click at [262, 284] on select "Select Item... Non-Riparian and not back lot Substandard Non-Riparian Backlot S…" at bounding box center [645, 283] width 856 height 23
click at [217, 272] on select "Select Item... Non-Riparian and not back lot Substandard Non-Riparian Backlot S…" at bounding box center [645, 283] width 856 height 23
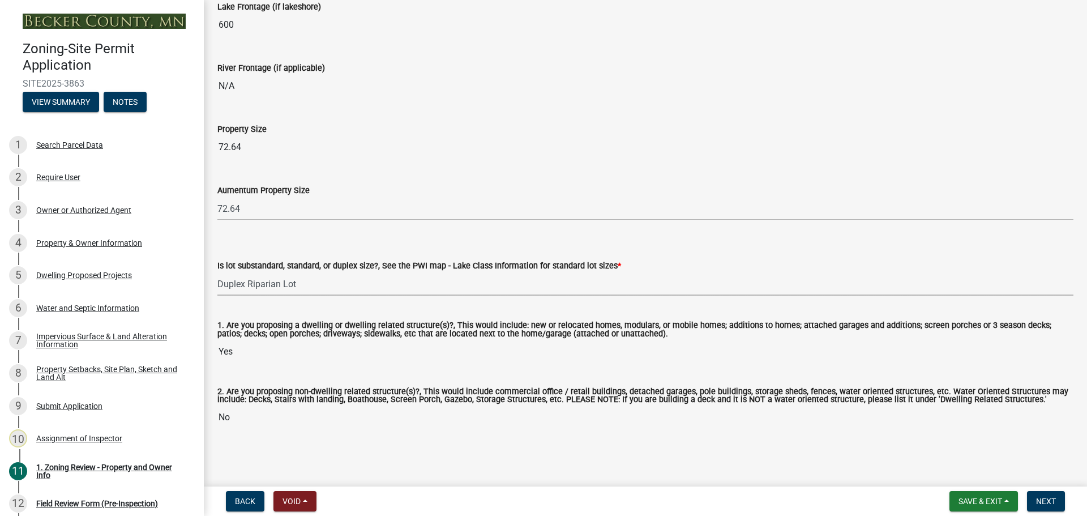
select select "99bff98b-7327-40b4-b380-5f892f0235ea"
click at [1042, 495] on button "Next" at bounding box center [1046, 501] width 38 height 20
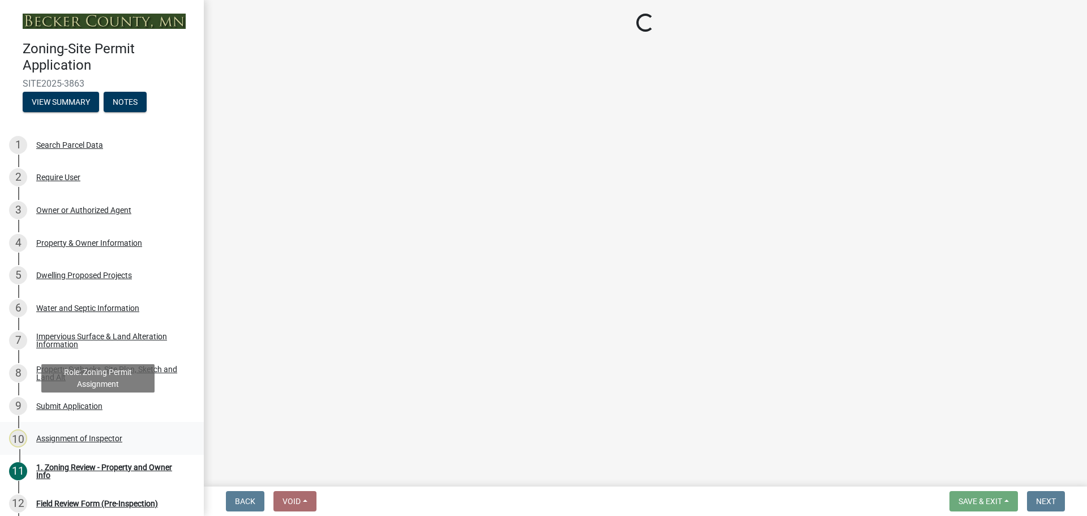
scroll to position [113, 0]
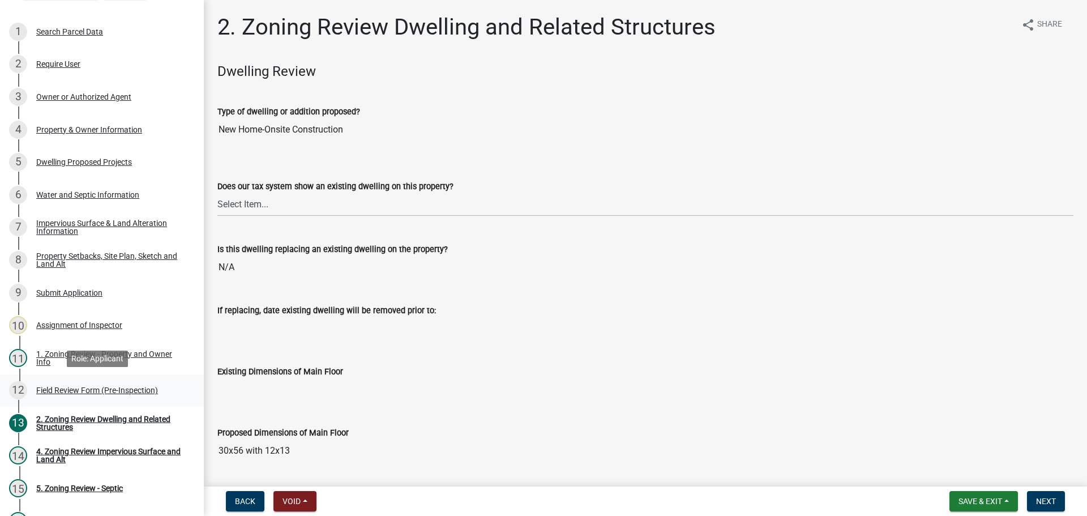
click at [85, 384] on div "12 Field Review Form (Pre-Inspection)" at bounding box center [97, 390] width 177 height 18
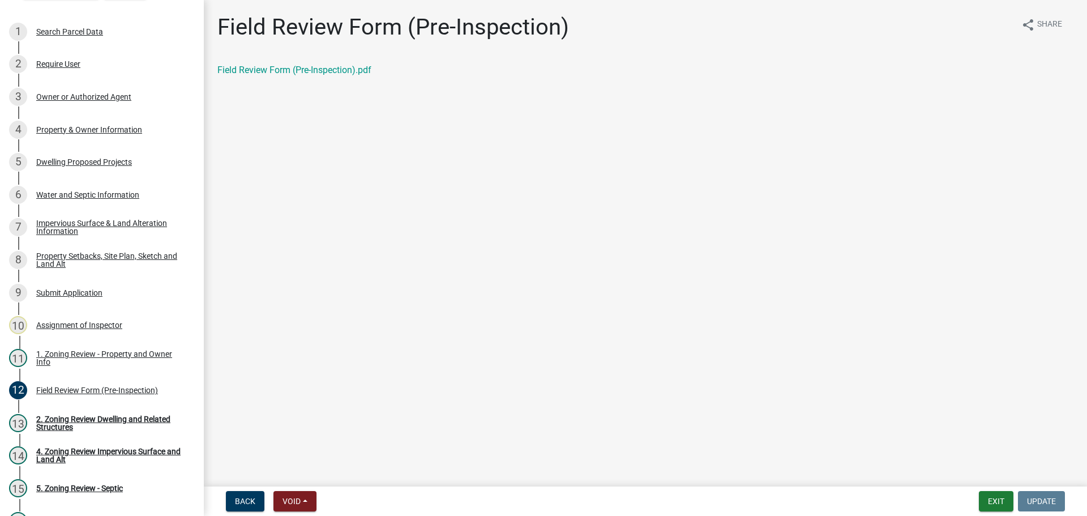
click at [289, 64] on div "Field Review Form (Pre-Inspection).pdf" at bounding box center [645, 70] width 856 height 14
click at [293, 71] on link "Field Review Form (Pre-Inspection).pdf" at bounding box center [294, 70] width 154 height 11
click at [134, 253] on div "Property Setbacks, Site Plan, Sketch and Land Alt" at bounding box center [110, 260] width 149 height 16
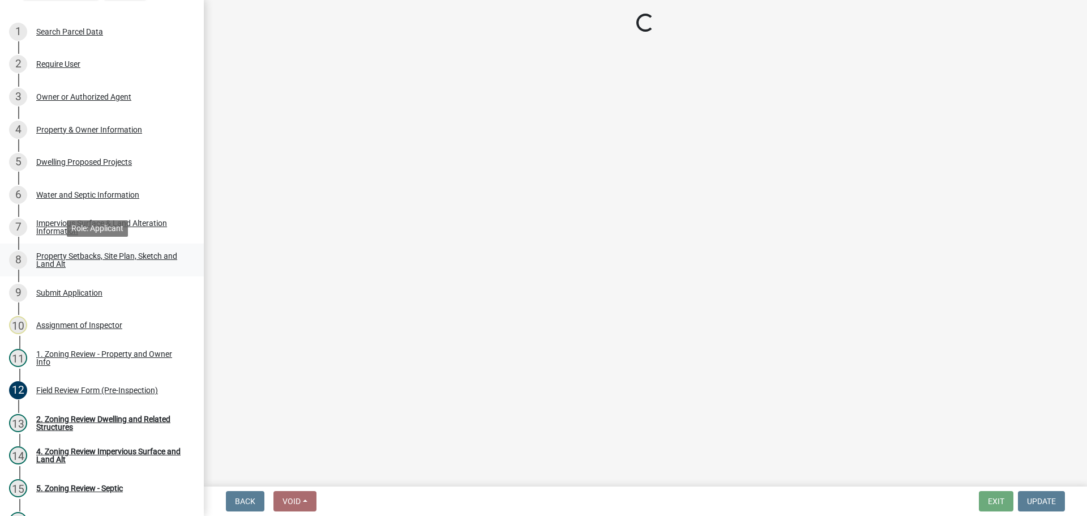
select select "7b13c63f-e699-4112-b373-98fbd28ec536"
select select "87640abb-5130-4065-bced-0c1b260ce984"
select select "fd58f24c-a096-4195-863e-b494ea1fd324"
select select "b9185151-7fec-488a-a719-f11a93338dbd"
select select "12da6293-5841-4f5c-bd92-3658833964cd"
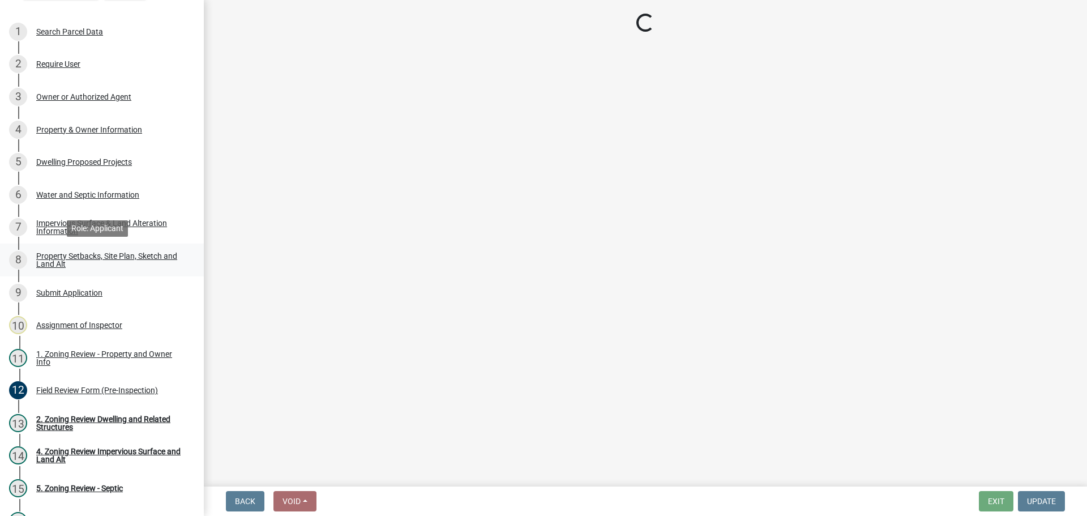
select select "27b2a8b4-abf6-463e-8c0c-7c5d2b4fe26f"
select select "5ad4ab64-b44e-481c-9000-9e5907aa74e1"
select select "e019de12-4845-45f2-ad10-5fb76eee0e55"
select select "c8b8ea71-7088-4e87-a493-7bc88cc2835b"
select select "a4ce8fad-3c47-4e2b-9375-28a8f2ee630b"
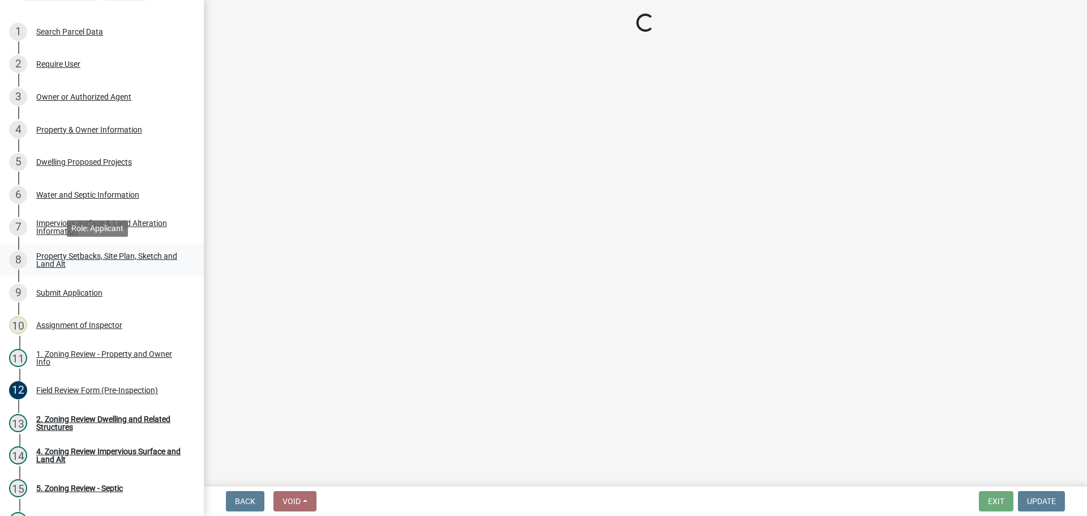
select select "4421853d-5e11-4b64-95ec-6c47066881cc"
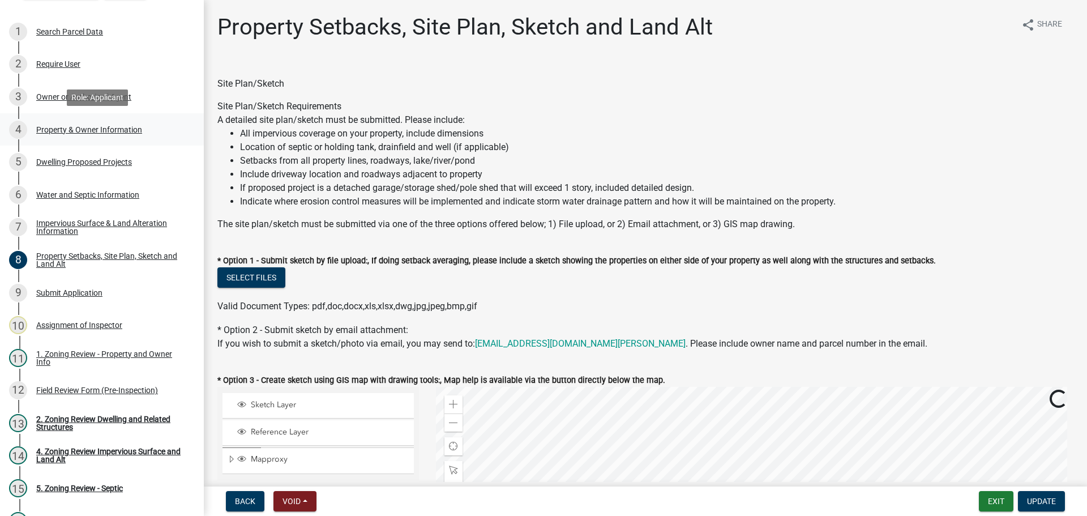
click at [61, 130] on div "Property & Owner Information" at bounding box center [89, 130] width 106 height 8
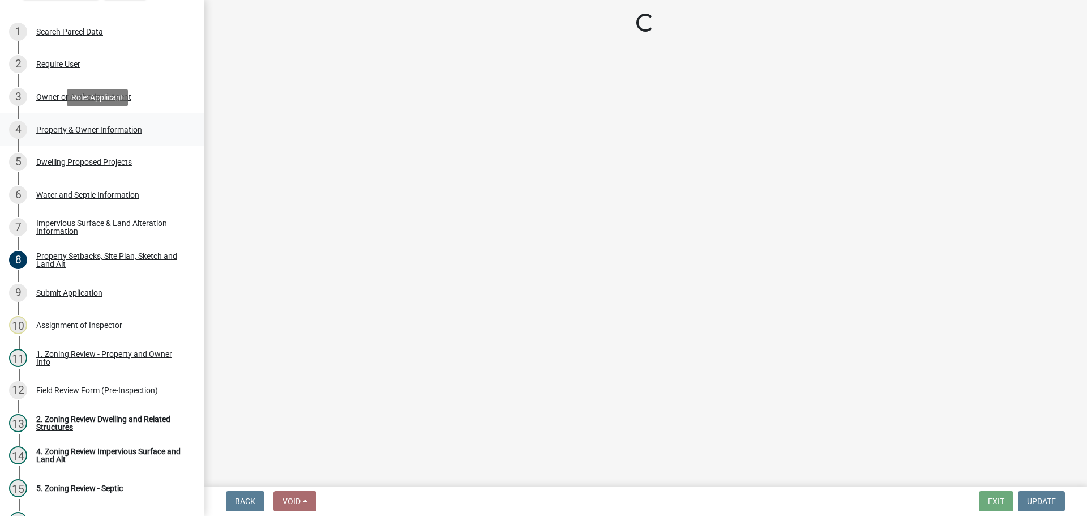
select select "5a3c243d-5cb2-4bc7-bda1-959088d74f81"
select select "bf5301ed-aa66-4b75-9f2b-793e89891956"
select select "f87eba17-8ed9-4ad8-aefc-fe36a3f3544b"
select select "393a978c-6bd5-4cb2-a6a0-db6feb8732b8"
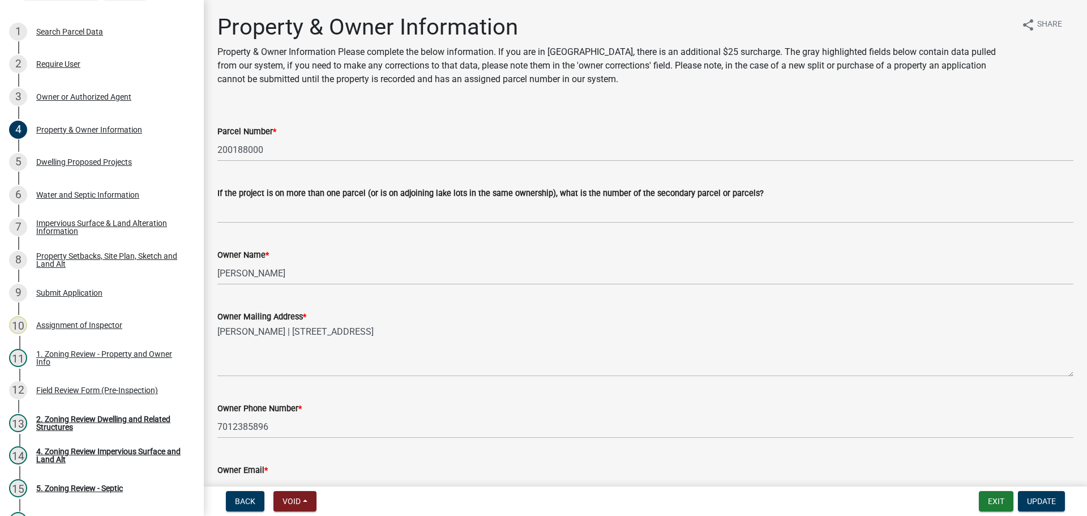
scroll to position [170, 0]
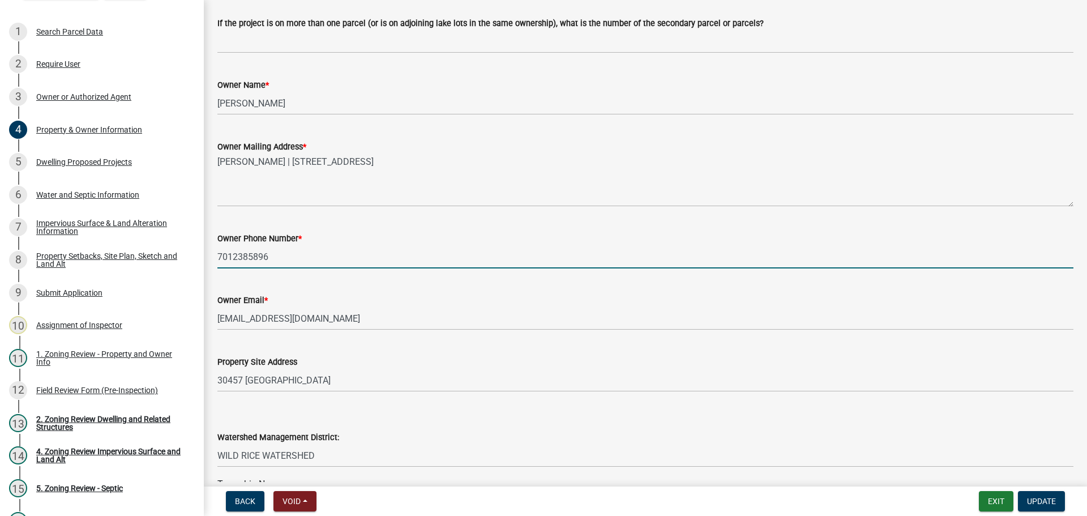
click at [311, 258] on input "7012385896" at bounding box center [645, 256] width 856 height 23
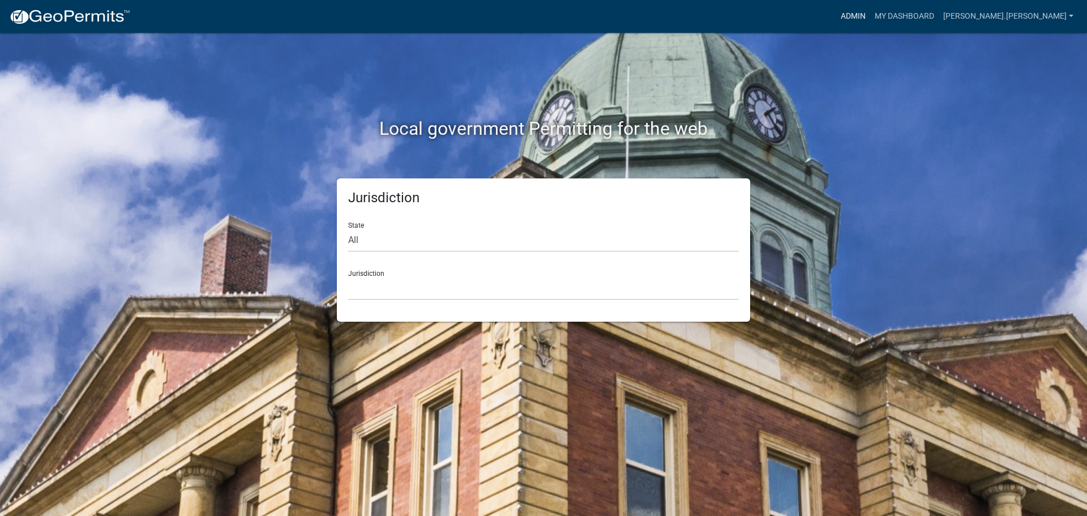
click at [870, 15] on link "Admin" at bounding box center [853, 17] width 34 height 22
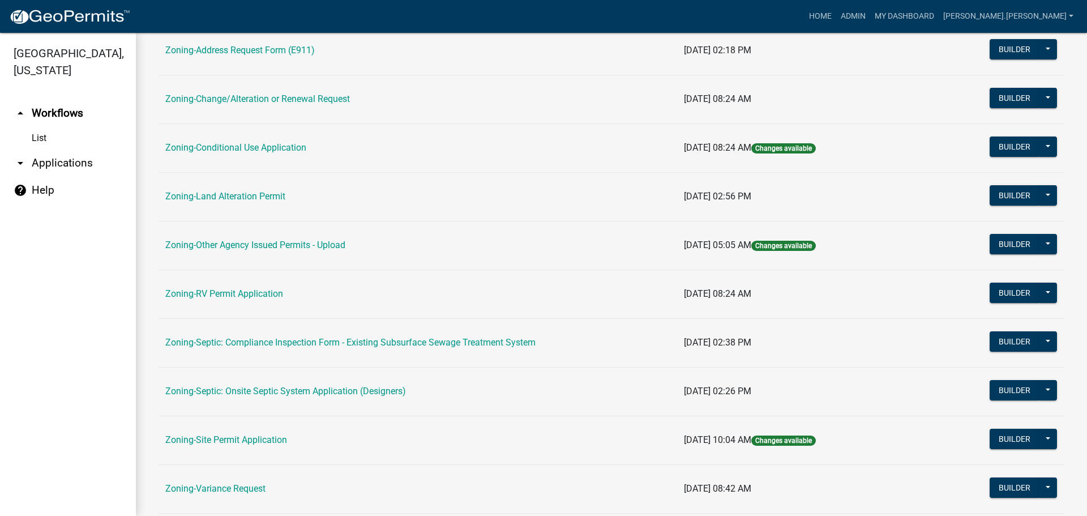
scroll to position [283, 0]
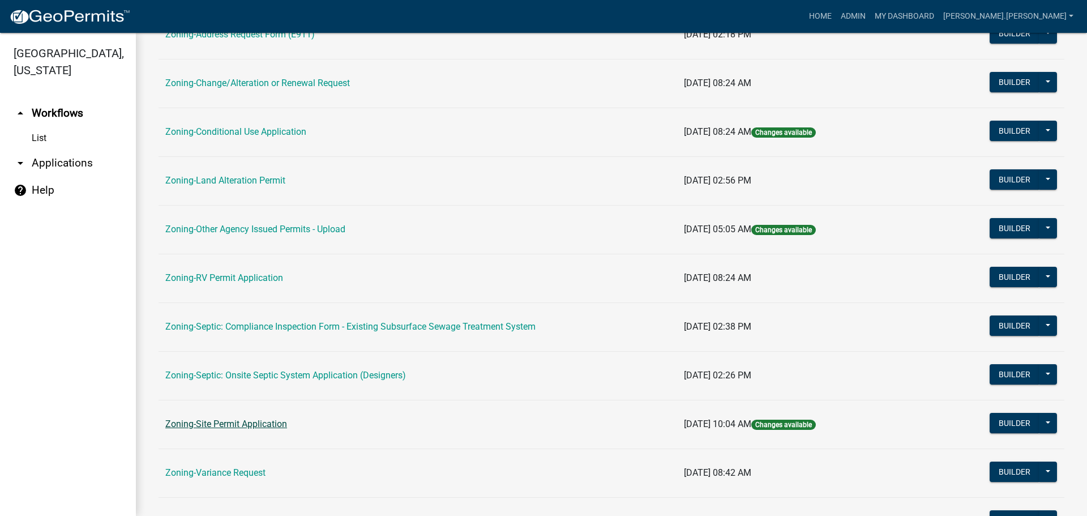
click at [234, 423] on link "Zoning-Site Permit Application" at bounding box center [226, 423] width 122 height 11
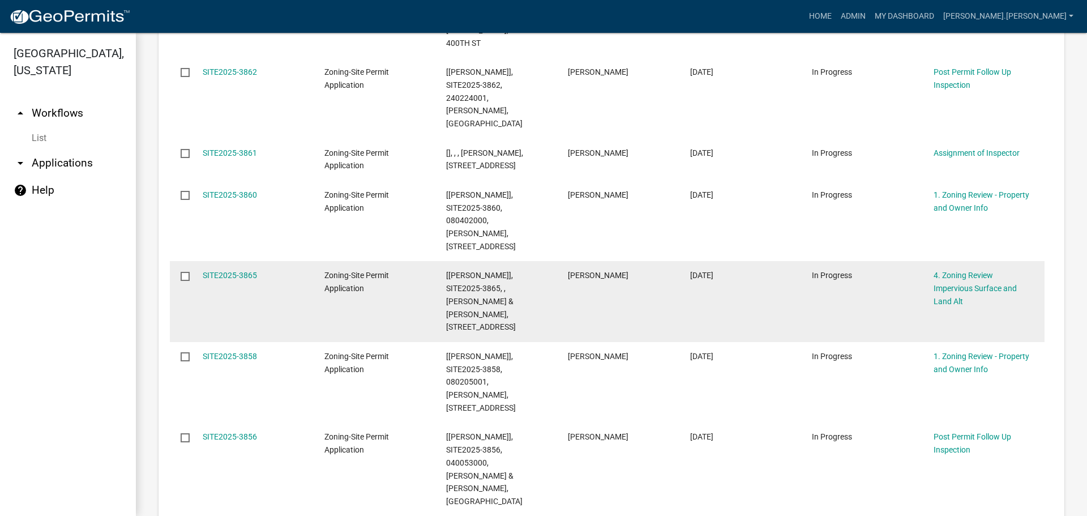
scroll to position [722, 0]
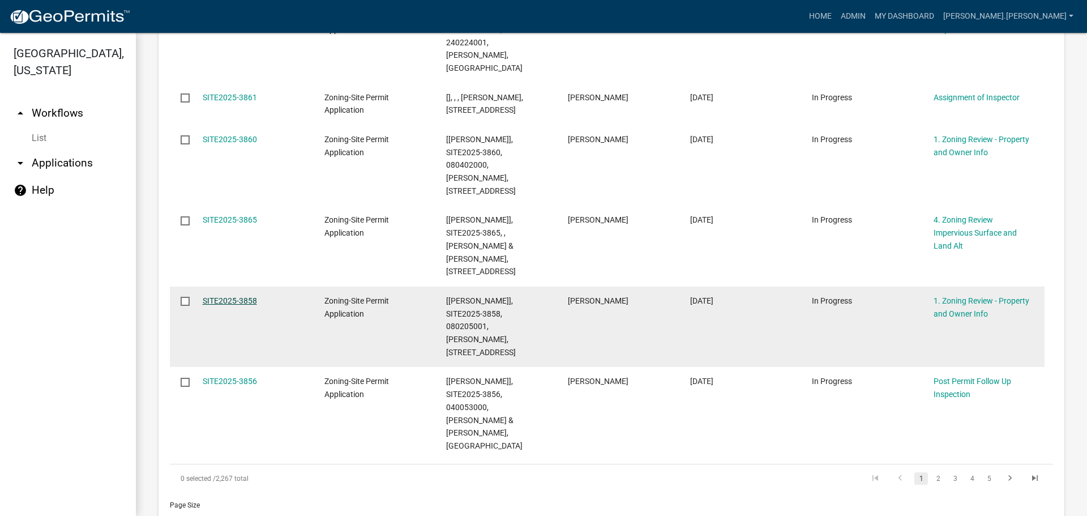
click at [241, 296] on link "SITE2025-3858" at bounding box center [230, 300] width 54 height 9
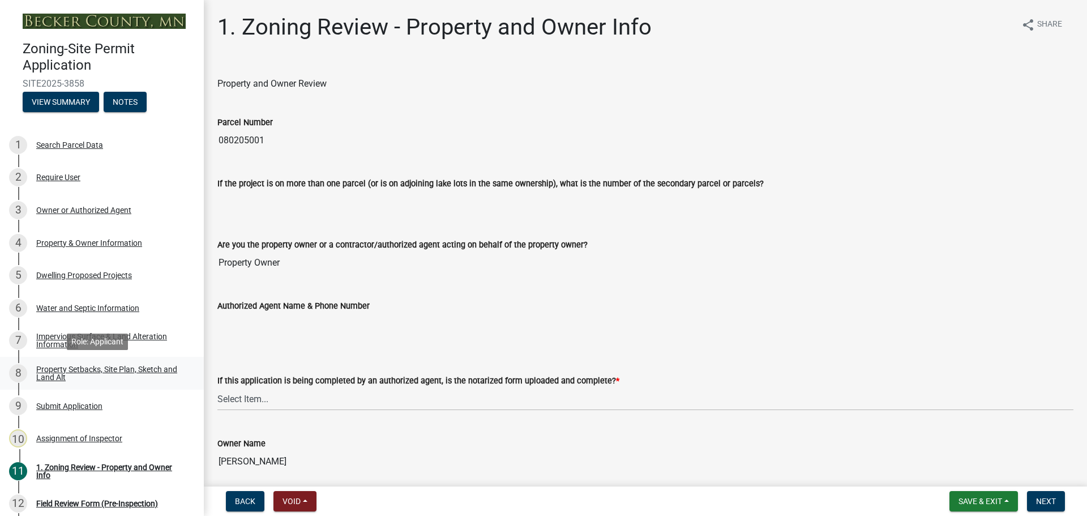
click at [138, 366] on div "Property Setbacks, Site Plan, Sketch and Land Alt" at bounding box center [110, 373] width 149 height 16
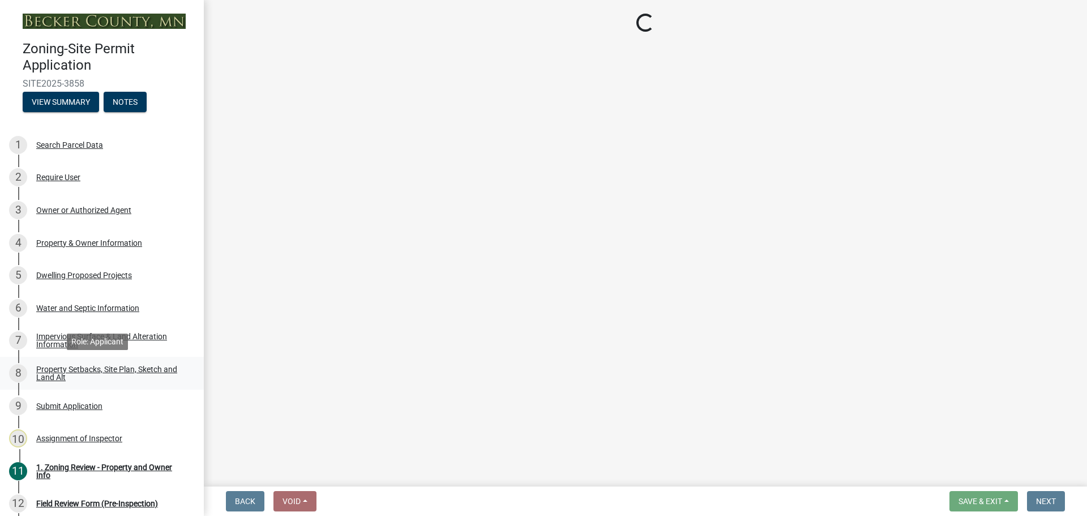
select select "d89fbfa0-1150-4954-b91c-9d482c9530a3"
select select "fd58f24c-a096-4195-863e-b494ea1fd324"
select select "12f785fb-c378-4b18-841c-21c73dc99083"
select select "e8ab2dc3-aa3f-46f3-9b4a-37eb25ad84af"
select select "28f6c7b2-2b88-4425-ae15-f67110f778a7"
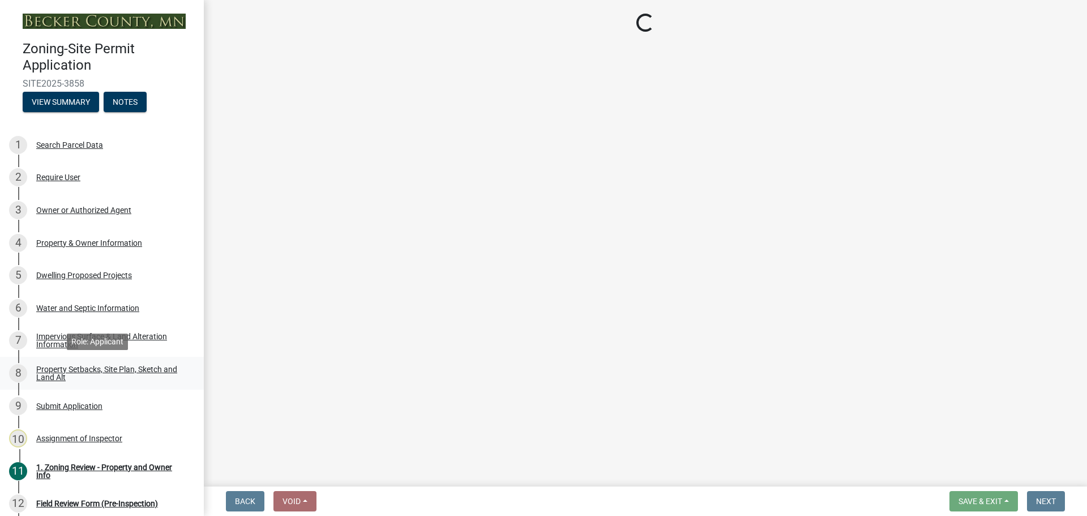
select select "c8b8ea71-7088-4e87-a493-7bc88cc2835b"
select select "ff457040-d2bf-49fa-a716-aef4a9c76f60"
select select "4421853d-5e11-4b64-95ec-6c47066881cc"
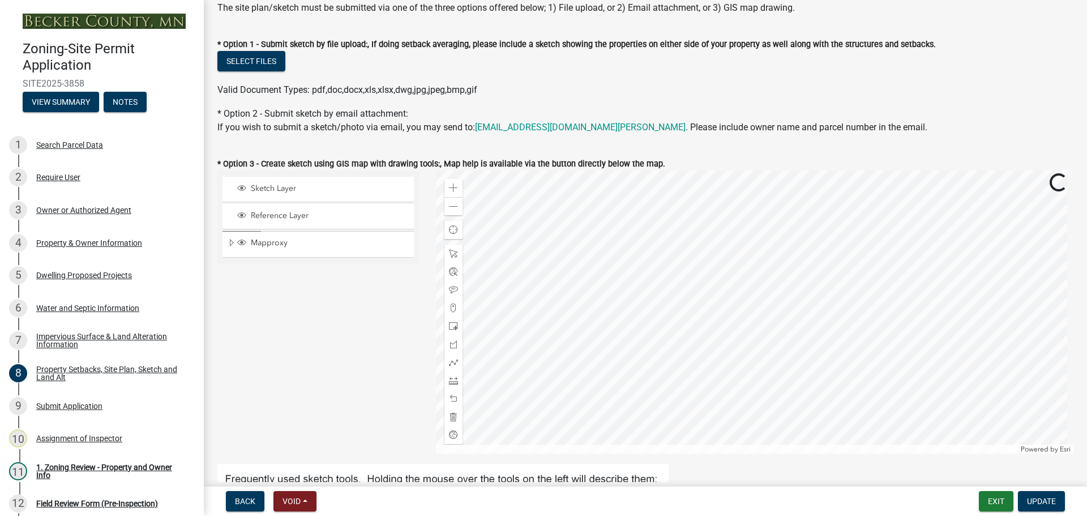
scroll to position [226, 0]
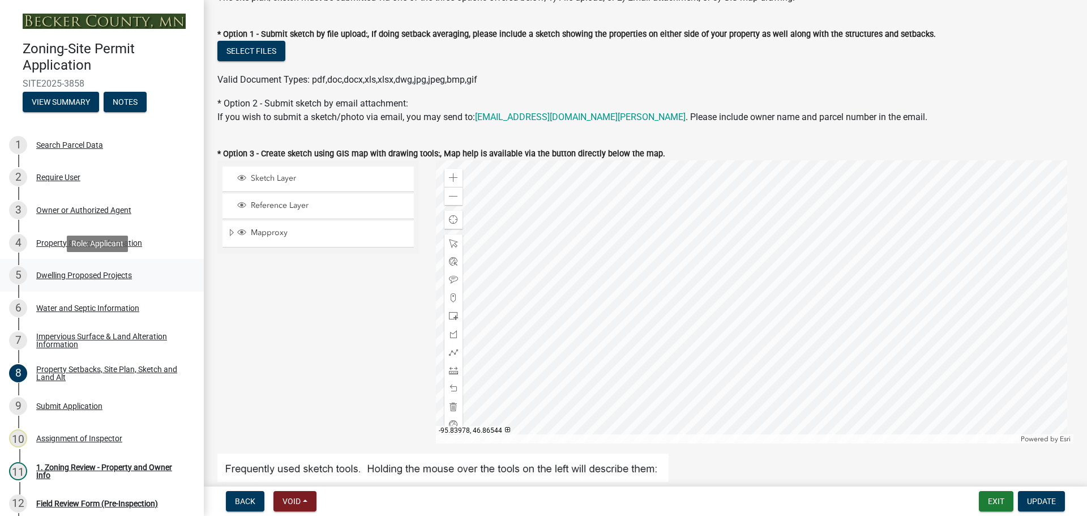
click at [105, 275] on div "Dwelling Proposed Projects" at bounding box center [84, 275] width 96 height 8
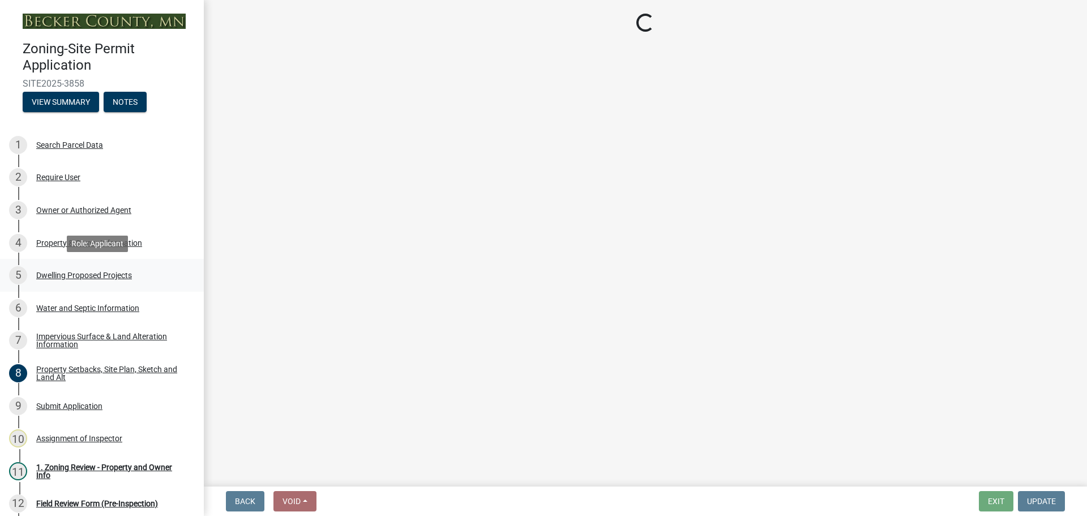
select select "b76c2e3f-c59d-4748-8205-29623accd873"
select select "566f81cc-4b3f-4ecb-9f16-a2b313352c61"
select select "e9b8a31e-e3fd-4a95-ab32-acf8bf819ee6"
select select "43dc438e-12cf-4fa6-b4ef-a236ffc627d7"
select select "8786fdd2-7f96-462d-8069-e958fae6b9a0"
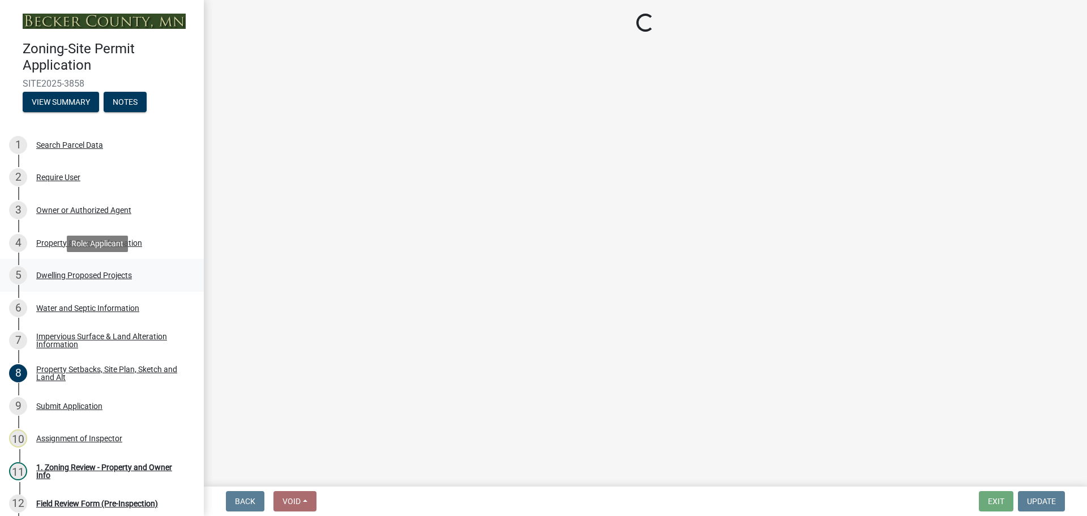
select select "256d326d-7a65-4b43-bb27-2952fbe4c534"
select select "3d6d33a4-08a3-4693-9e40-f7dc371bbdbe"
select select "5c3531b8-bc96-4b07-92f8-845cfe46d7fc"
select select "8e4dc0e1-7dfa-4afc-85b9-5ad40795f204"
select select "107cbe59-677b-44f2-96fc-816b282ebb79"
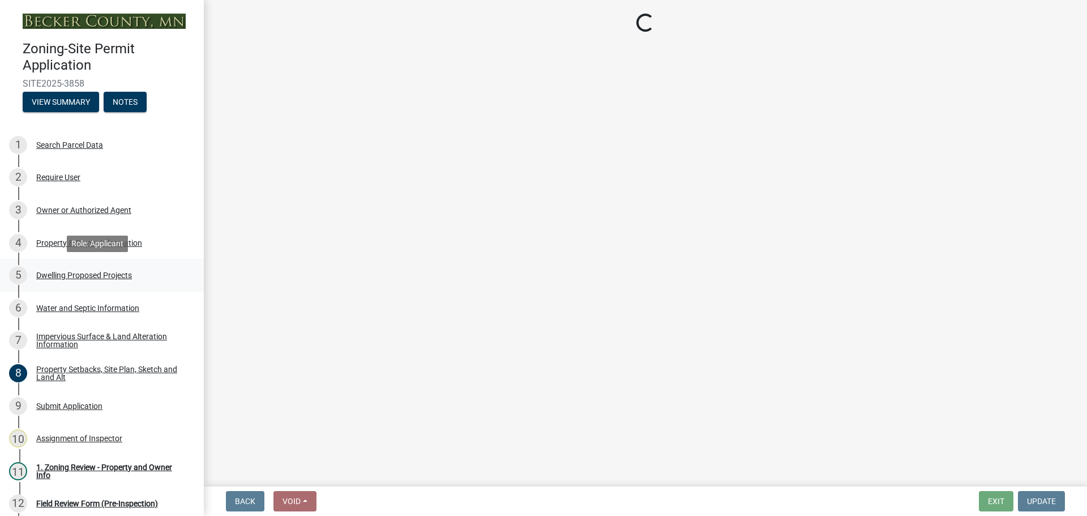
select select "ab9119d1-7da9-49c4-9fac-8c142204c89d"
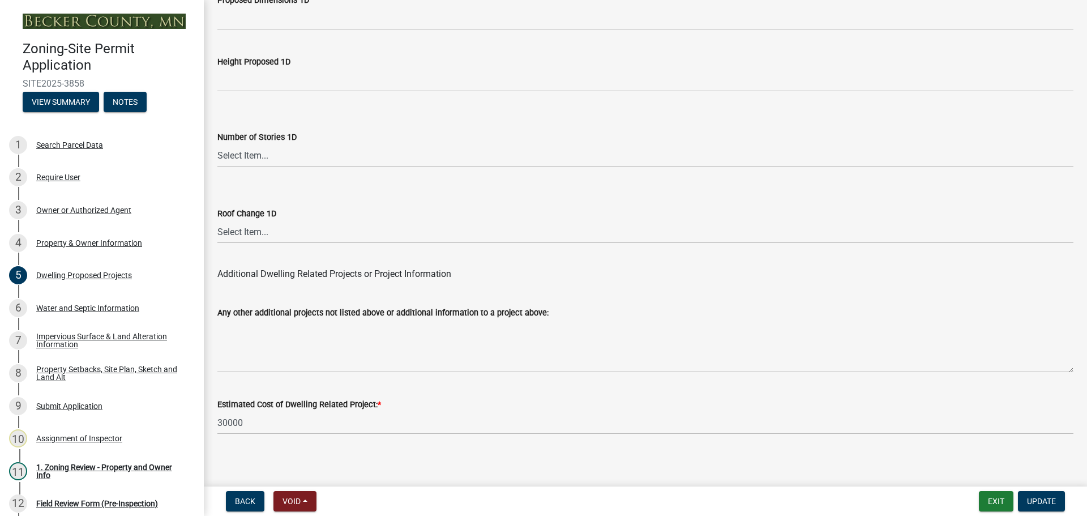
scroll to position [2714, 0]
click at [106, 366] on div "Property Setbacks, Site Plan, Sketch and Land Alt" at bounding box center [110, 373] width 149 height 16
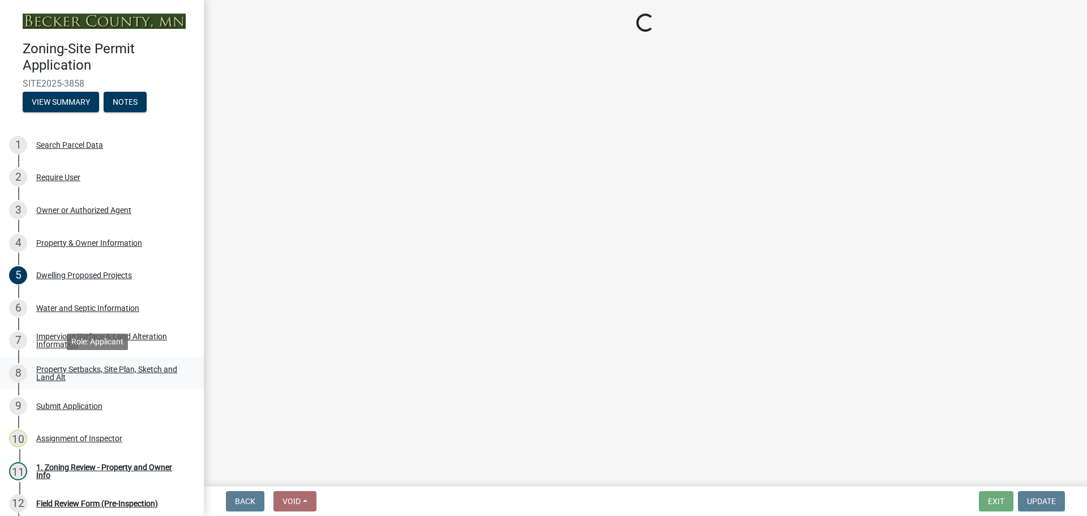
select select "d89fbfa0-1150-4954-b91c-9d482c9530a3"
select select "fd58f24c-a096-4195-863e-b494ea1fd324"
select select "12f785fb-c378-4b18-841c-21c73dc99083"
select select "e8ab2dc3-aa3f-46f3-9b4a-37eb25ad84af"
select select "28f6c7b2-2b88-4425-ae15-f67110f778a7"
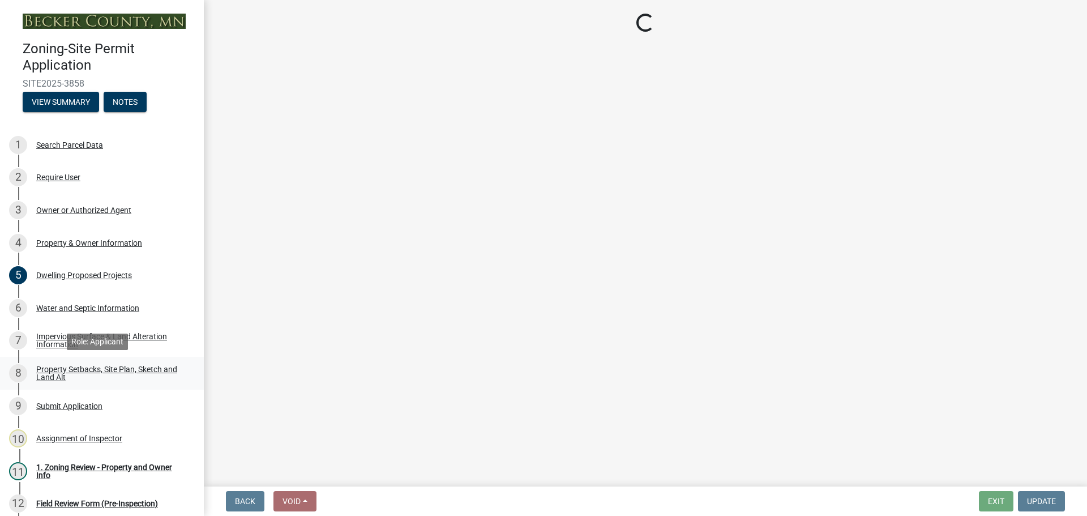
select select "c8b8ea71-7088-4e87-a493-7bc88cc2835b"
select select "ff457040-d2bf-49fa-a716-aef4a9c76f60"
select select "4421853d-5e11-4b64-95ec-6c47066881cc"
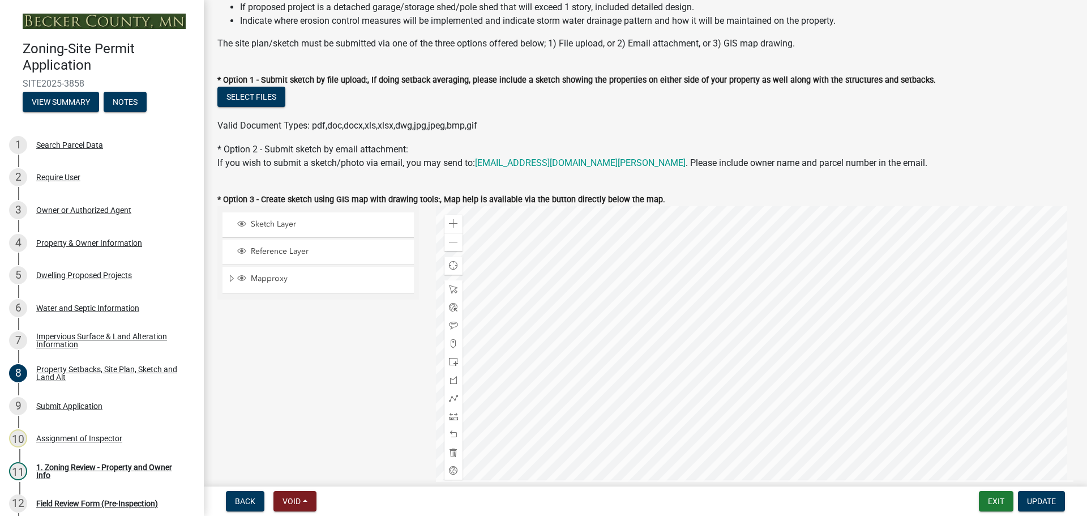
scroll to position [283, 0]
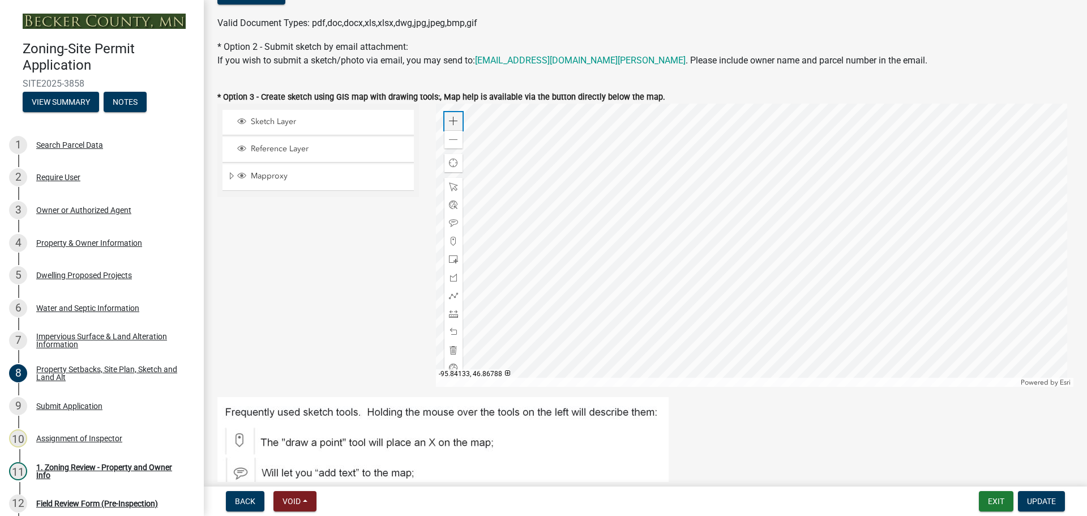
click at [449, 119] on span at bounding box center [453, 121] width 9 height 9
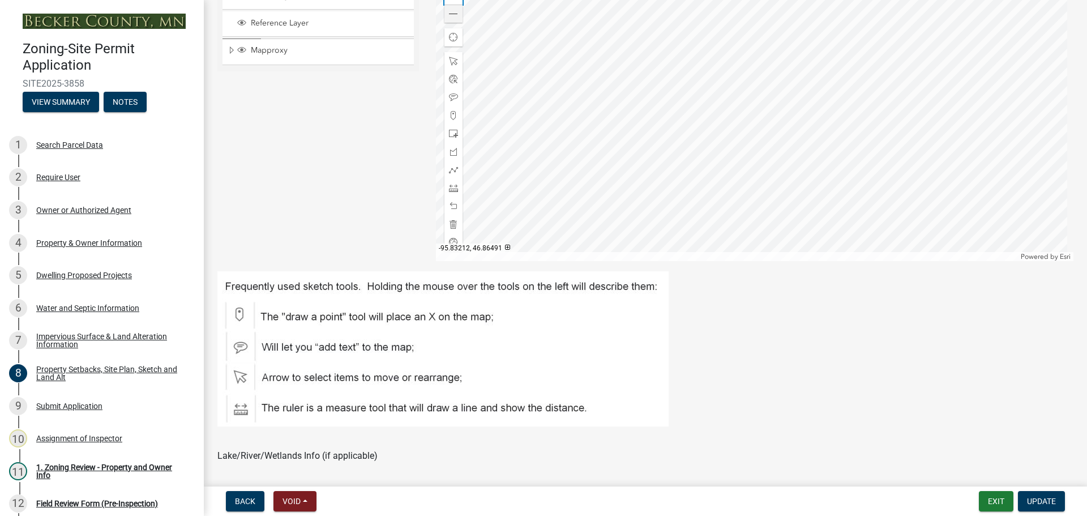
scroll to position [340, 0]
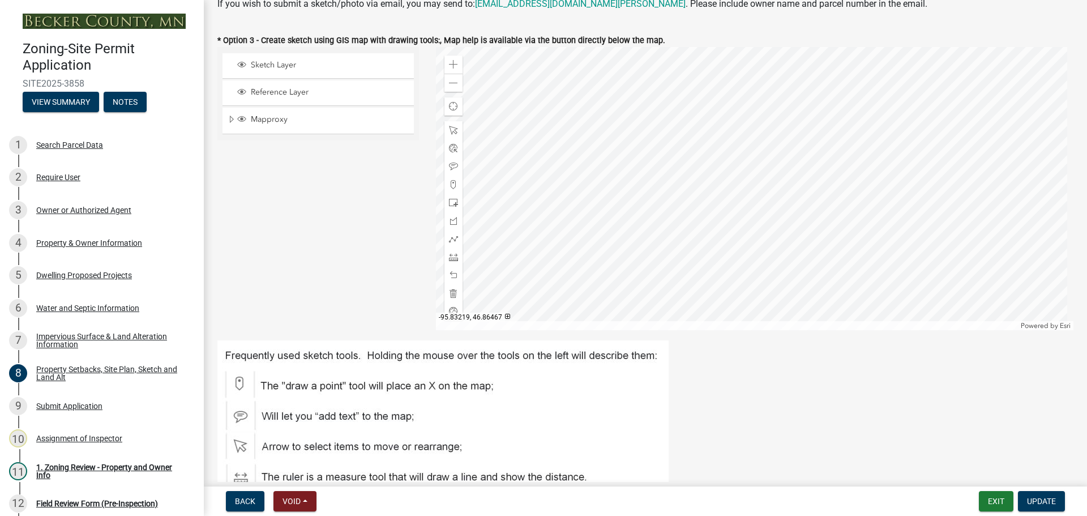
click at [698, 126] on div at bounding box center [755, 188] width 638 height 283
click at [445, 259] on div at bounding box center [453, 257] width 18 height 18
click at [661, 247] on div at bounding box center [755, 188] width 638 height 283
click at [660, 269] on div at bounding box center [755, 188] width 638 height 283
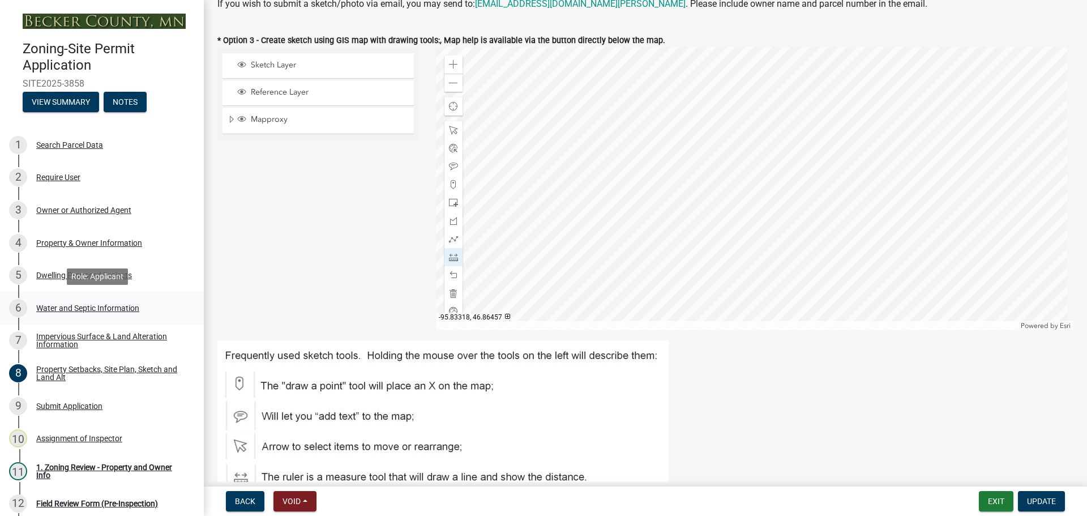
click at [99, 301] on div "6 Water and Septic Information" at bounding box center [97, 308] width 177 height 18
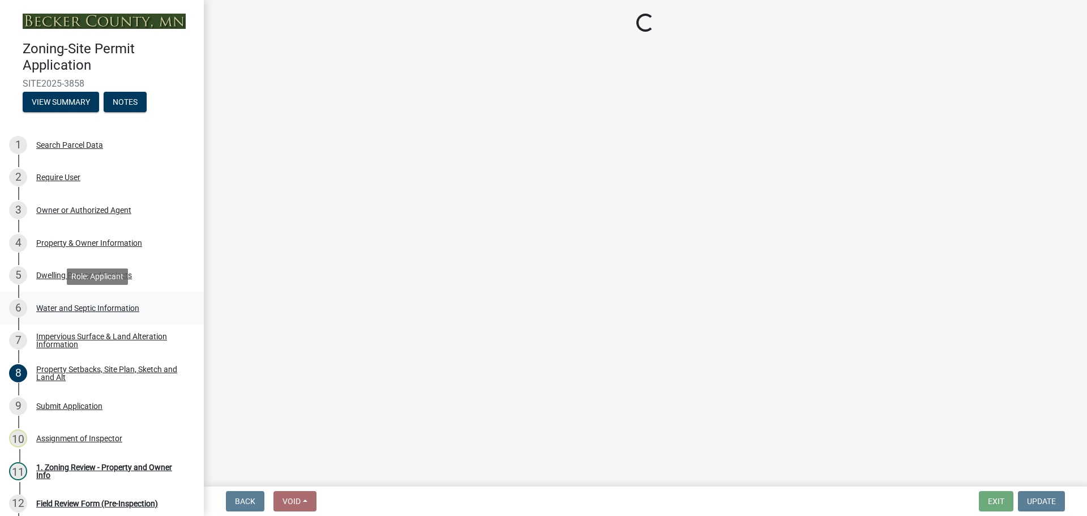
scroll to position [0, 0]
select select "9c51a48b-0bee-4836-8d5c-beab6e77ad2a"
select select "25b8aef2-9eed-4c0f-8836-08d4b8d082b1"
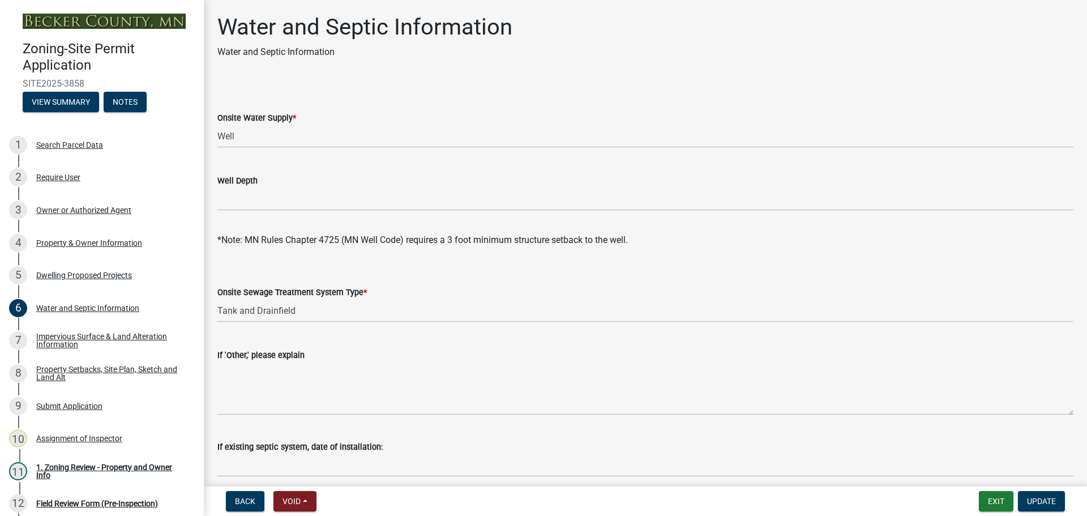
drag, startPoint x: 515, startPoint y: 391, endPoint x: 428, endPoint y: 169, distance: 238.0
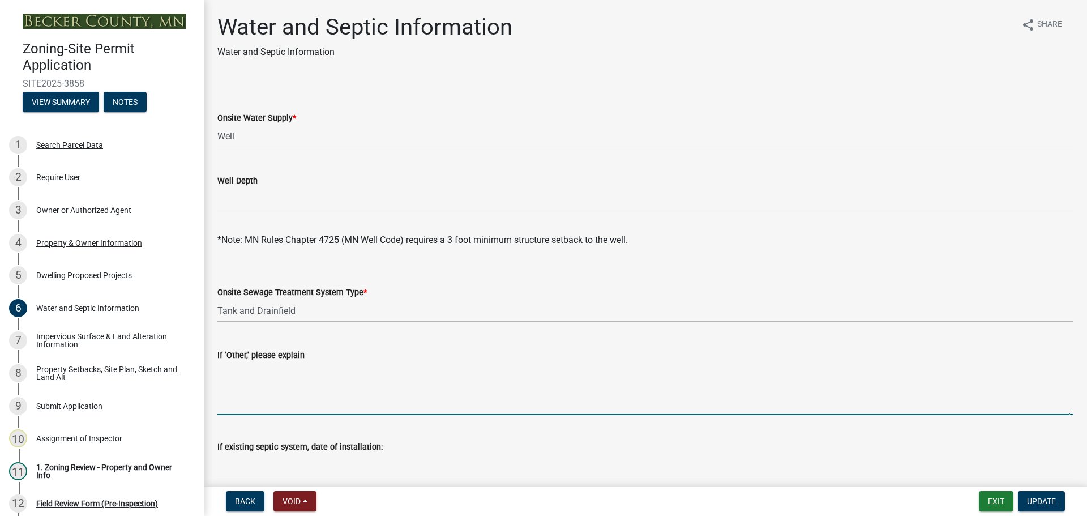
drag, startPoint x: 481, startPoint y: 294, endPoint x: 317, endPoint y: 28, distance: 312.3
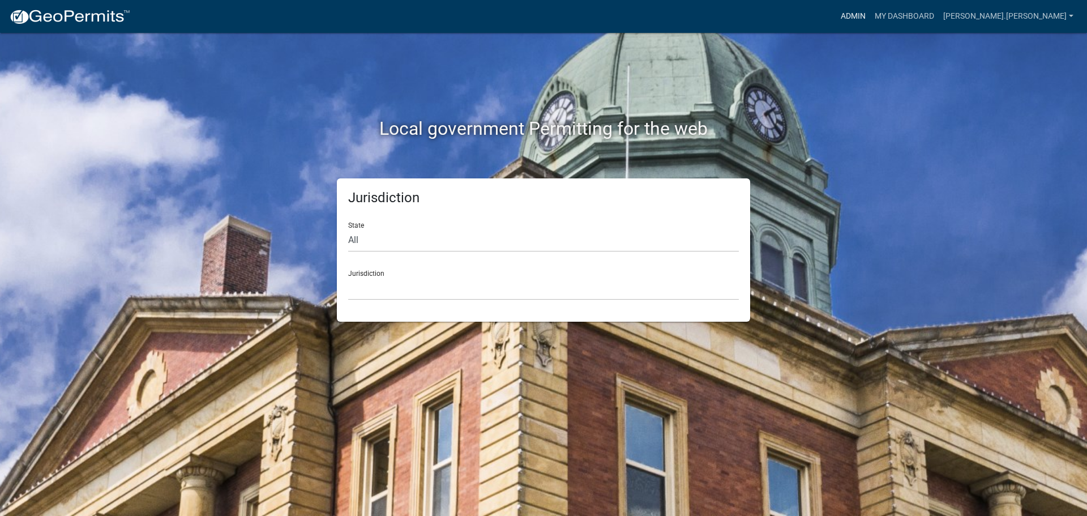
click at [870, 17] on link "Admin" at bounding box center [853, 17] width 34 height 22
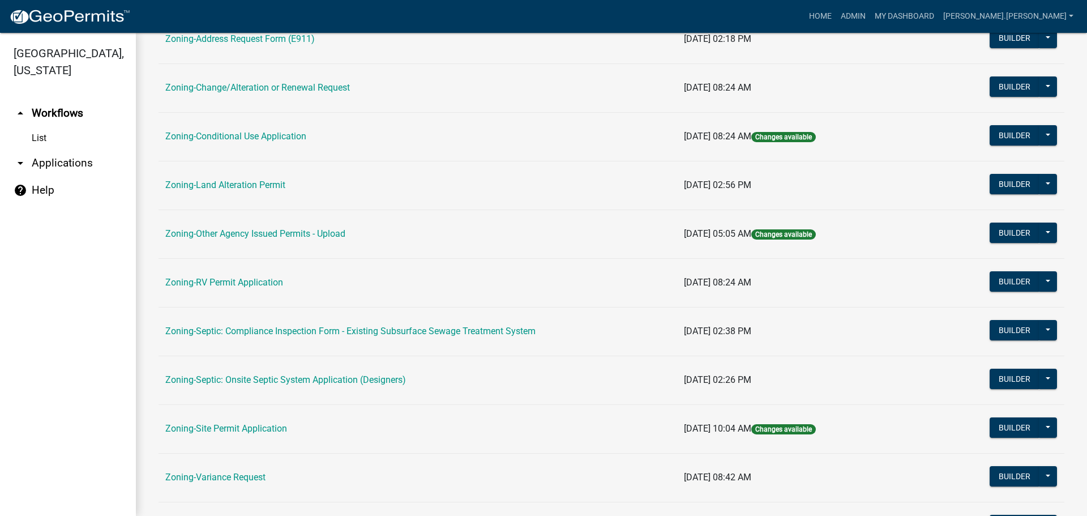
scroll to position [345, 0]
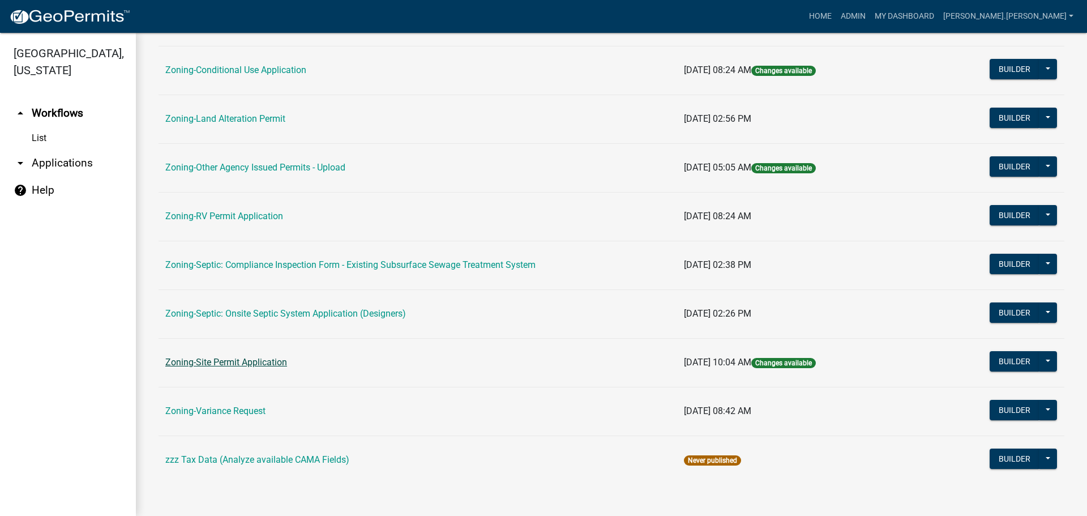
click at [248, 362] on link "Zoning-Site Permit Application" at bounding box center [226, 362] width 122 height 11
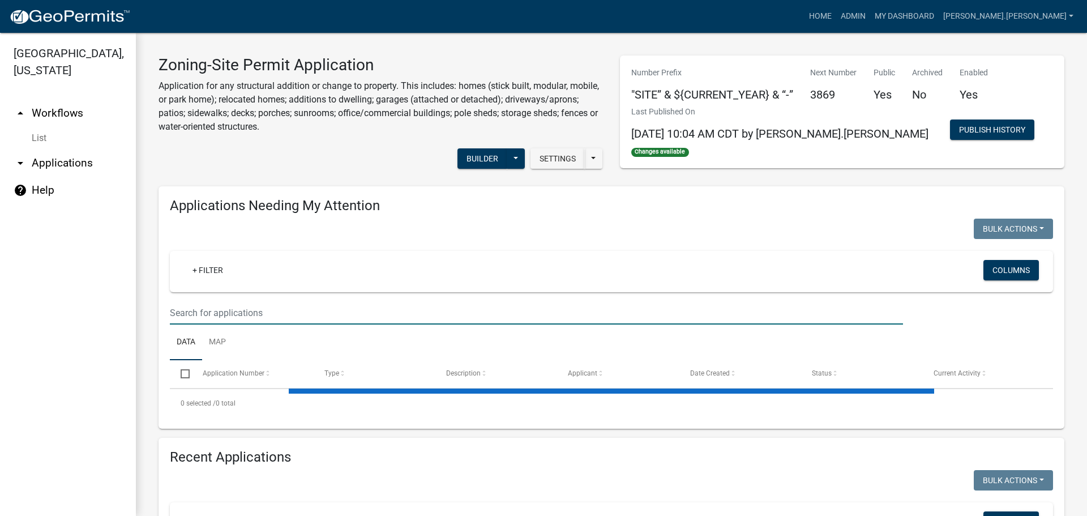
click at [268, 305] on input "text" at bounding box center [536, 312] width 733 height 23
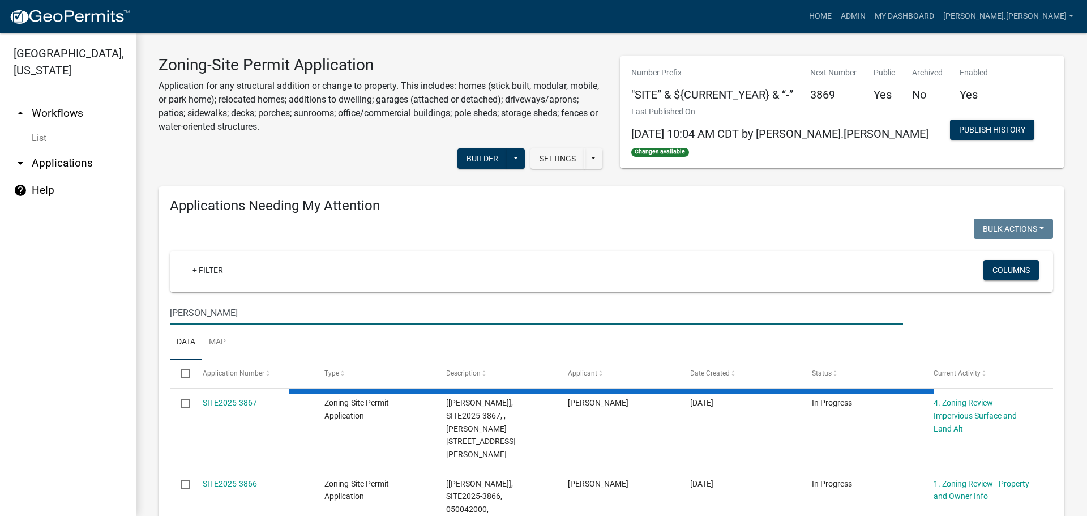
type input "[PERSON_NAME]"
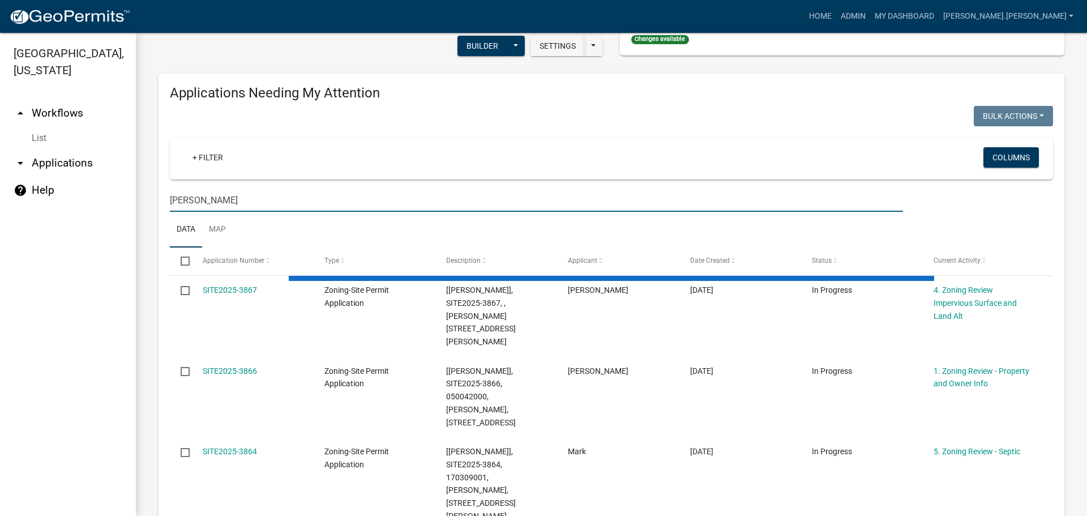
scroll to position [113, 0]
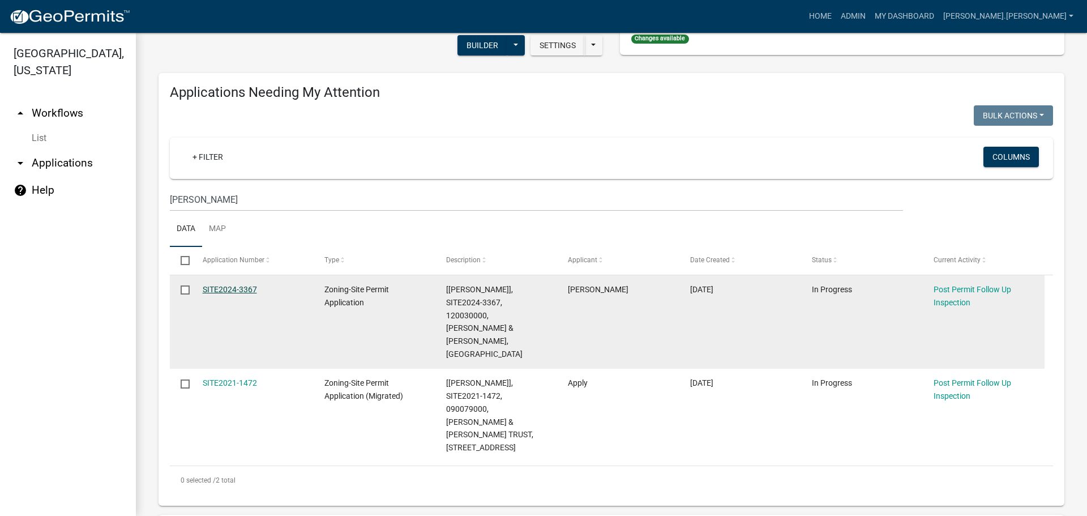
click at [253, 288] on link "SITE2024-3367" at bounding box center [230, 289] width 54 height 9
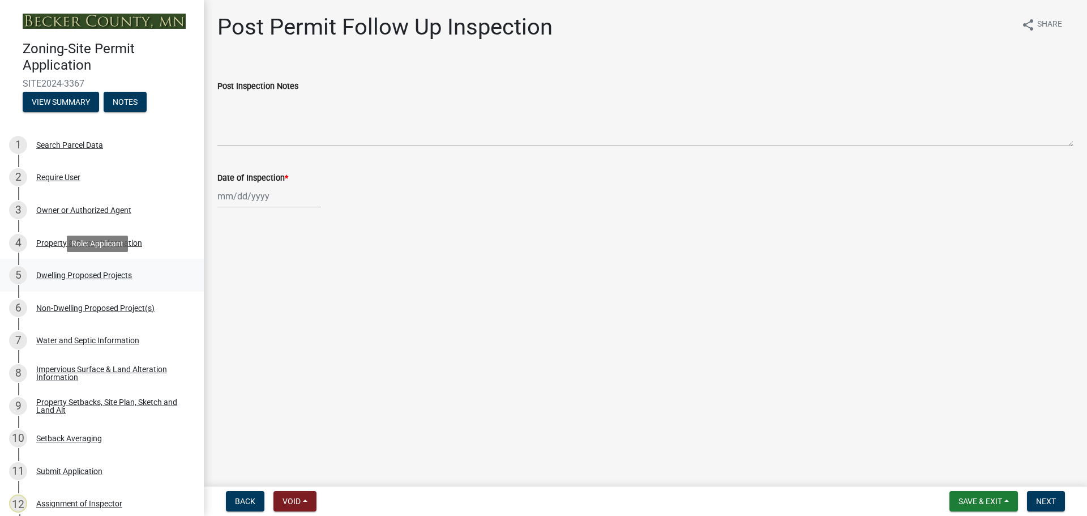
click at [109, 273] on div "Dwelling Proposed Projects" at bounding box center [84, 275] width 96 height 8
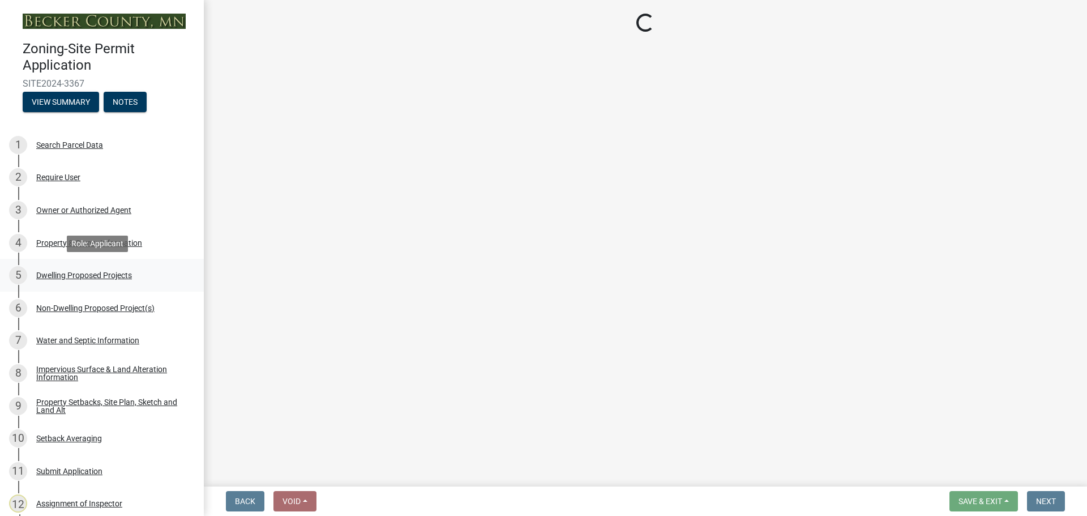
select select "b76c2e3f-c59d-4748-8205-29623accd873"
select select "566f81cc-4b3f-4ecb-9f16-a2b313352c61"
select select "59a6fdaa-56b6-4bcd-87b7-d867a7d784e6"
select select "0335f861-ace8-4286-9a22-f4eddda41bd9"
select select "e5b6e178-1d4e-46f3-8fba-19f7851c487a"
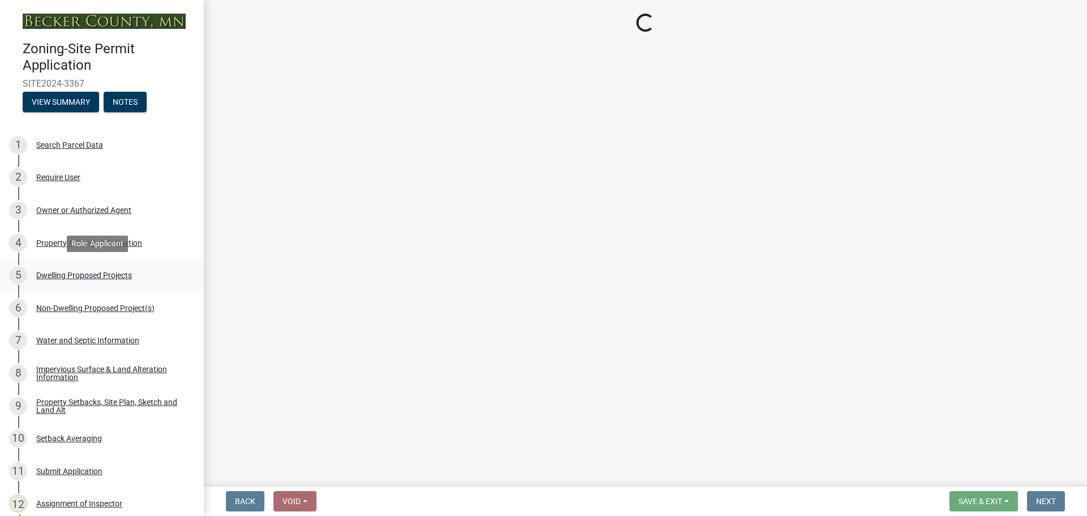
select select "247d334f-ddb5-435c-9042-0e10186c5422"
select select "5dd6cdd5-8b7d-4534-b791-478230f7b8b7"
select select "638dddef-31f4-4d73-b0b5-0ffc7b344434"
select select "77b5241b-0119-4fa2-9bfc-d73dc1f4ad97"
select select "8786fdd2-7f96-462d-8069-e958fae6b9a0"
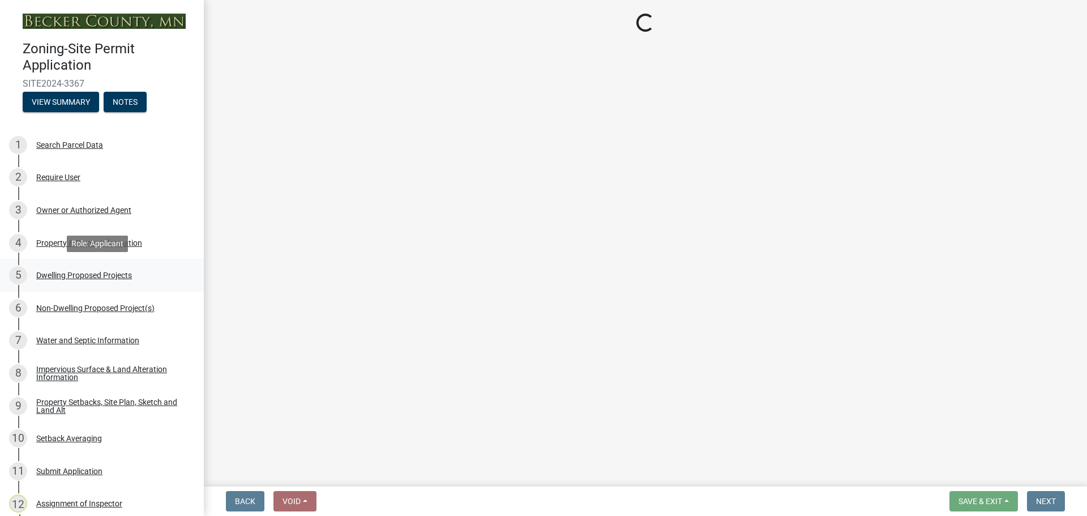
select select "4a8ad383-c5a2-40bb-ad4f-149074988e68"
select select "3d6d33a4-08a3-4693-9e40-f7dc371bbdbe"
select select "92a0ce08-7963-4b1d-9a71-a10ef3c9fec5"
select select "8e4dc0e1-7dfa-4afc-85b9-5ad40795f204"
select select "107cbe59-677b-44f2-96fc-816b282ebb79"
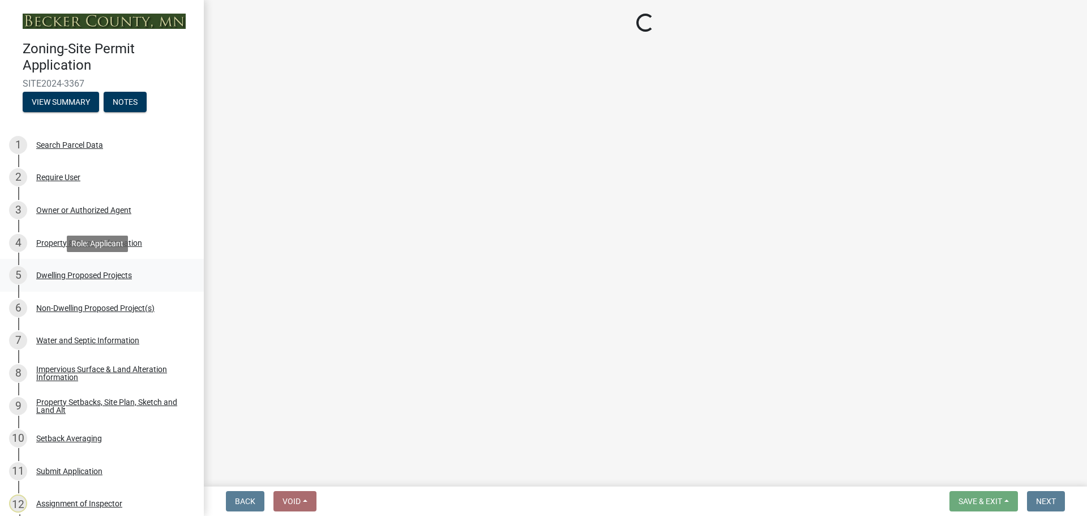
select select "28828aef-865b-4bf7-b4ec-c9434812b2ec"
select select "7f420323-49a9-4fd0-9441-05b3dc777552"
select select "ec305202-ae01-487b-b5e4-3a5aacc1e384"
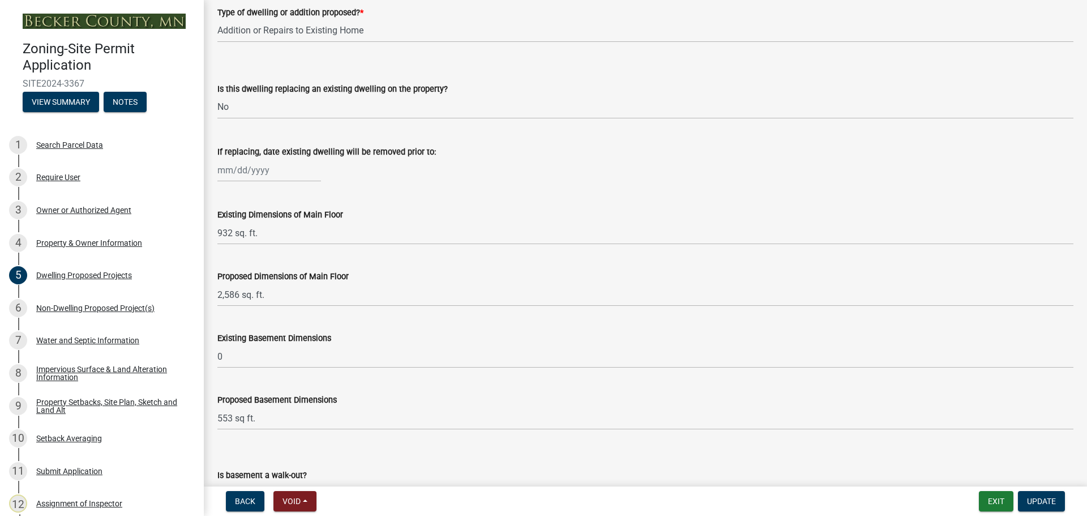
scroll to position [509, 0]
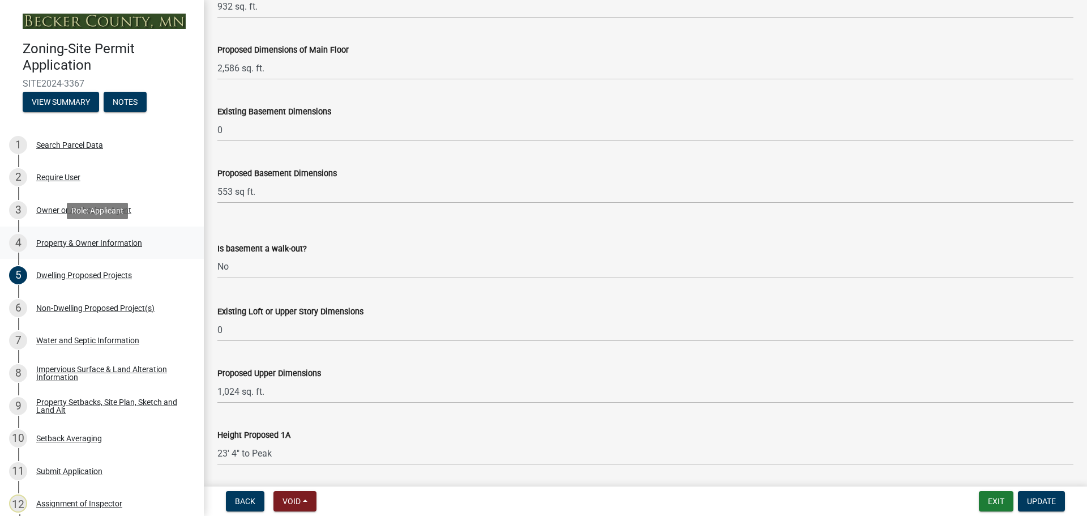
click at [95, 239] on div "Property & Owner Information" at bounding box center [89, 243] width 106 height 8
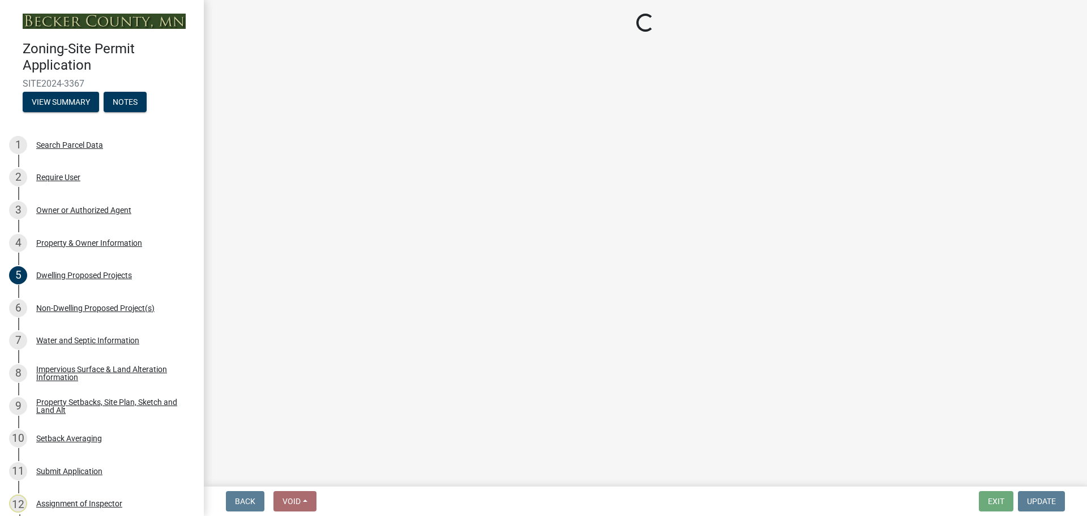
select select "952c78ef-3603-428b-9a7a-234fefdcef74"
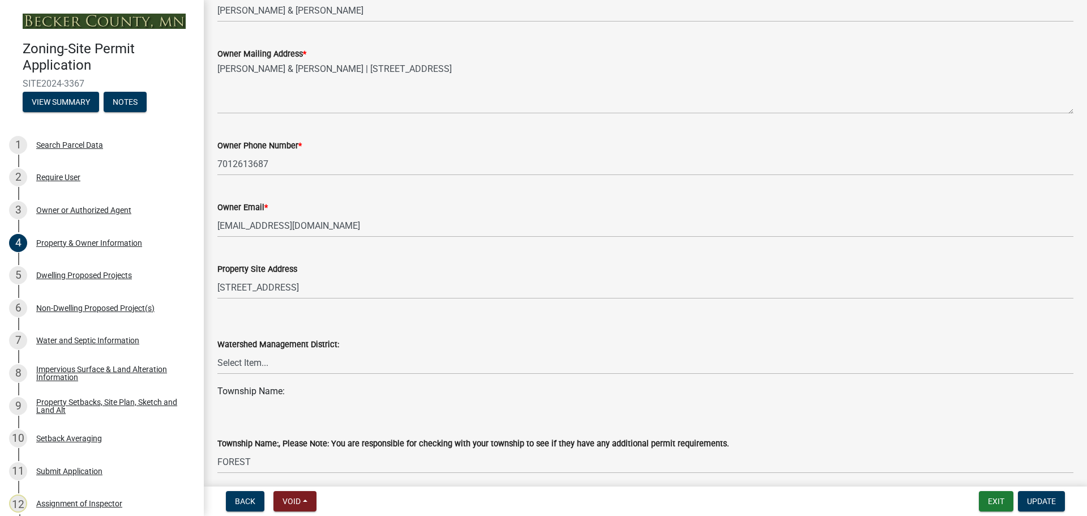
scroll to position [283, 0]
